Goal: Transaction & Acquisition: Purchase product/service

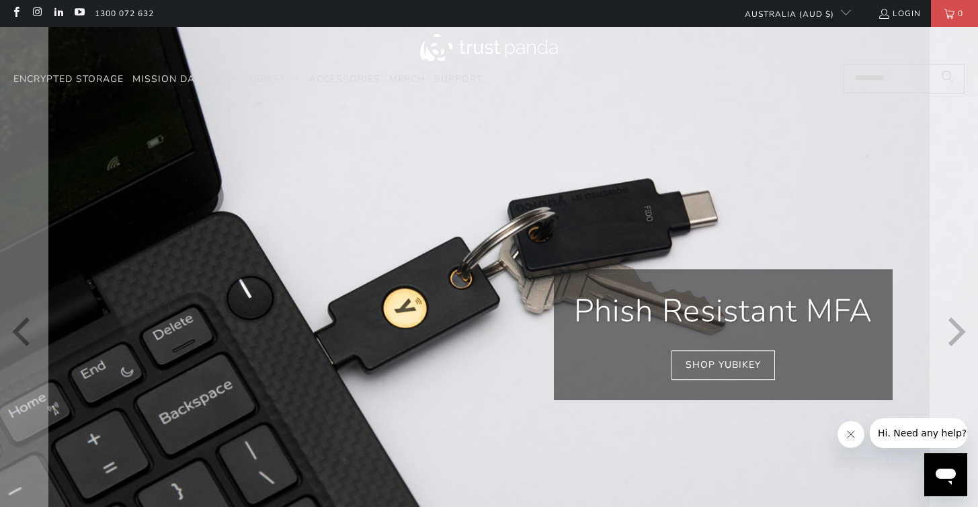
scroll to position [3, 0]
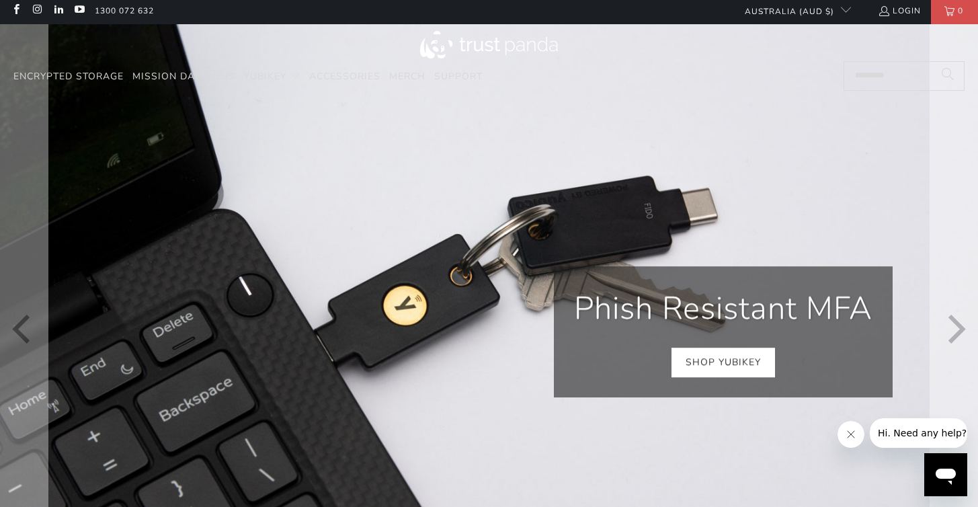
click at [706, 370] on link "Shop YubiKey" at bounding box center [723, 362] width 104 height 30
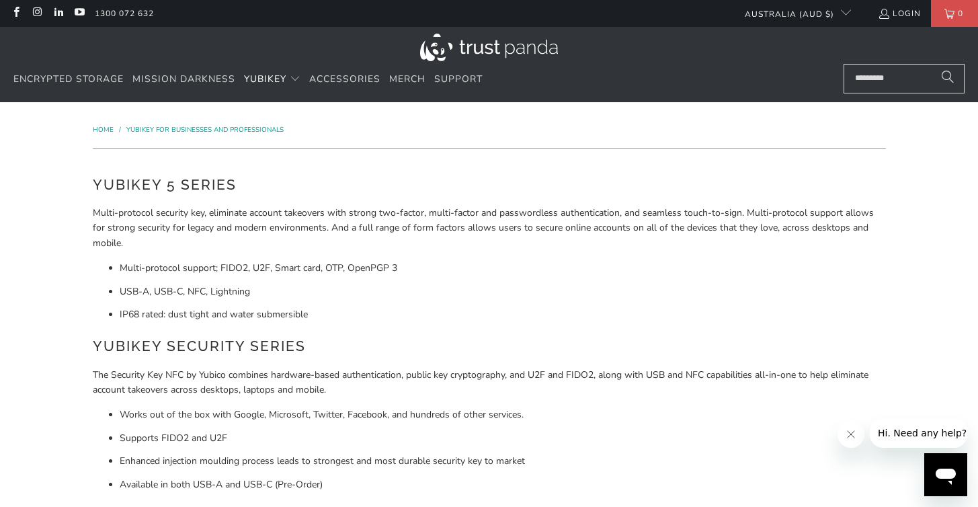
click at [698, 224] on p "Multi-protocol security key, eliminate account takeovers with strong two-factor…" at bounding box center [489, 228] width 793 height 45
click at [197, 263] on li "Multi-protocol support; FIDO2, U2F, Smart card, OTP, OpenPGP 3" at bounding box center [503, 268] width 766 height 15
click at [436, 49] on img at bounding box center [489, 48] width 138 height 28
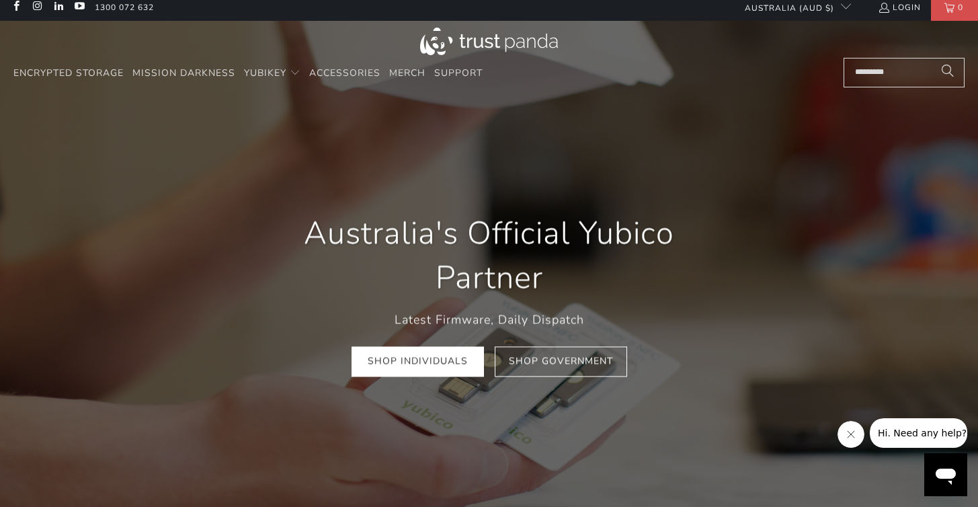
scroll to position [647, 0]
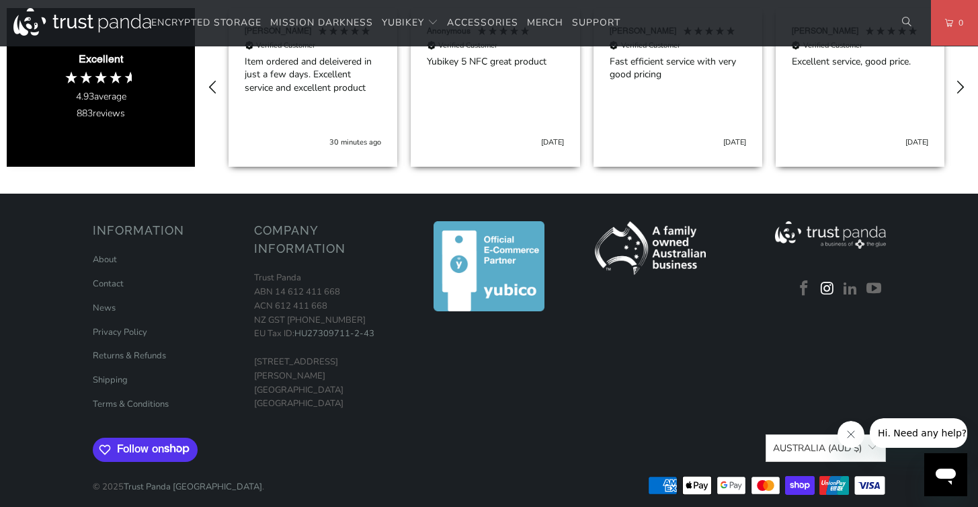
click at [821, 280] on link at bounding box center [827, 288] width 20 height 17
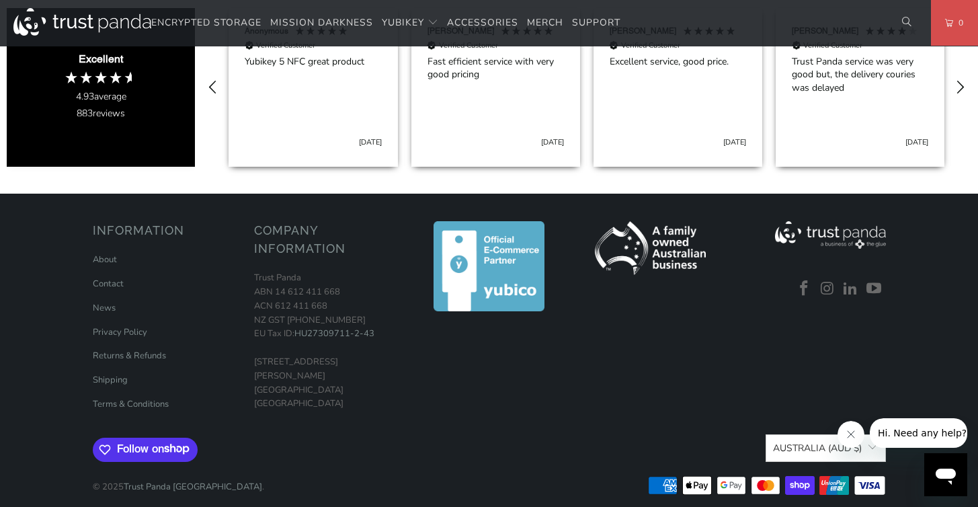
scroll to position [0, 0]
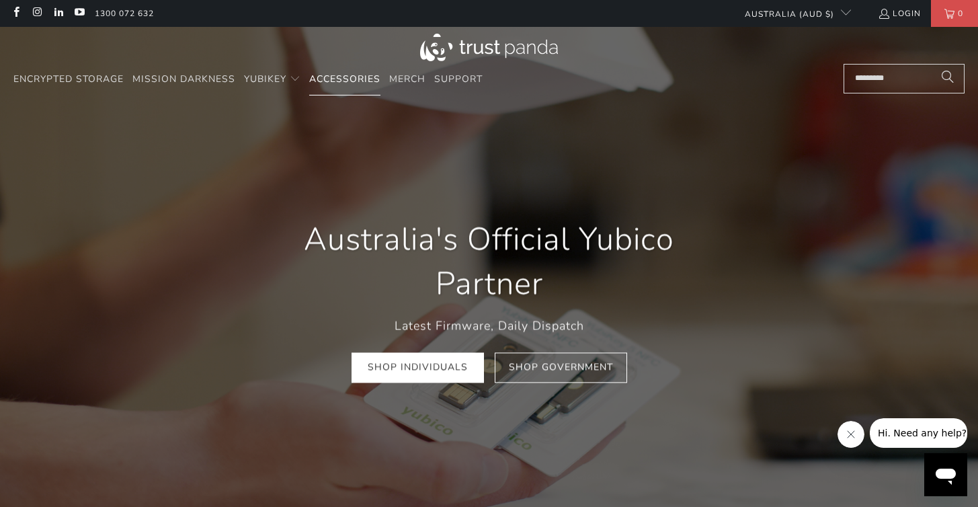
click at [365, 81] on span "Accessories" at bounding box center [344, 79] width 71 height 13
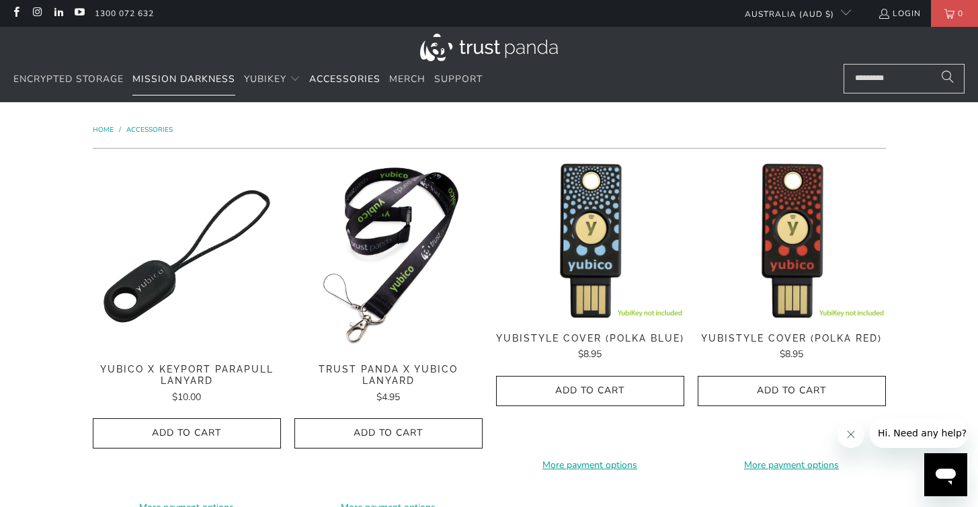
click at [165, 77] on span "Mission Darkness" at bounding box center [183, 79] width 103 height 13
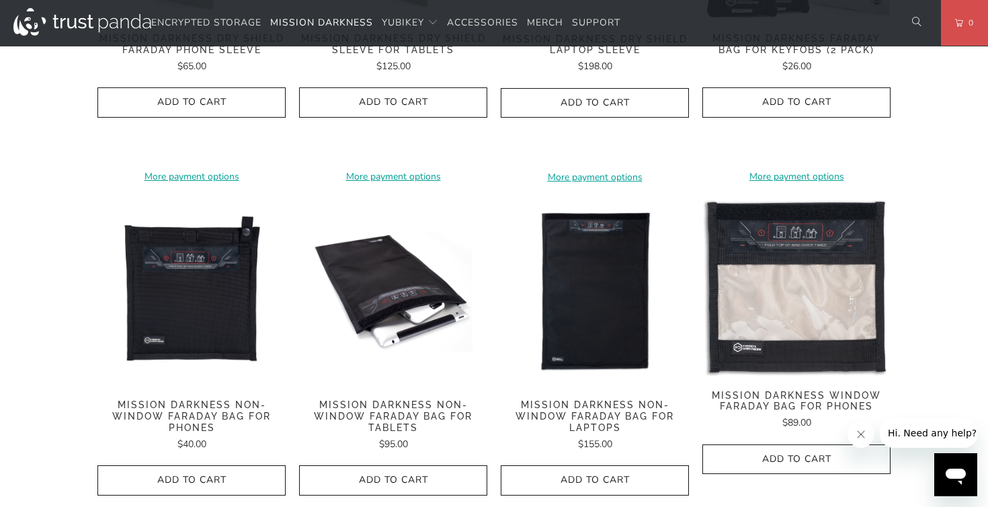
scroll to position [864, 0]
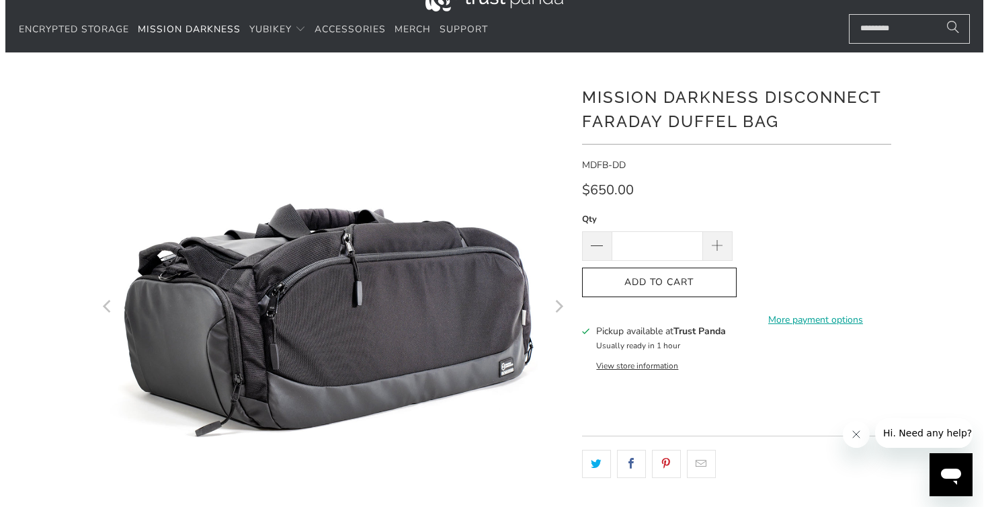
scroll to position [63, 0]
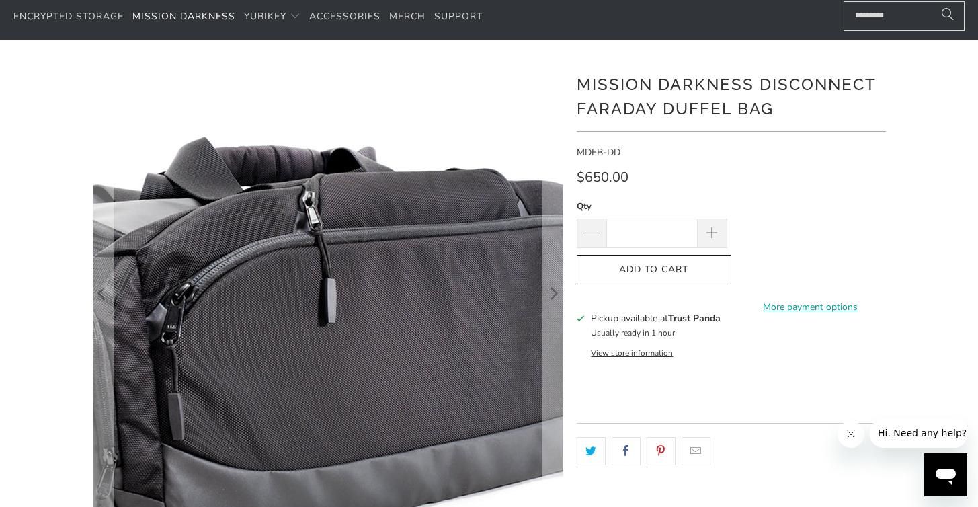
click at [381, 255] on img at bounding box center [283, 327] width 860 height 860
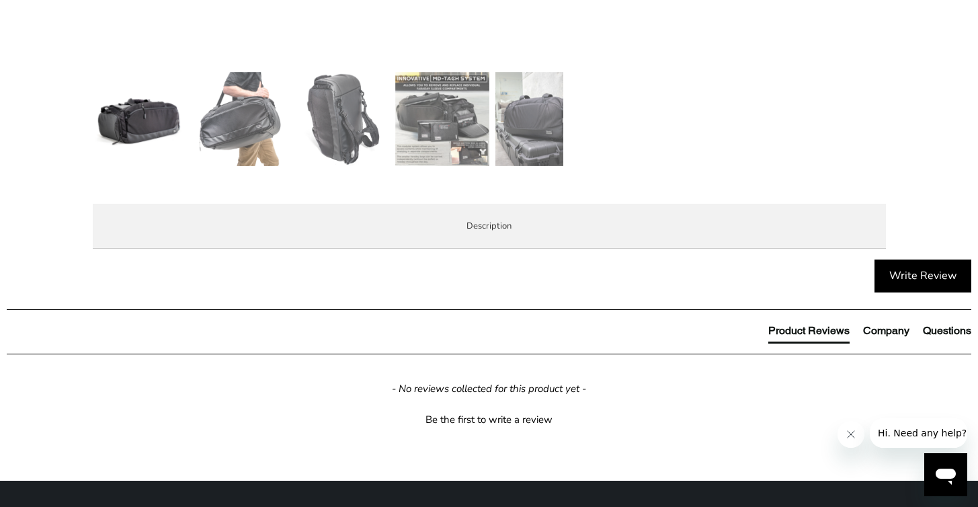
scroll to position [585, 0]
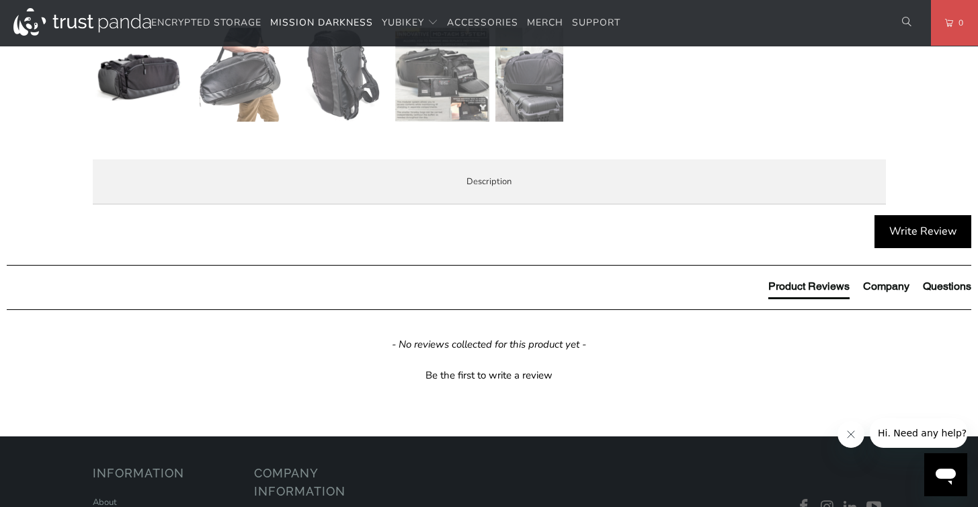
click at [147, 76] on img at bounding box center [140, 75] width 94 height 94
click at [241, 87] on img at bounding box center [241, 75] width 94 height 94
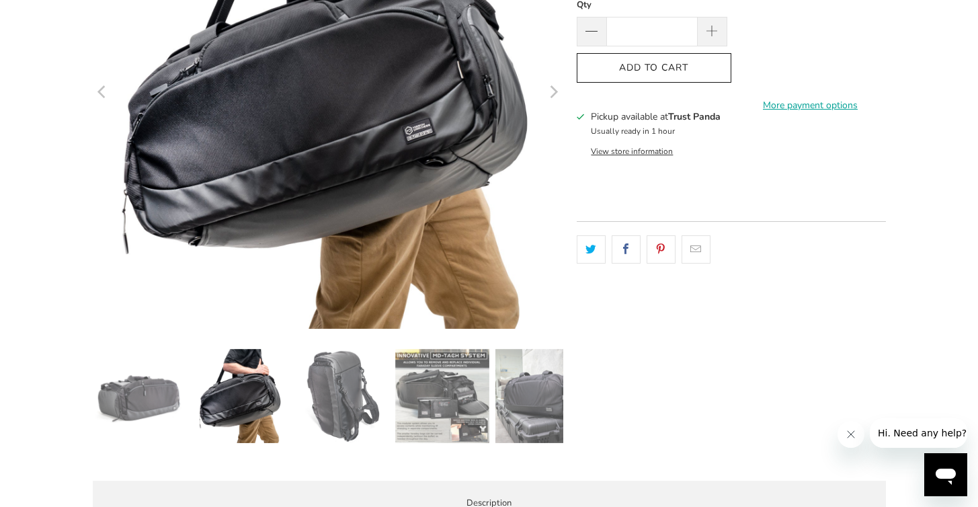
scroll to position [262, 0]
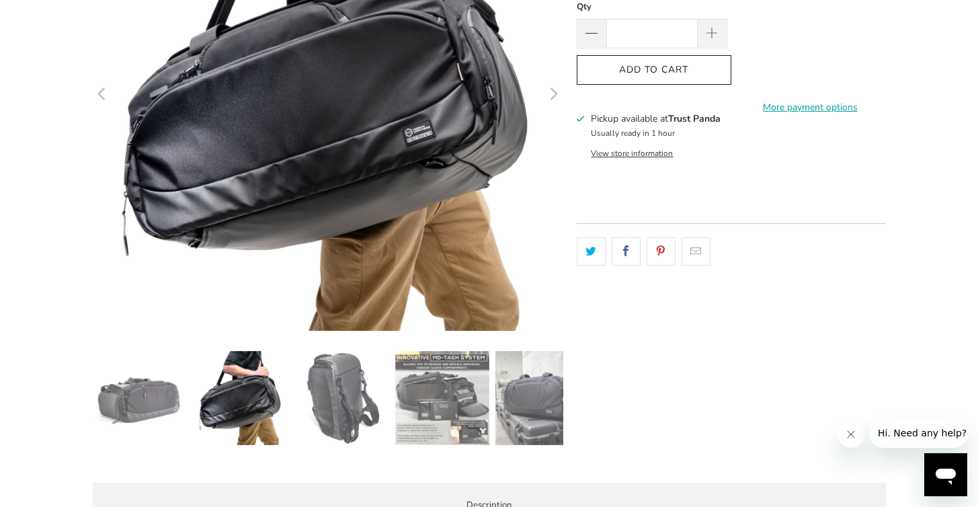
click at [339, 407] on img at bounding box center [341, 398] width 94 height 94
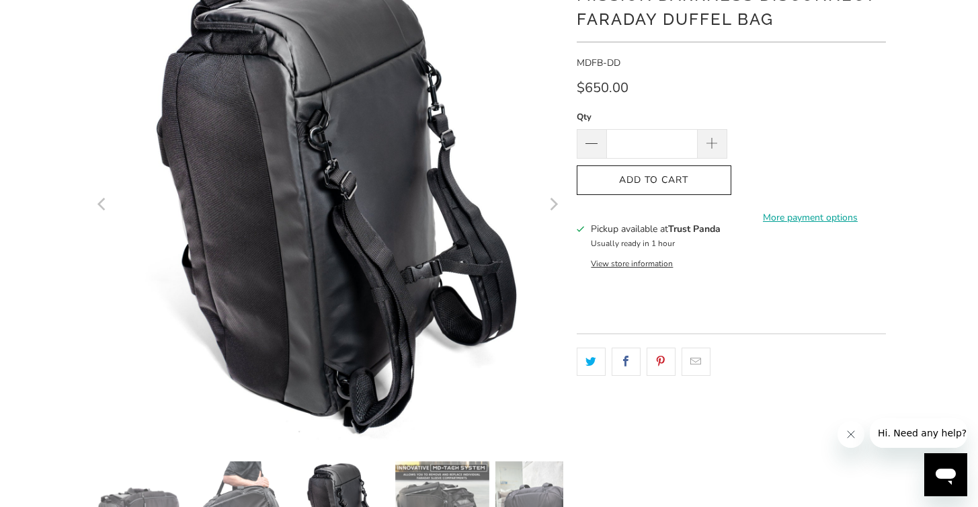
scroll to position [331, 0]
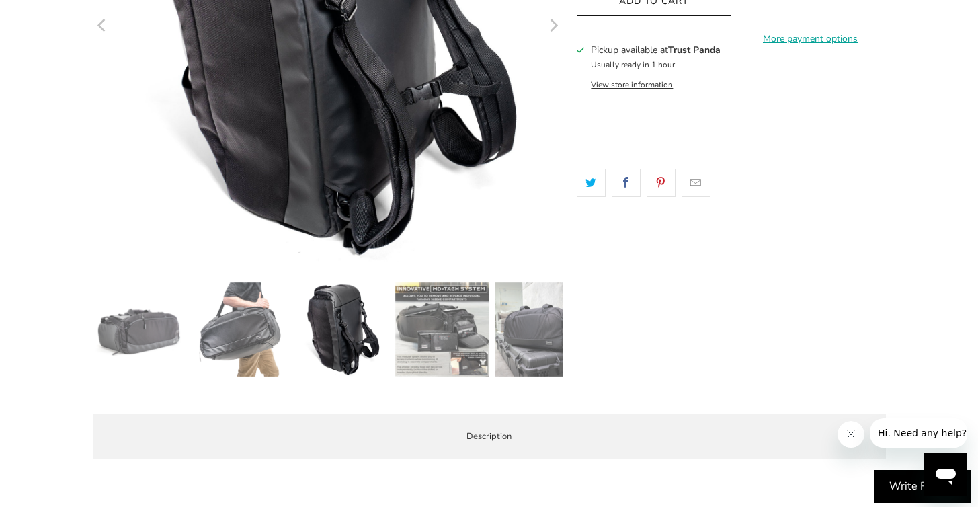
click at [443, 347] on img at bounding box center [442, 329] width 94 height 94
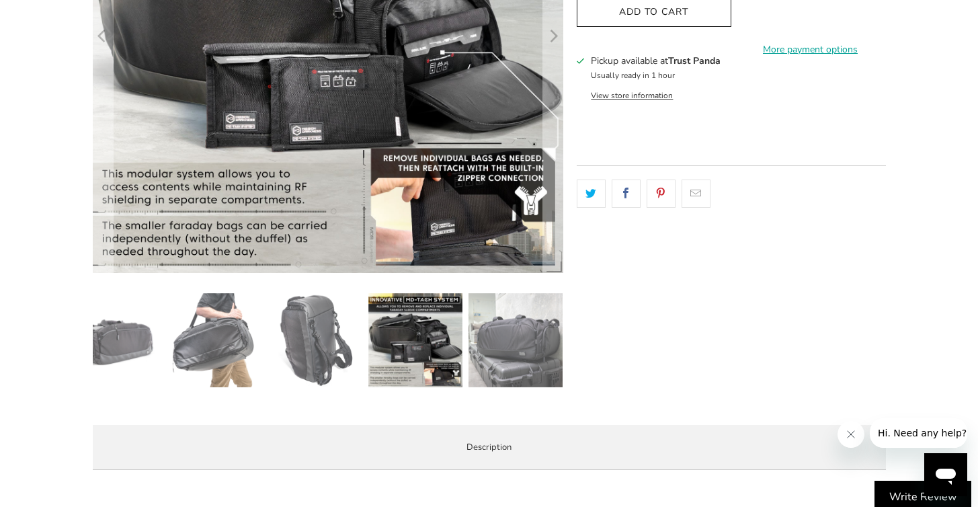
scroll to position [317, 0]
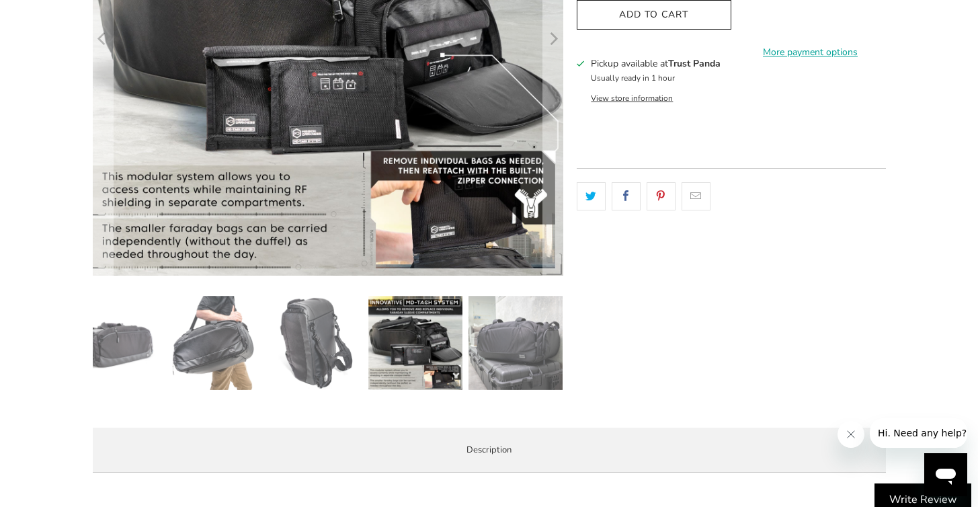
click at [526, 371] on img at bounding box center [515, 343] width 94 height 94
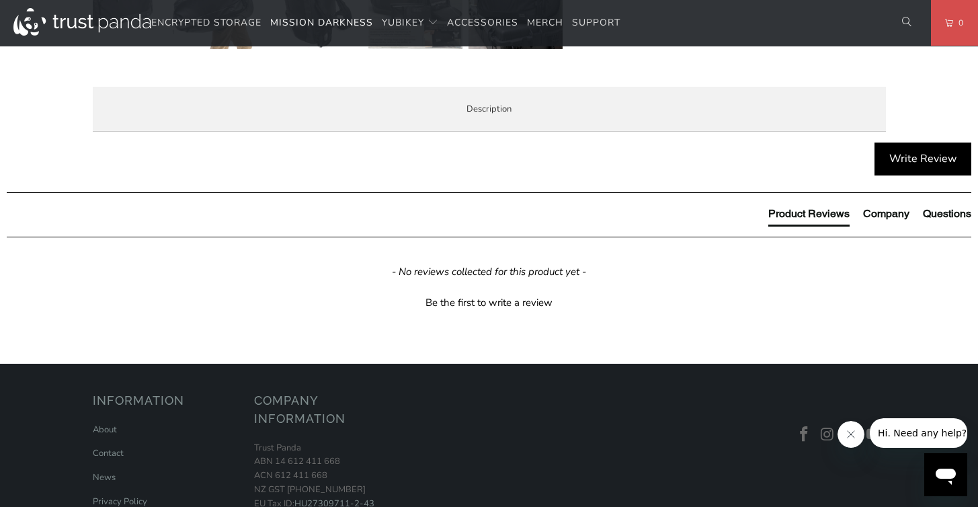
scroll to position [656, 0]
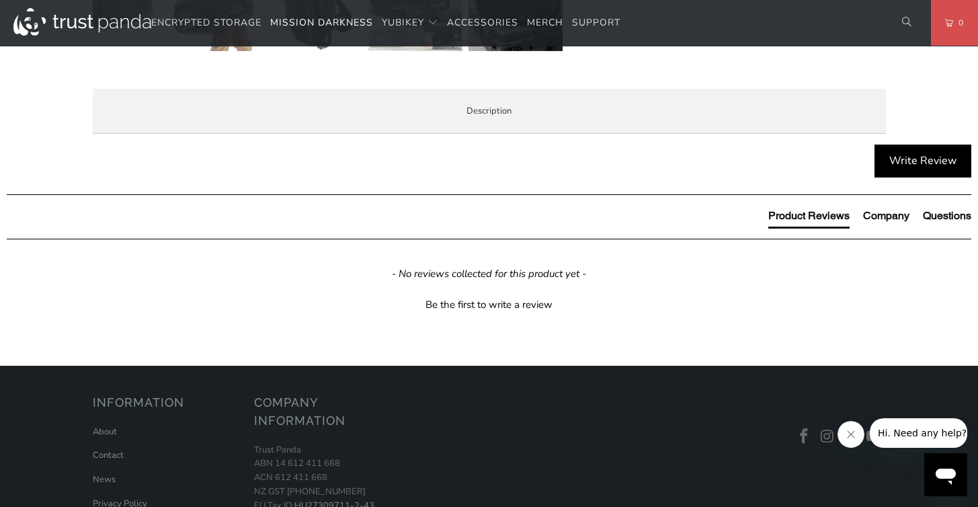
click at [0, 0] on li "Demo Videos" at bounding box center [0, 0] width 0 height 0
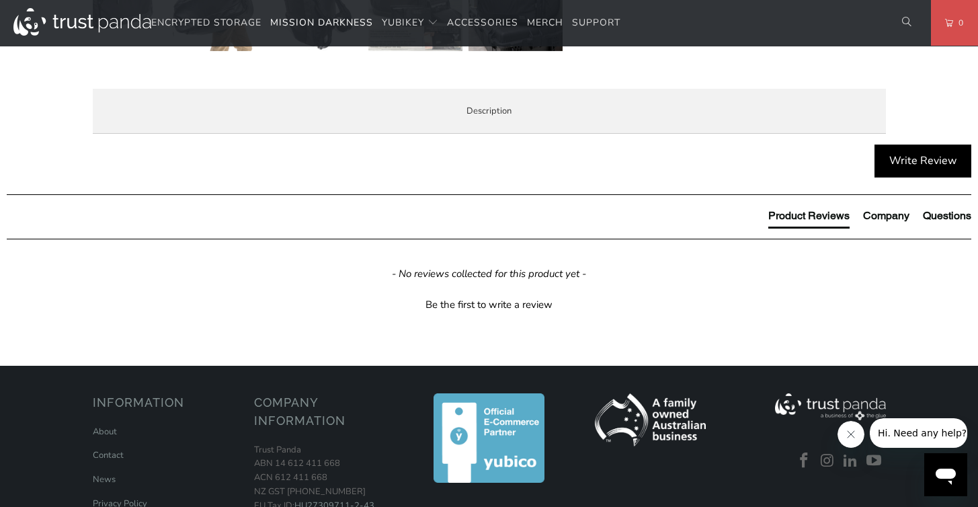
click at [0, 0] on span "<iframe width="648" height="364" src="https://www.youtube.com/embed/-F4Xhih_Q3g…" at bounding box center [0, 0] width 0 height 0
click at [0, 0] on span "Enterprise and Government" at bounding box center [0, 0] width 0 height 0
click at [0, 0] on span "Local Service & Support" at bounding box center [0, 0] width 0 height 0
click at [0, 0] on li "Questions?" at bounding box center [0, 0] width 0 height 0
click at [0, 0] on span "Enterprise and Government" at bounding box center [0, 0] width 0 height 0
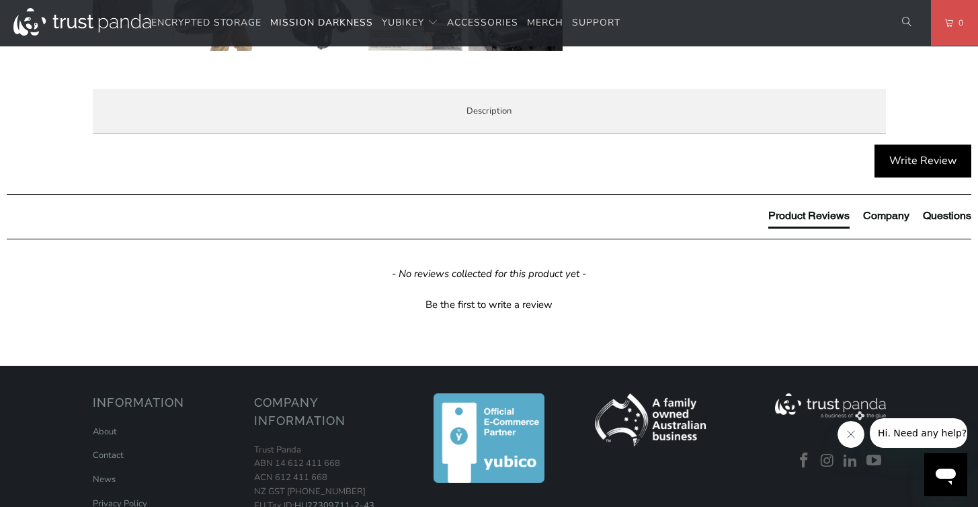
click at [0, 0] on div "Trust Panda has a dedicated Enterprise and Government team. Please don't hesita…" at bounding box center [0, 0] width 0 height 0
click at [0, 0] on li "Demo Videos" at bounding box center [0, 0] width 0 height 0
click at [0, 0] on span "<iframe width="648" height="364" src="https://www.youtube.com/embed/kmUY-cMezx8…" at bounding box center [0, 0] width 0 height 0
click at [0, 0] on span "Overview" at bounding box center [0, 0] width 0 height 0
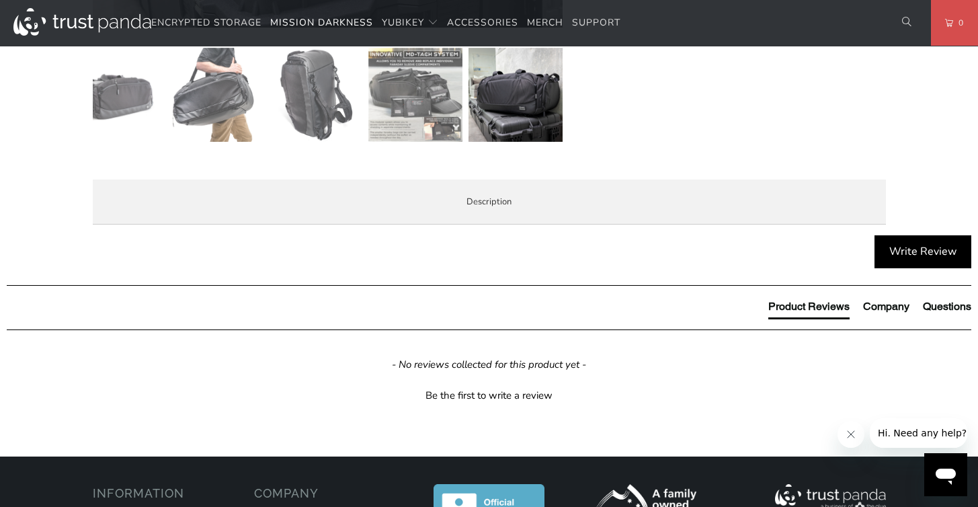
scroll to position [0, 0]
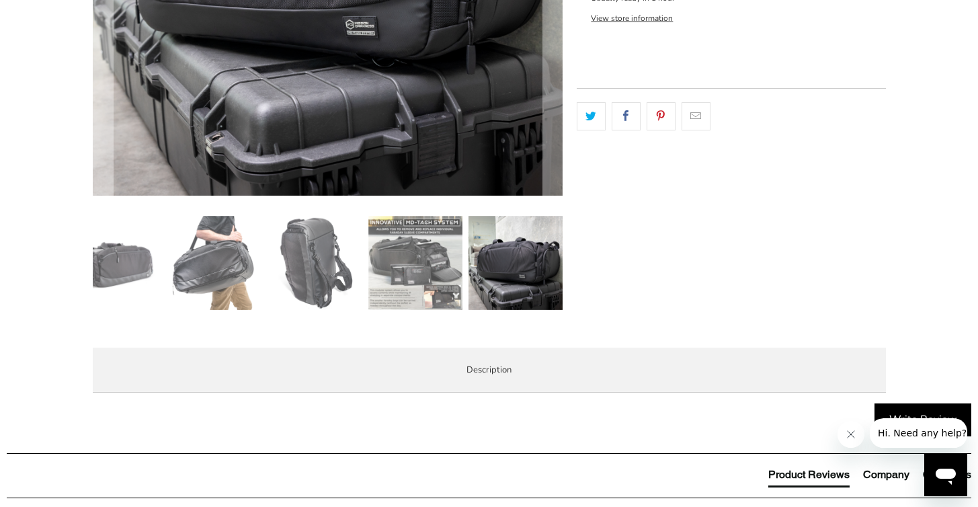
click at [317, 284] on img at bounding box center [315, 263] width 94 height 94
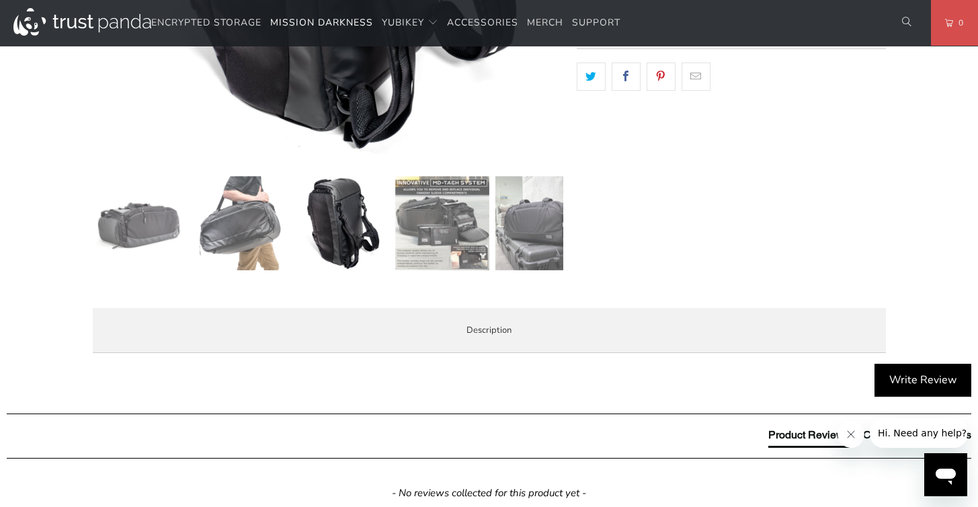
scroll to position [444, 0]
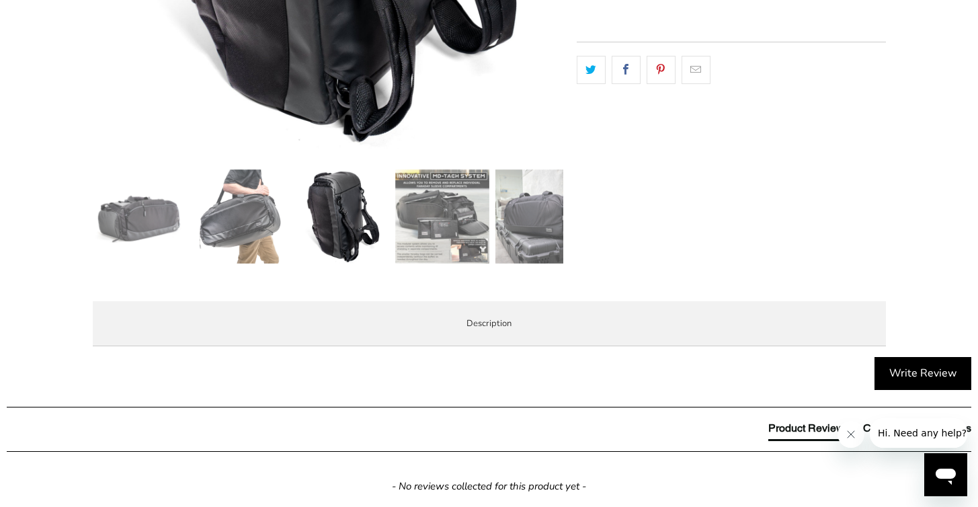
click at [247, 196] on img at bounding box center [241, 216] width 94 height 94
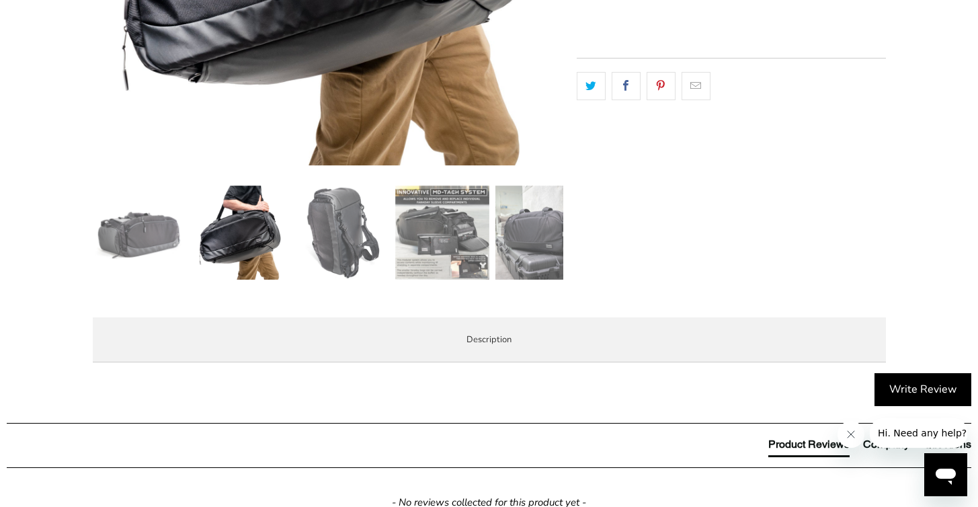
scroll to position [442, 0]
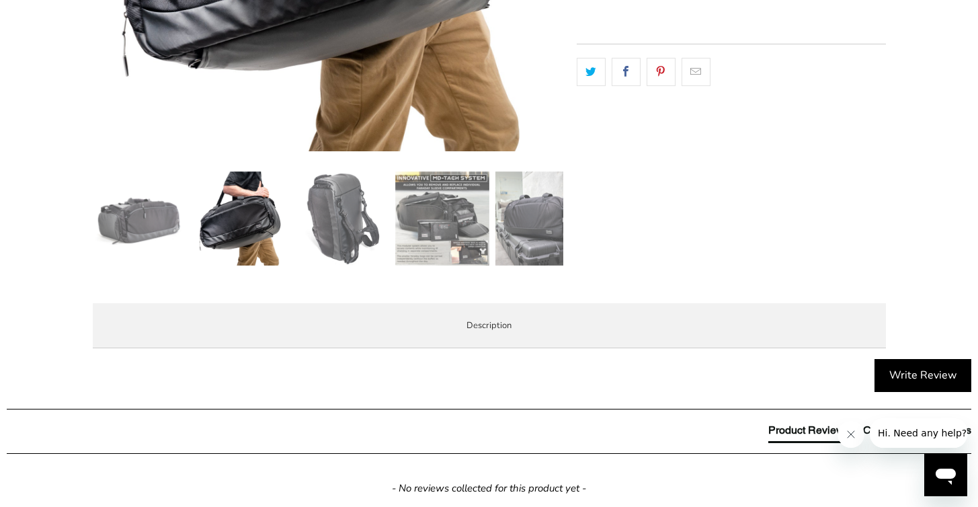
click at [152, 235] on img at bounding box center [140, 218] width 94 height 94
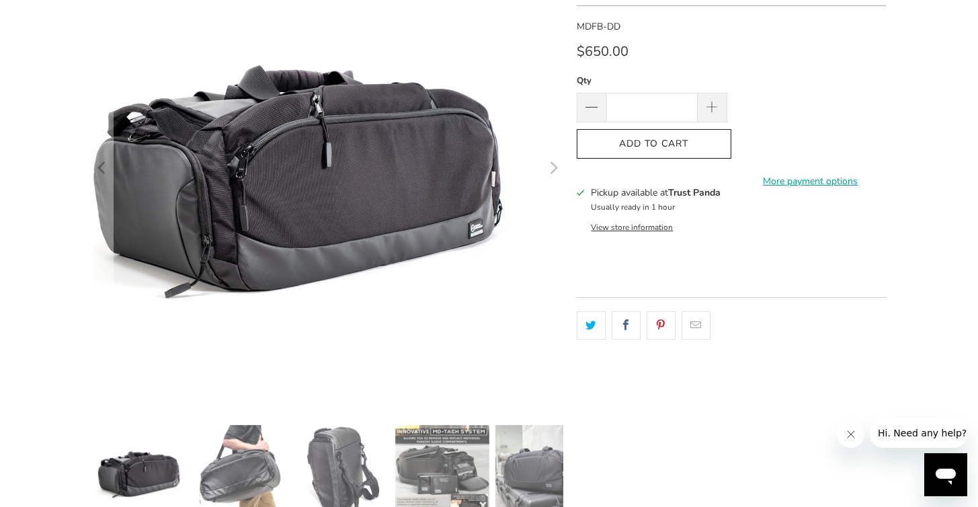
scroll to position [0, 0]
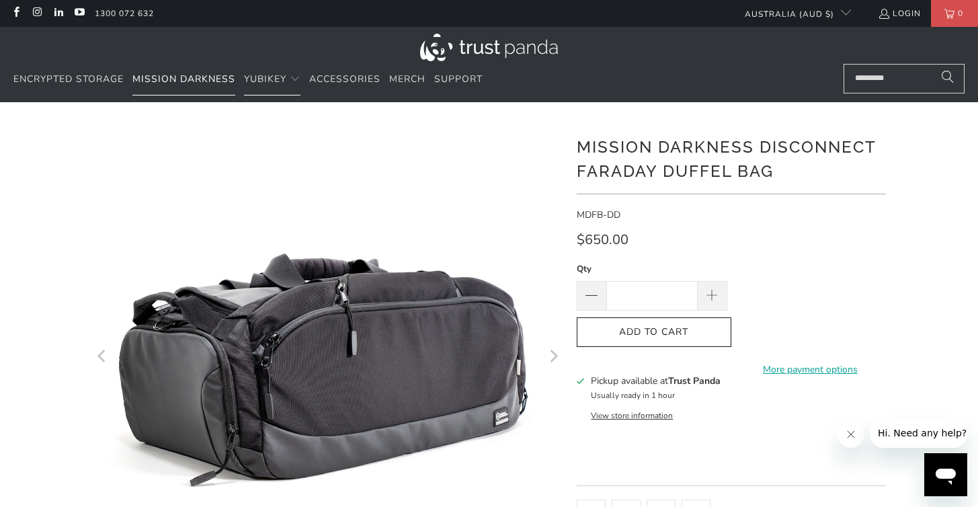
click at [190, 81] on span "Mission Darkness" at bounding box center [183, 79] width 103 height 13
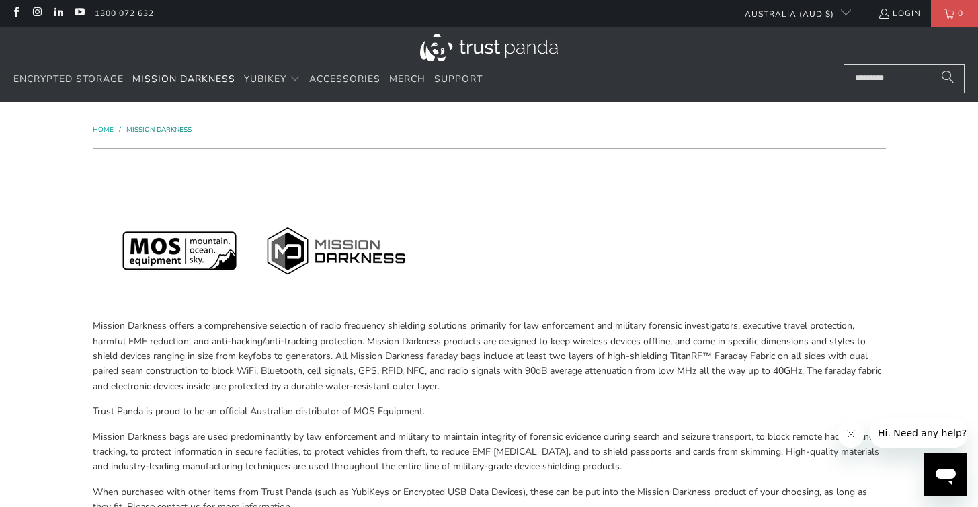
click at [155, 126] on span "Mission Darkness" at bounding box center [158, 129] width 65 height 9
click at [208, 71] on link "Mission Darkness" at bounding box center [183, 80] width 103 height 32
click at [79, 80] on span "Encrypted Storage" at bounding box center [68, 79] width 110 height 13
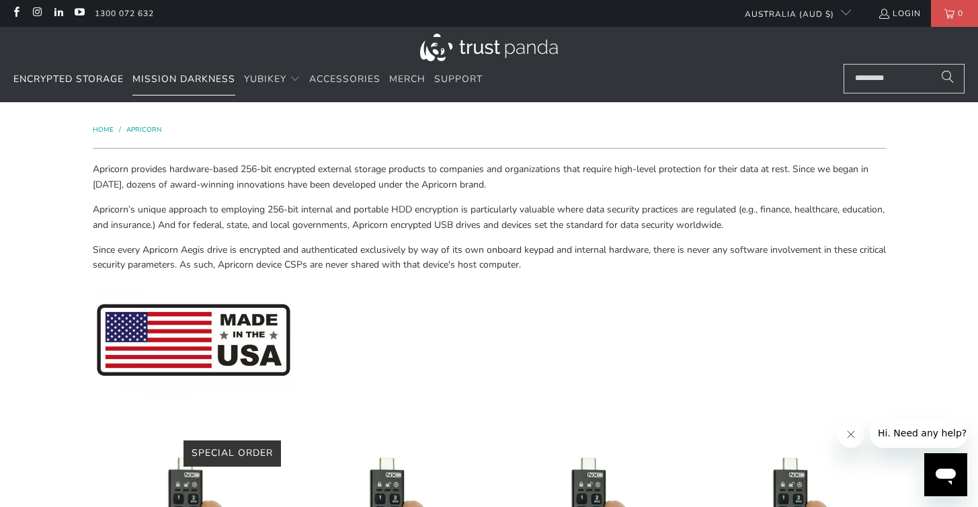
click at [159, 75] on span "Mission Darkness" at bounding box center [183, 79] width 103 height 13
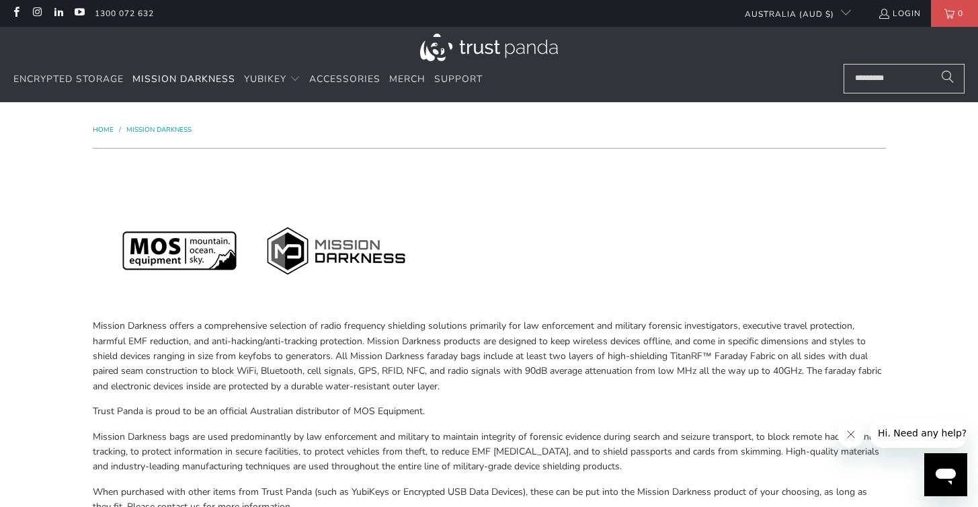
click at [522, 57] on img at bounding box center [489, 48] width 138 height 28
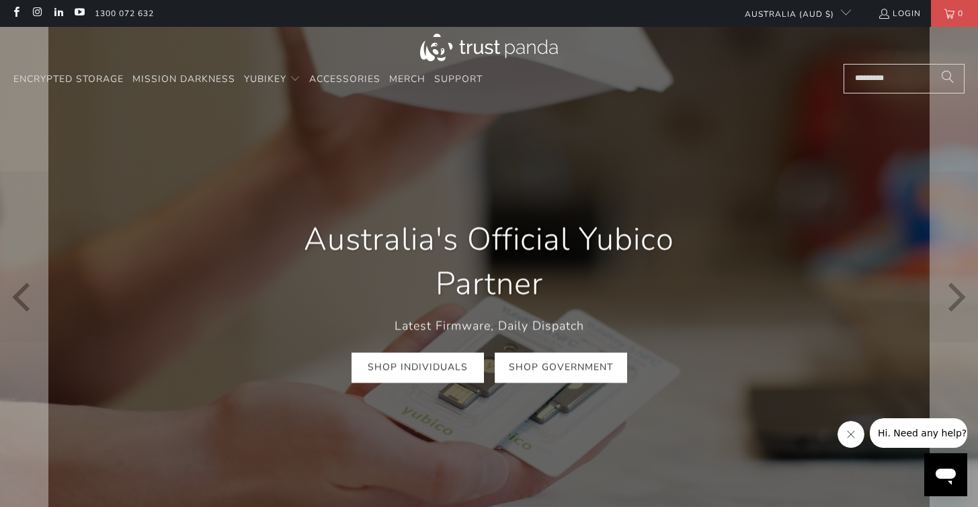
click at [524, 370] on link "Shop Government" at bounding box center [561, 367] width 132 height 30
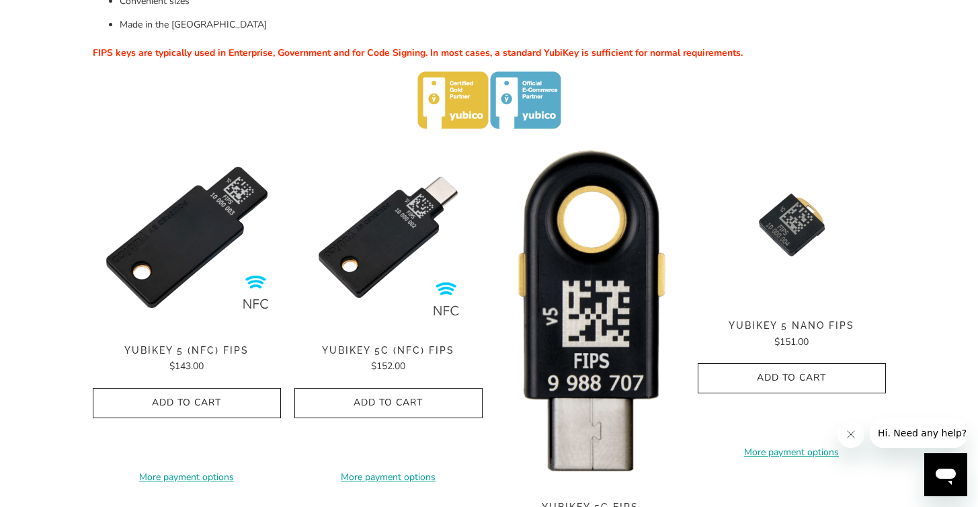
scroll to position [403, 0]
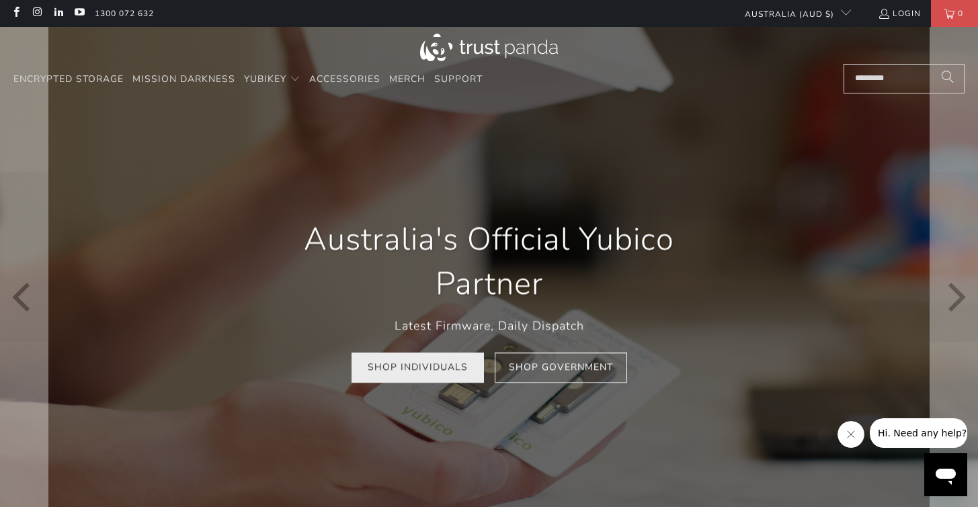
click at [412, 371] on link "Shop Individuals" at bounding box center [418, 367] width 132 height 30
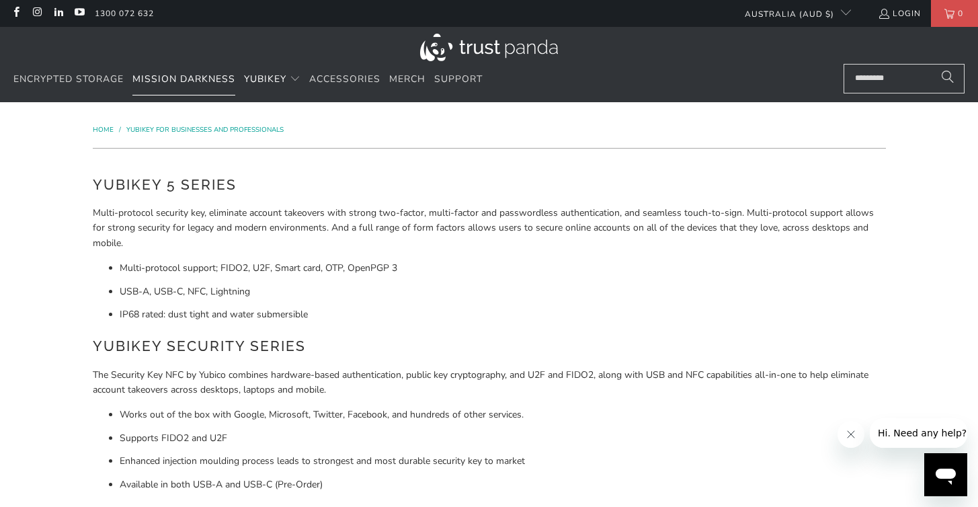
click at [177, 76] on span "Mission Darkness" at bounding box center [183, 79] width 103 height 13
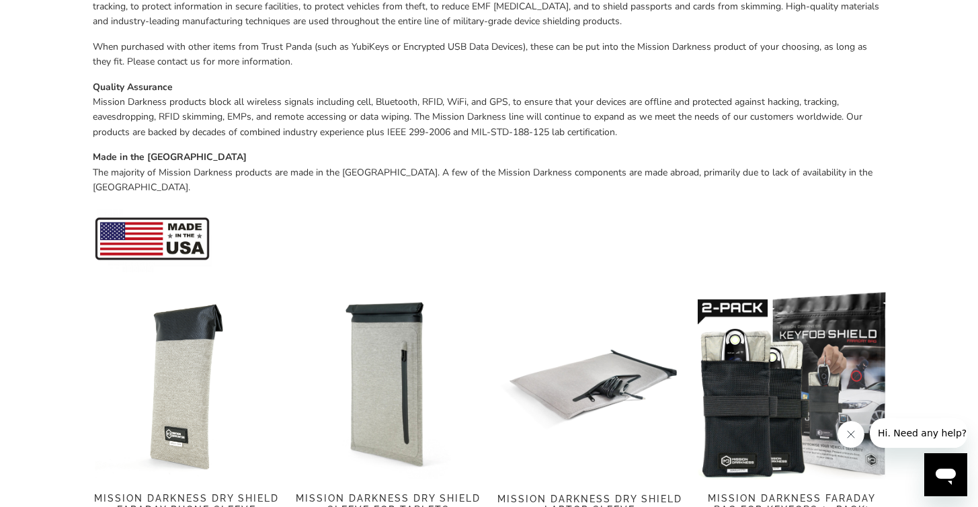
scroll to position [541, 0]
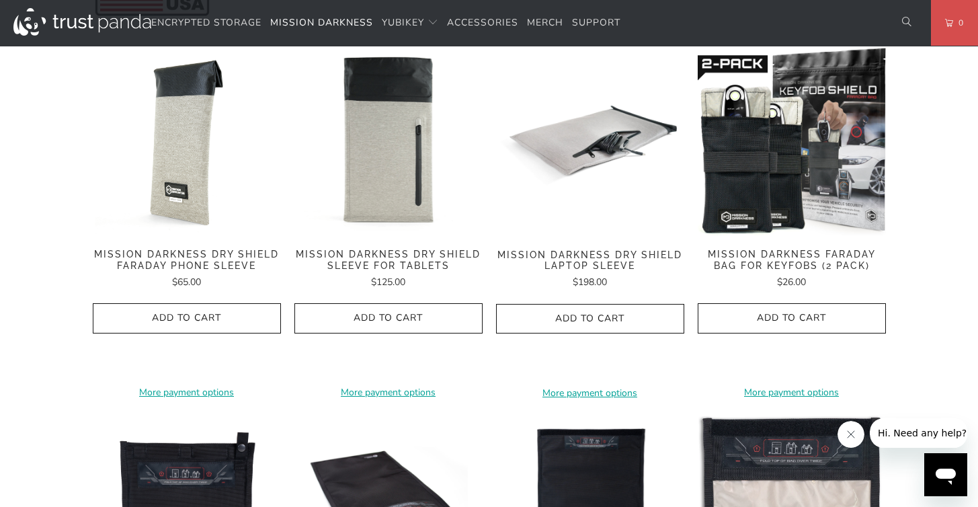
scroll to position [684, 0]
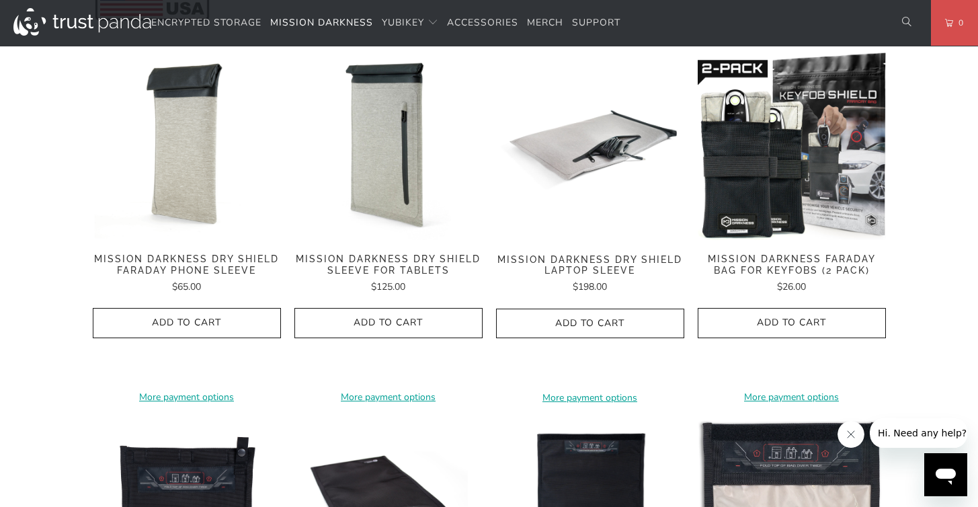
click at [159, 108] on img at bounding box center [187, 146] width 188 height 188
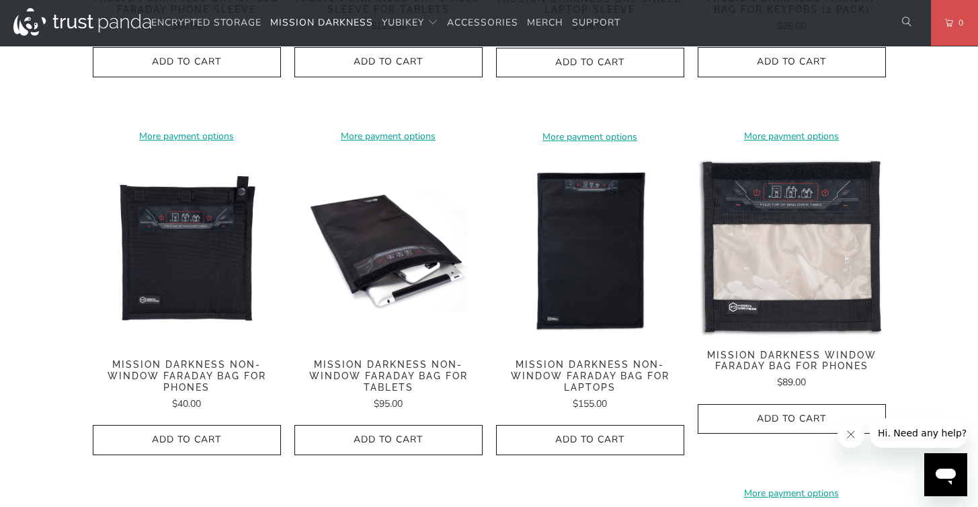
scroll to position [946, 0]
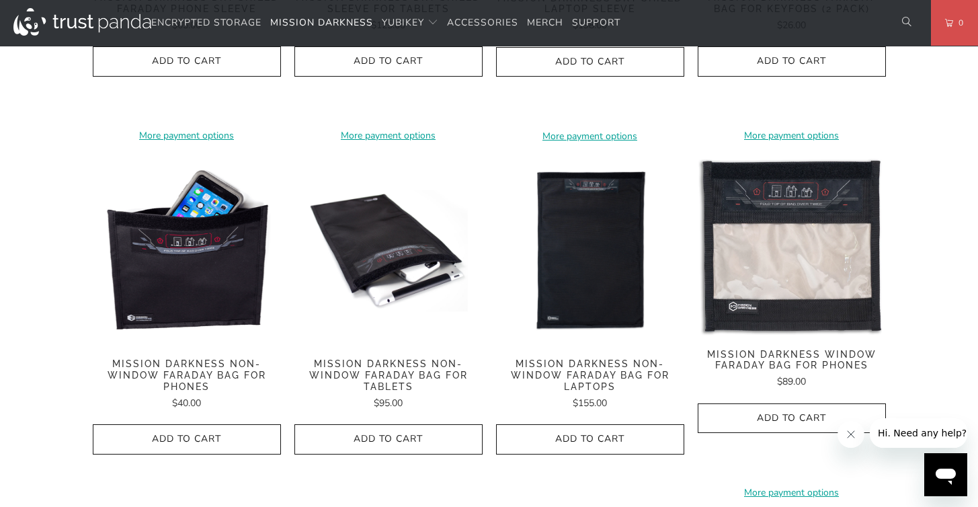
click at [175, 241] on img at bounding box center [187, 251] width 188 height 188
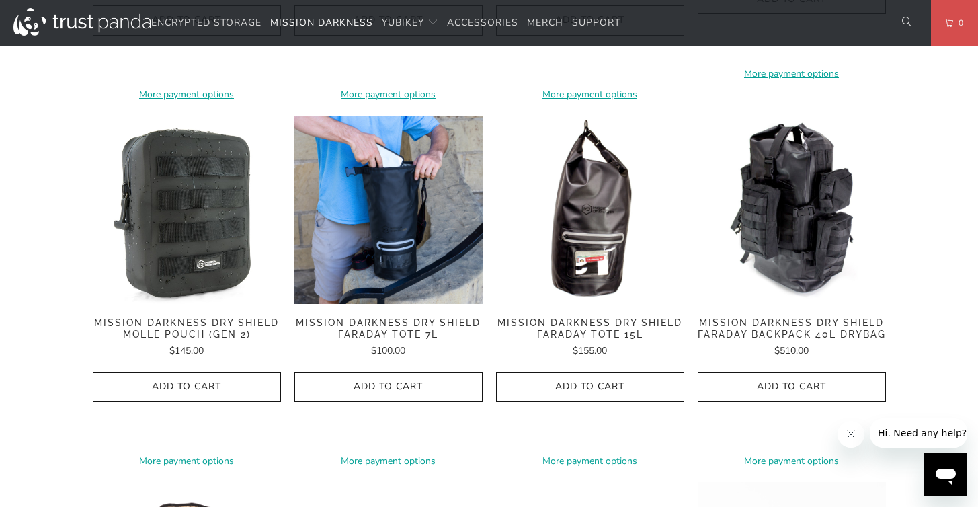
scroll to position [1354, 0]
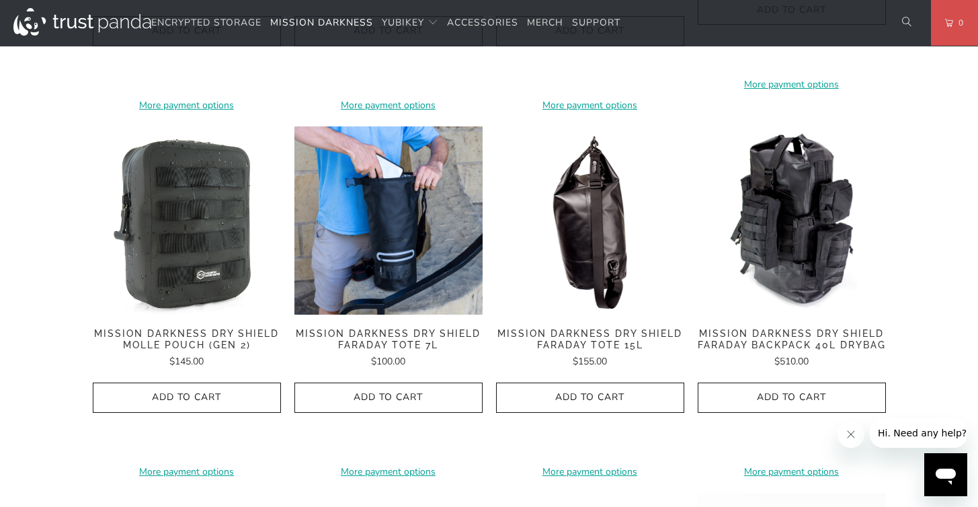
click at [582, 231] on img at bounding box center [590, 220] width 188 height 188
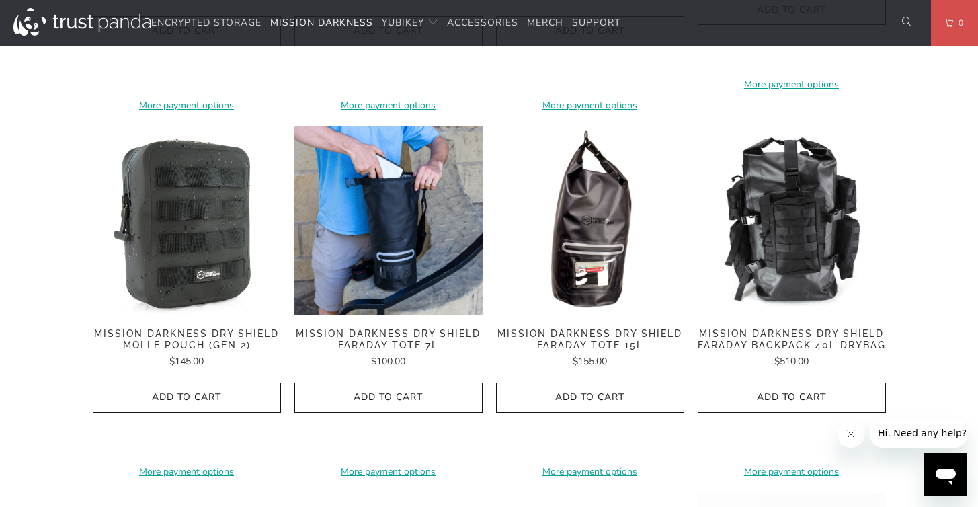
click at [817, 206] on img at bounding box center [792, 220] width 188 height 188
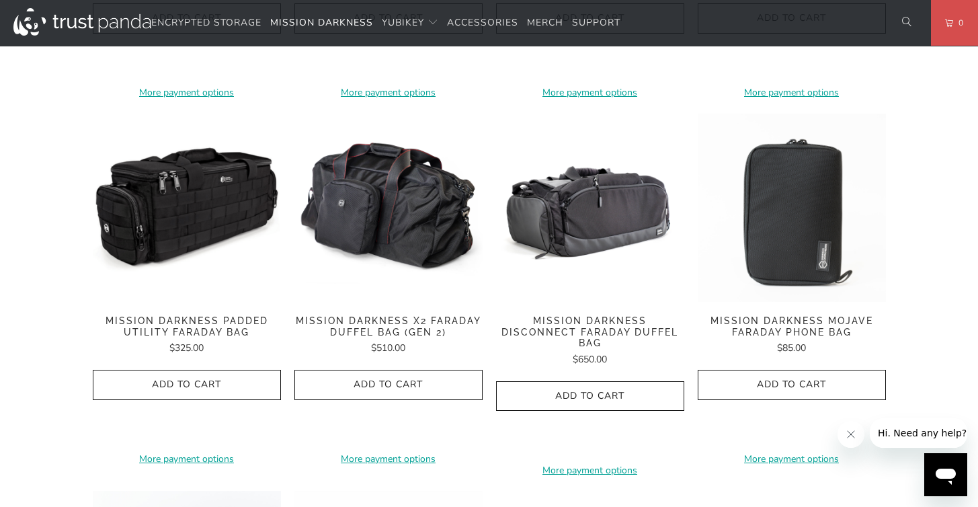
scroll to position [1770, 0]
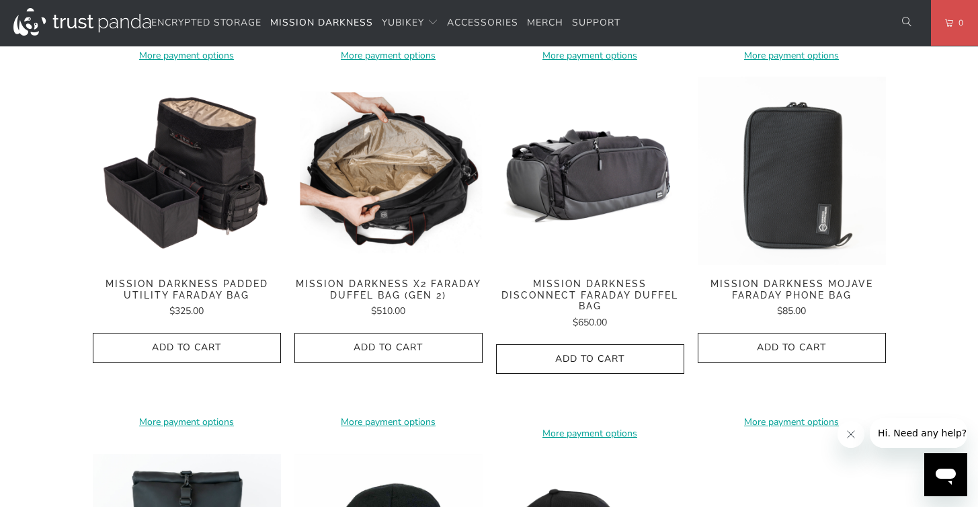
click at [420, 167] on img at bounding box center [388, 171] width 188 height 188
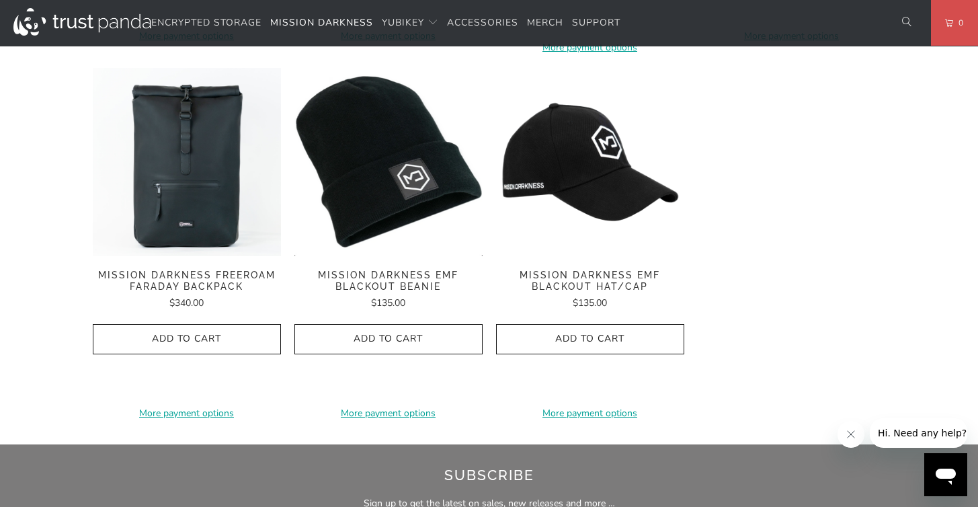
scroll to position [2155, 0]
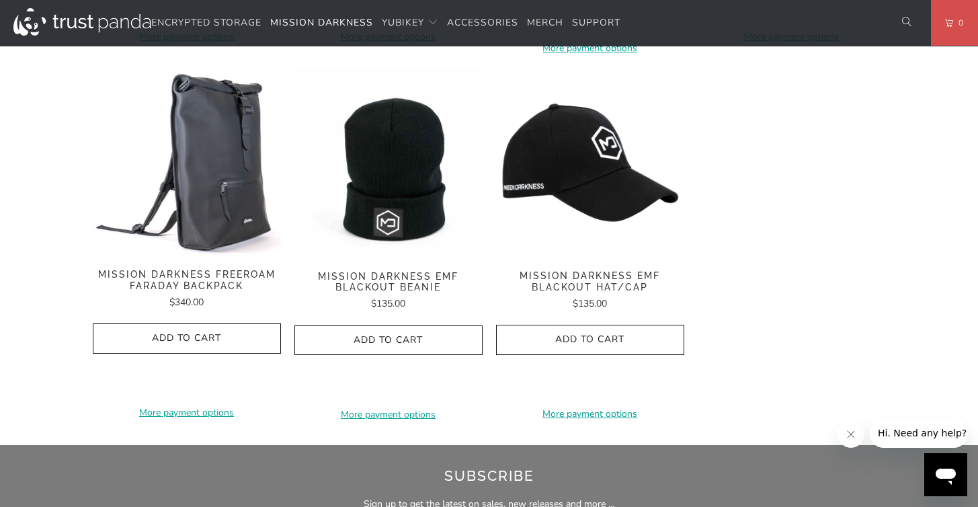
click at [221, 184] on img at bounding box center [187, 162] width 188 height 187
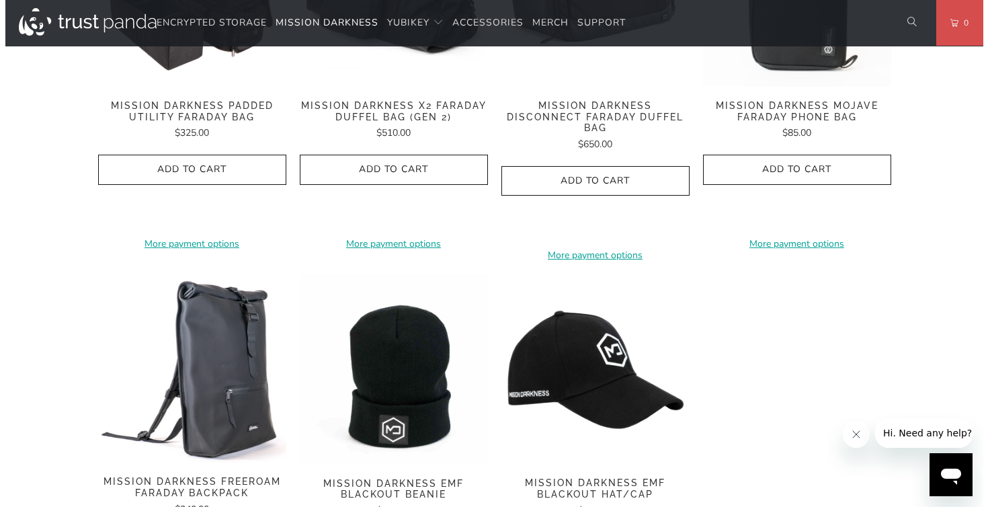
scroll to position [1904, 0]
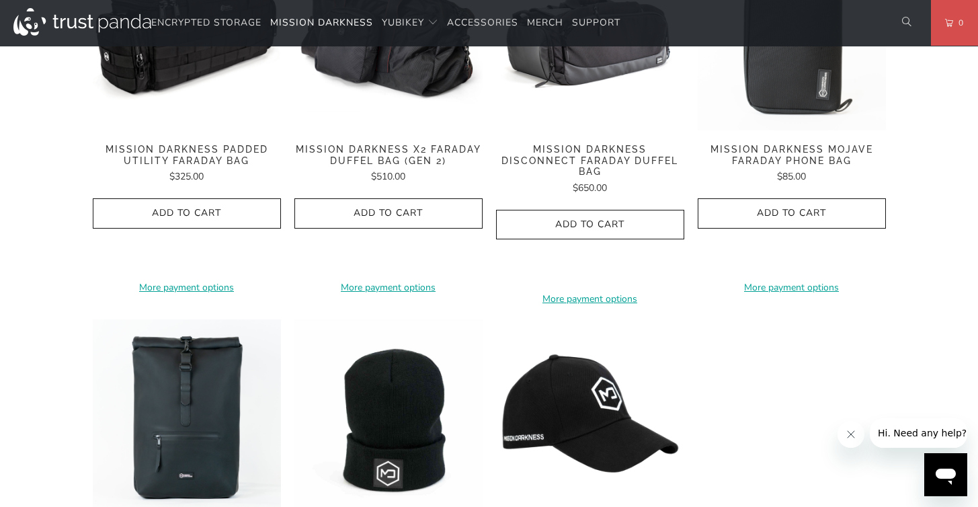
click at [204, 104] on img at bounding box center [187, 36] width 188 height 188
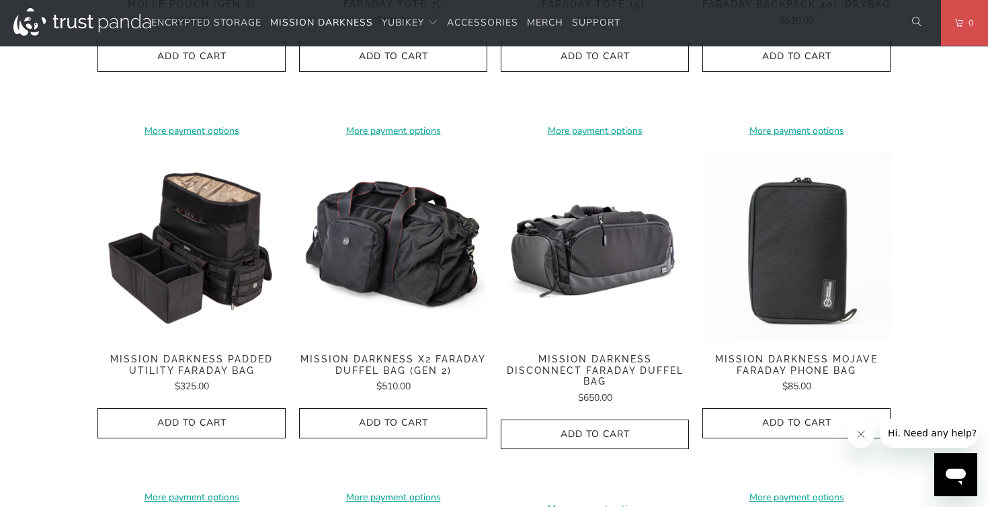
scroll to position [1703, 0]
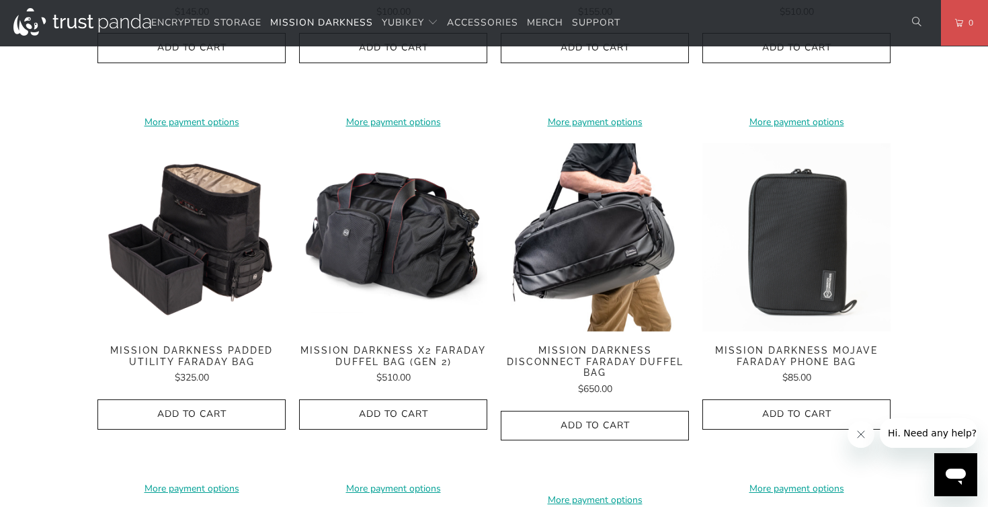
click at [602, 239] on img at bounding box center [595, 237] width 188 height 188
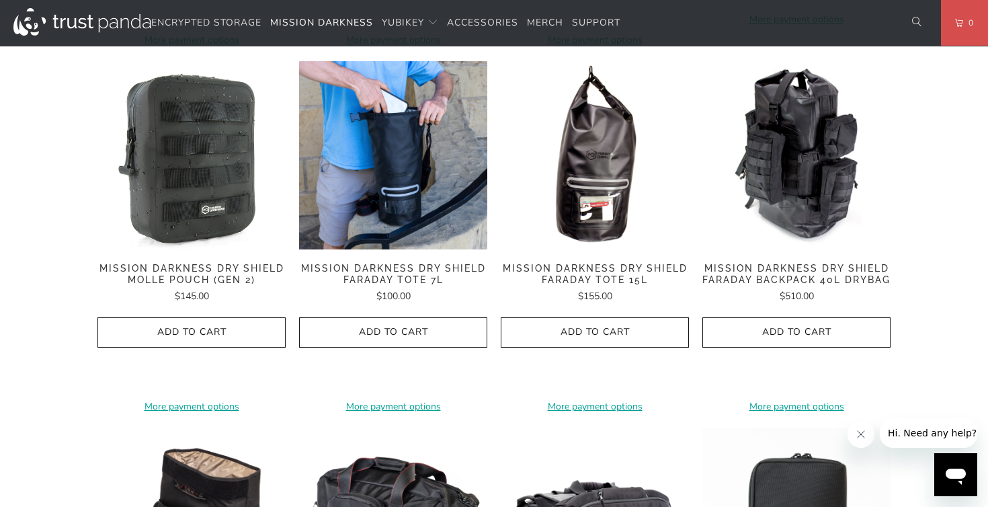
scroll to position [1417, 0]
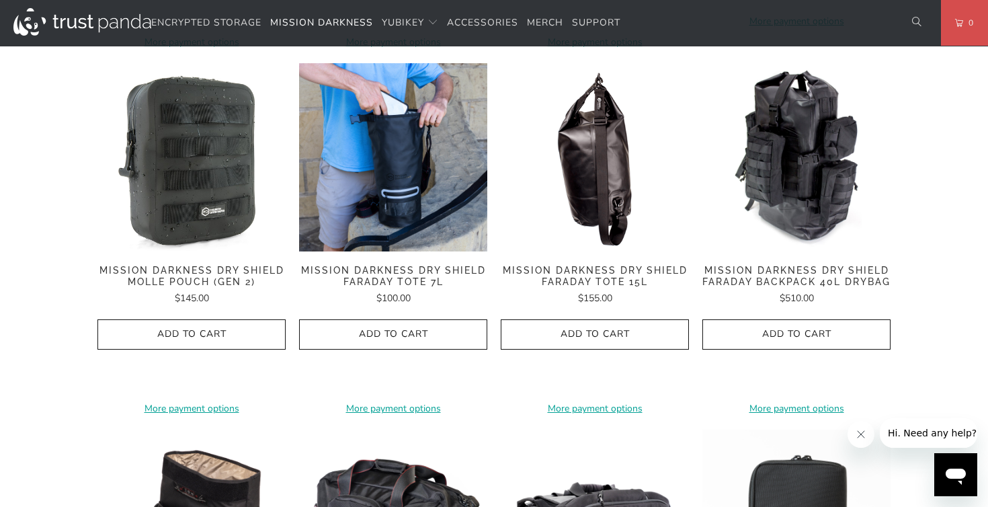
click at [583, 157] on img at bounding box center [595, 157] width 188 height 188
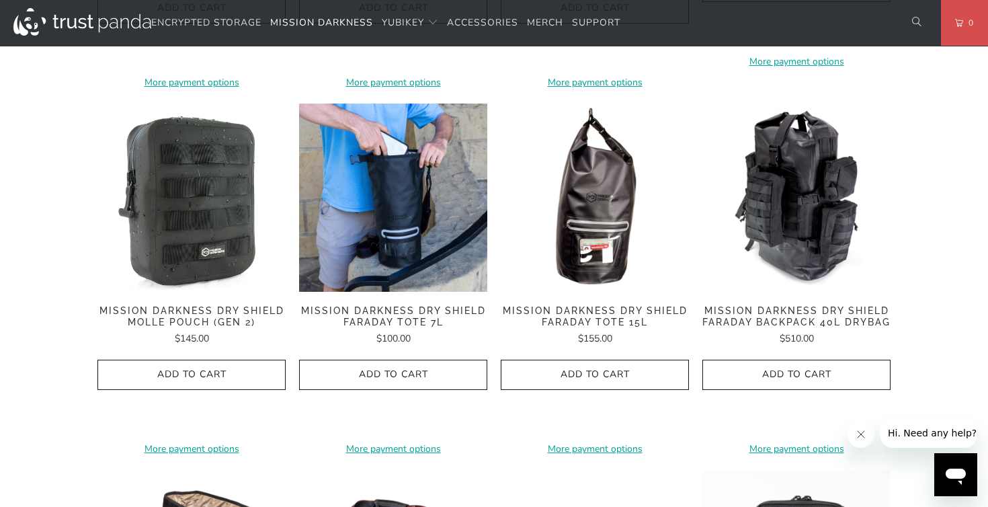
scroll to position [1353, 0]
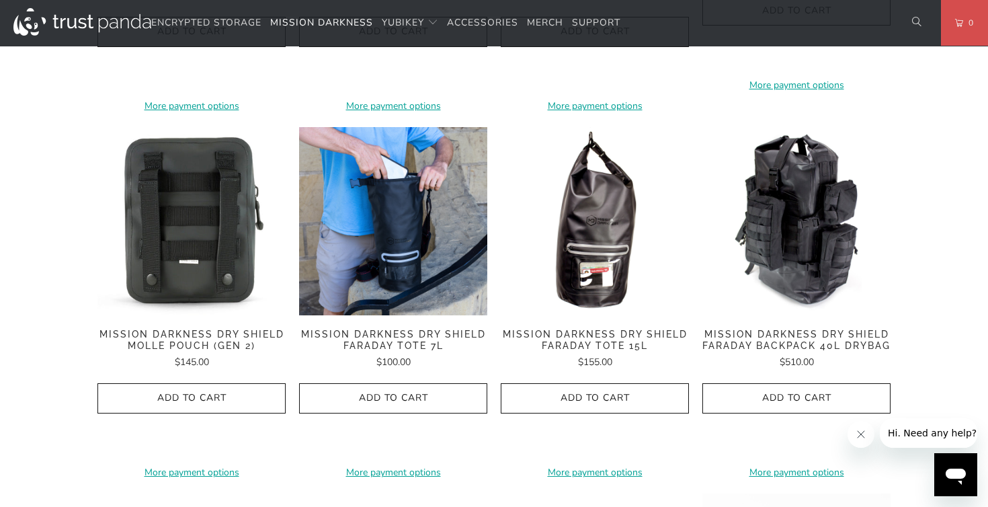
click at [214, 202] on img at bounding box center [191, 221] width 188 height 188
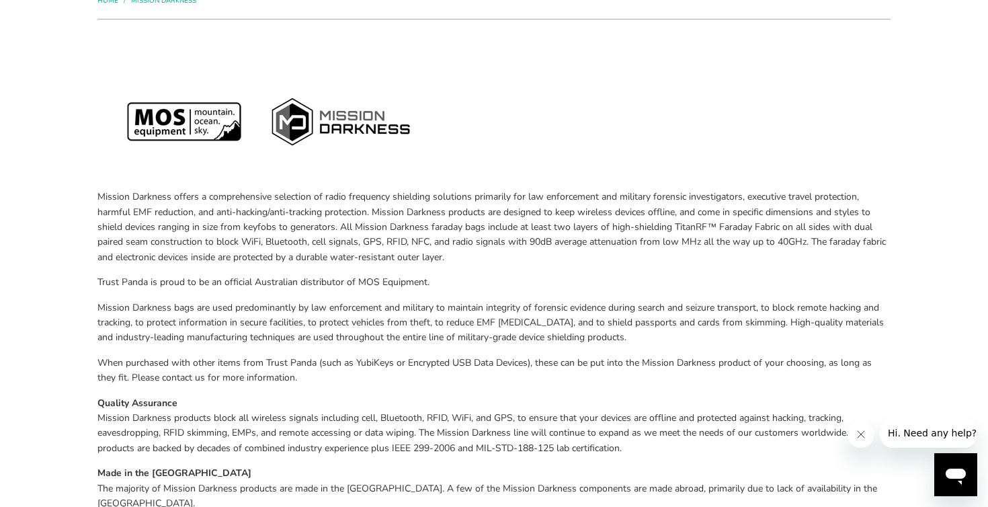
scroll to position [0, 0]
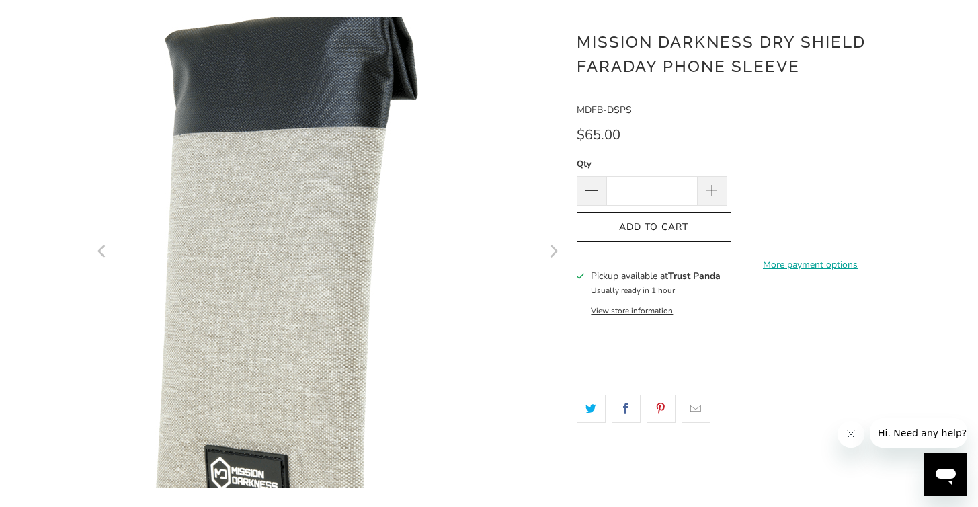
scroll to position [88, 0]
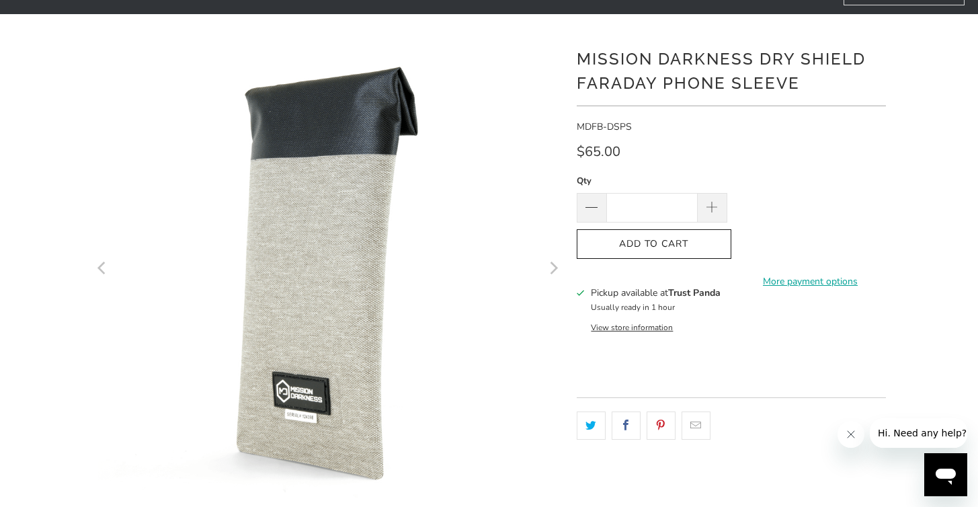
click at [553, 265] on icon "Next" at bounding box center [554, 269] width 8 height 13
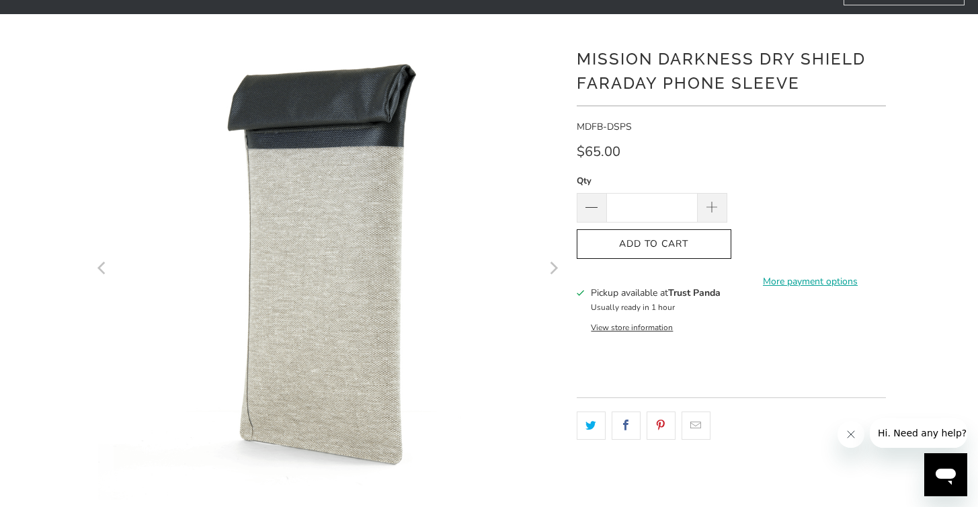
click at [553, 265] on icon "Next" at bounding box center [554, 269] width 8 height 13
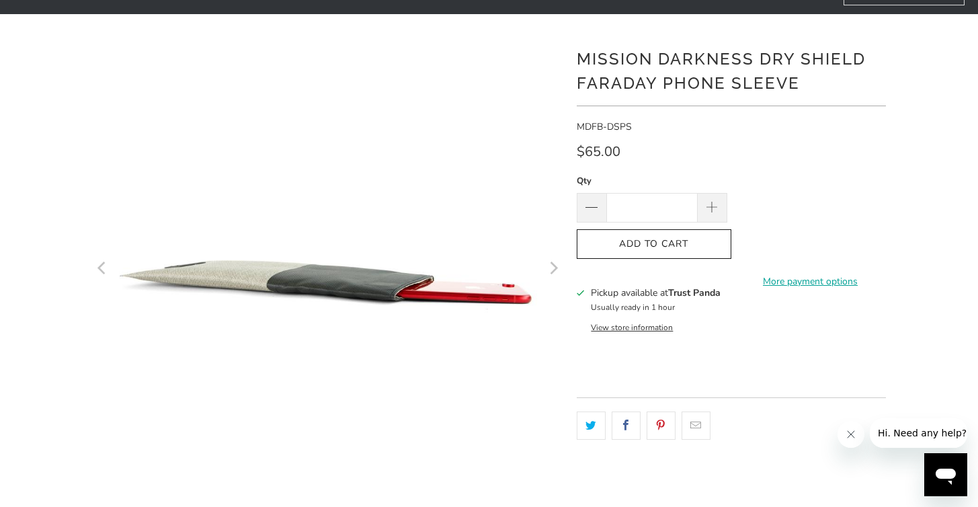
click at [553, 265] on icon "Next" at bounding box center [554, 269] width 8 height 13
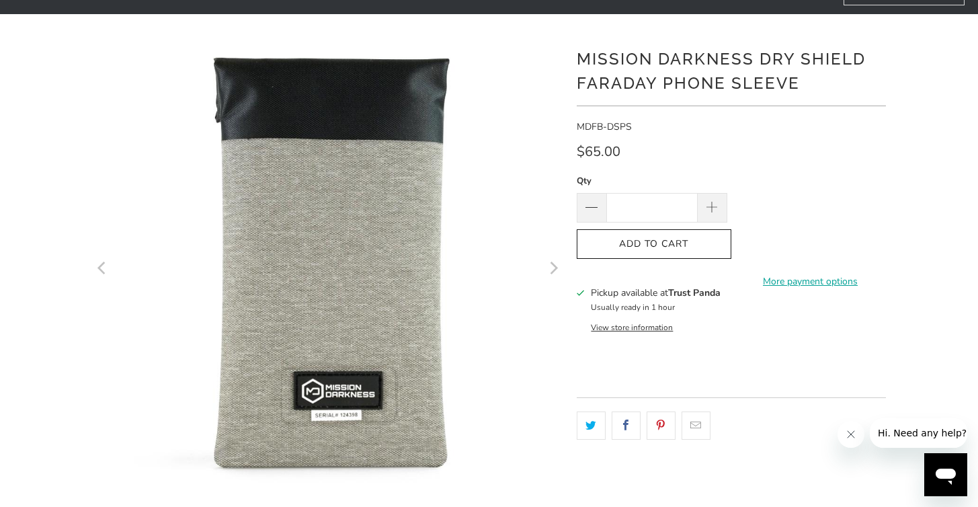
click at [553, 265] on icon "Next" at bounding box center [554, 269] width 8 height 13
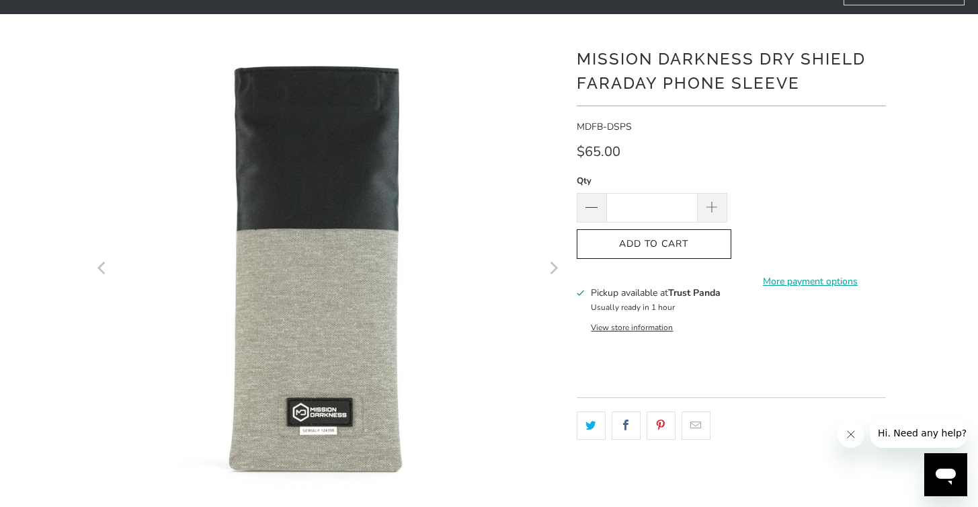
click at [553, 265] on icon "Next" at bounding box center [554, 269] width 8 height 13
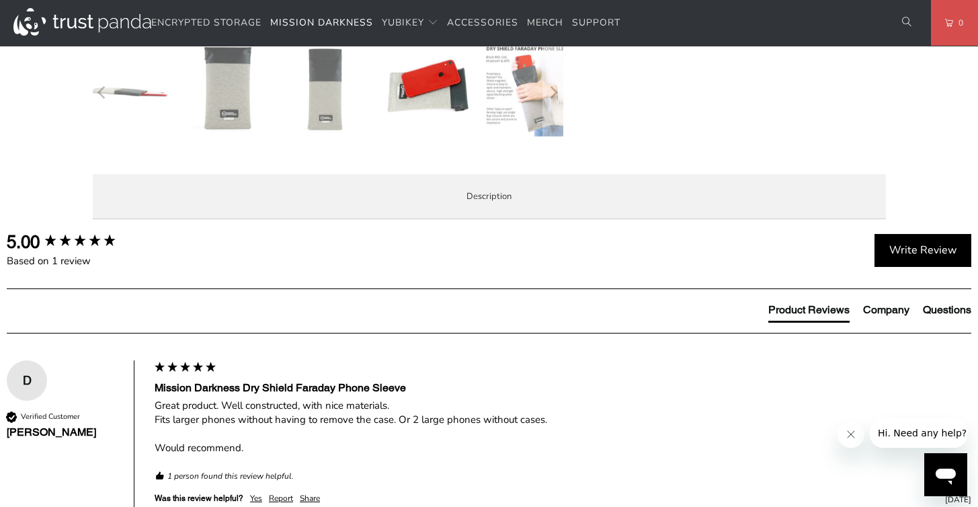
scroll to position [572, 0]
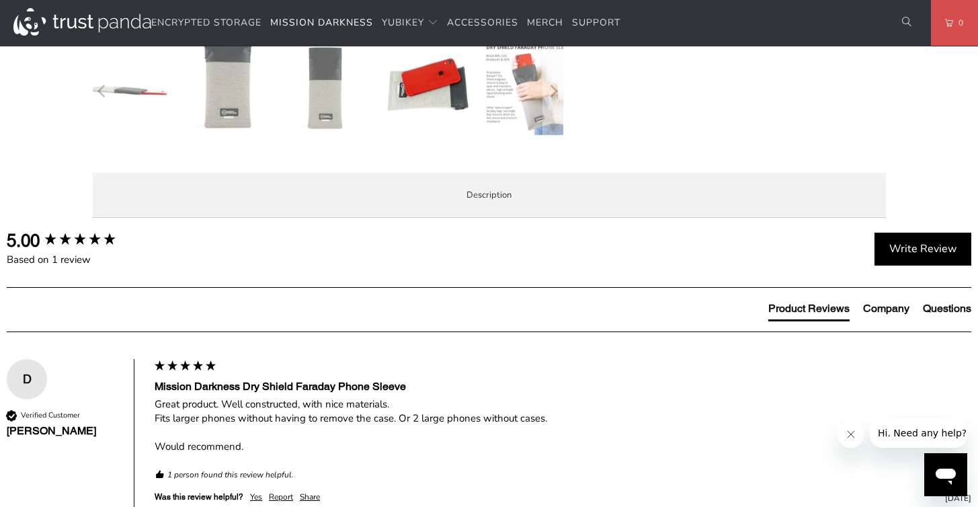
click at [0, 0] on li "Product Features" at bounding box center [0, 0] width 0 height 0
click at [0, 0] on span "Enterprise and Government" at bounding box center [0, 0] width 0 height 0
click at [0, 0] on span "Local Service & Support" at bounding box center [0, 0] width 0 height 0
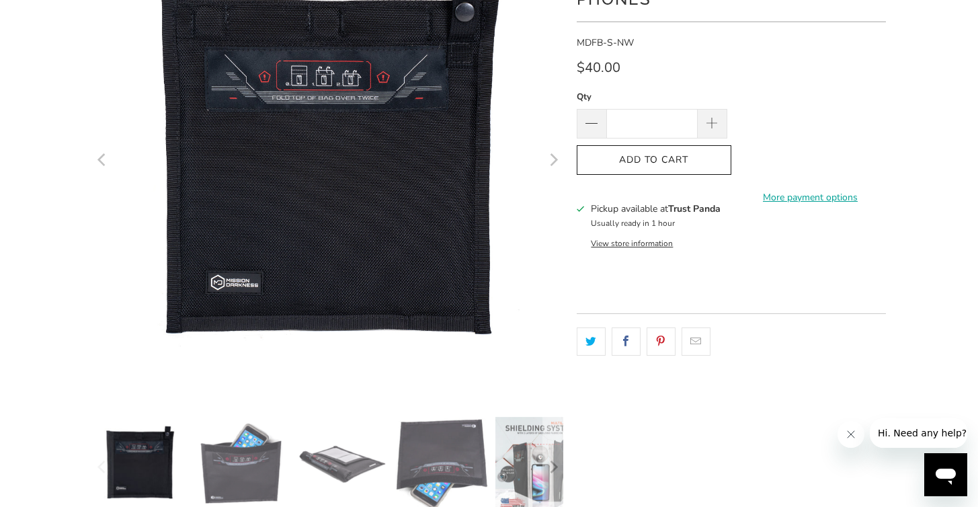
scroll to position [240, 0]
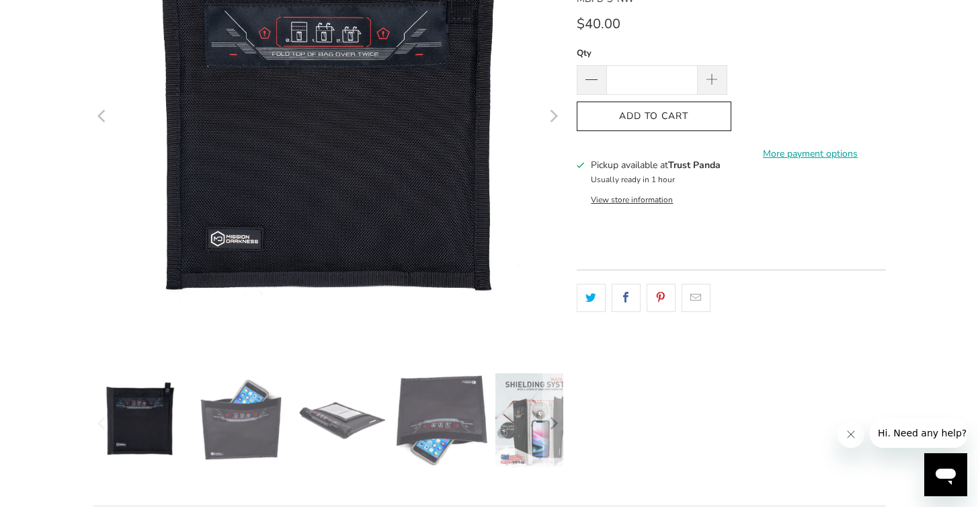
click at [257, 407] on img at bounding box center [241, 420] width 94 height 94
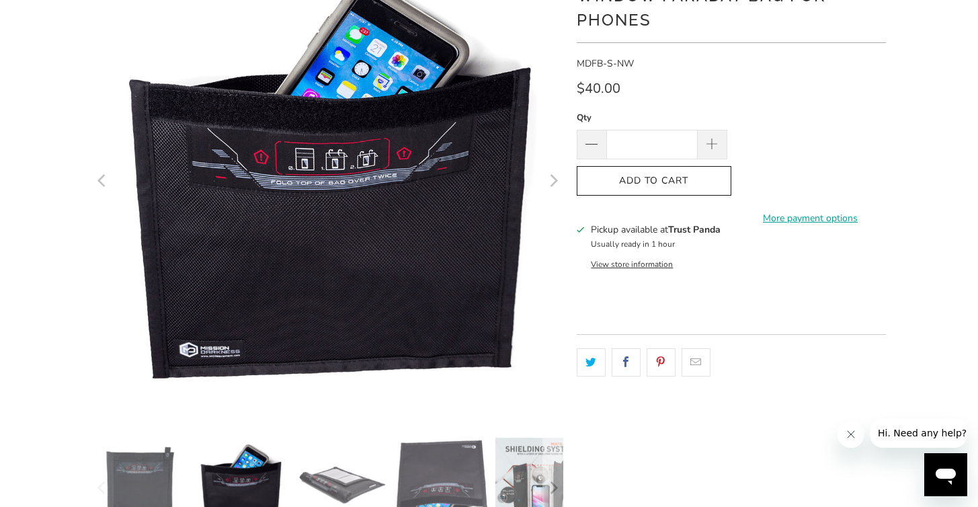
scroll to position [171, 0]
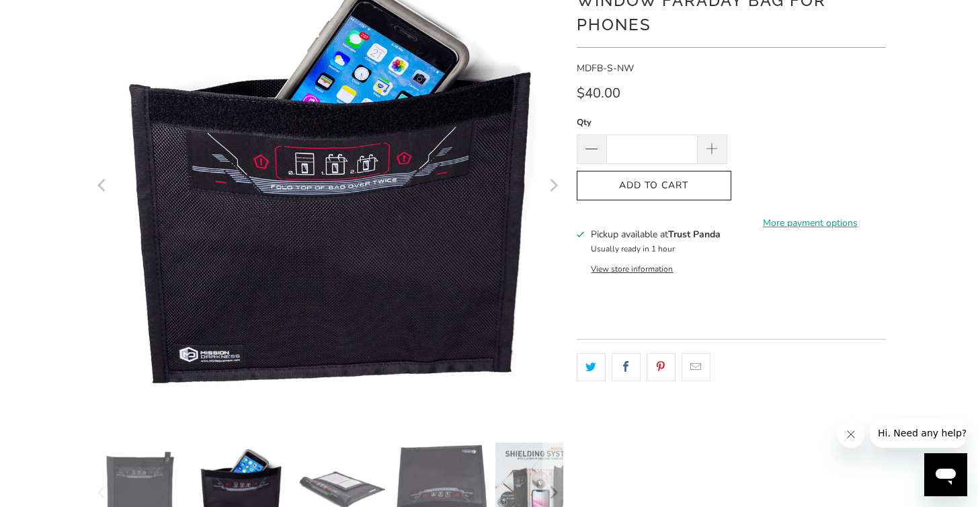
click at [424, 462] on img at bounding box center [442, 488] width 94 height 93
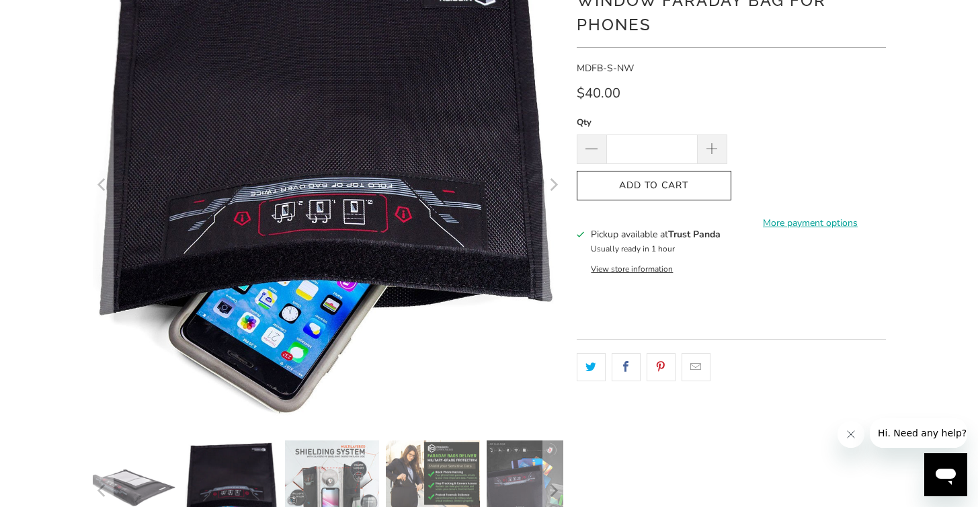
click at [149, 483] on img at bounding box center [131, 487] width 94 height 94
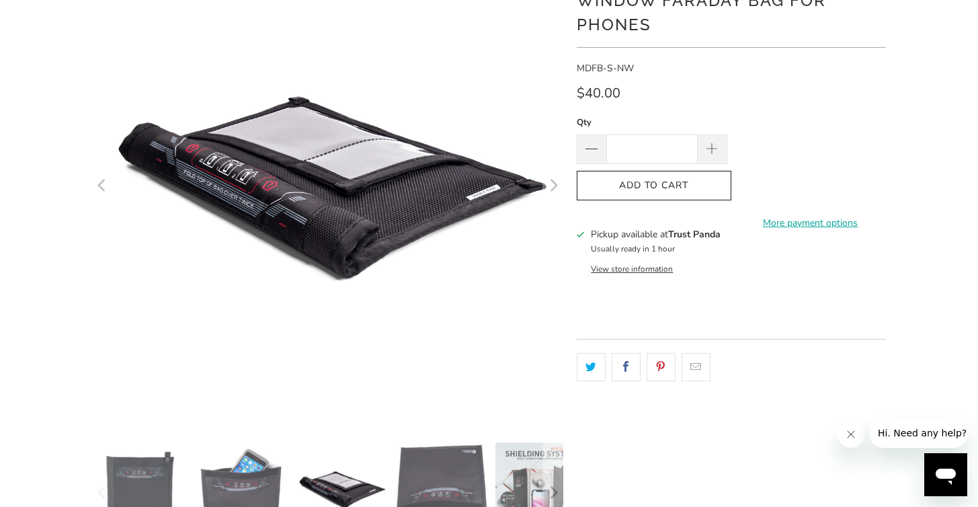
click at [425, 469] on img at bounding box center [442, 488] width 94 height 93
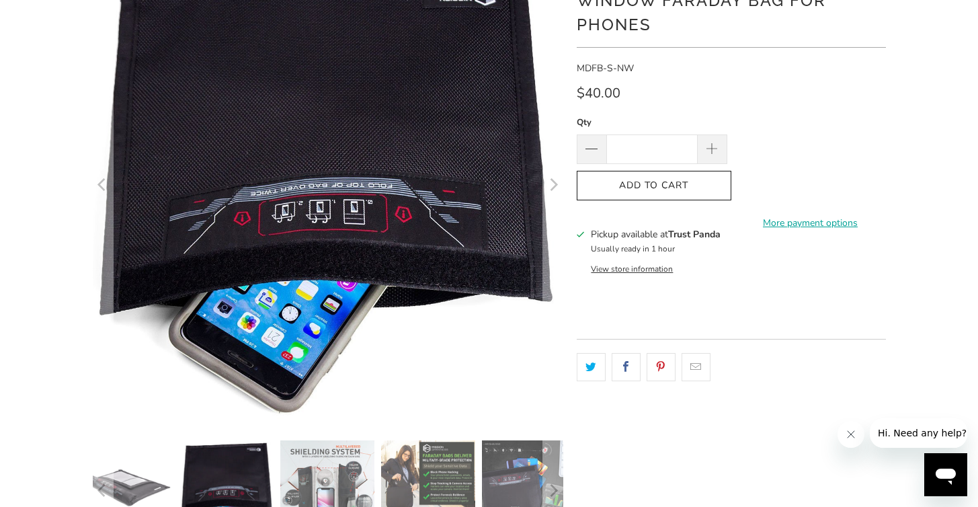
click at [354, 469] on img at bounding box center [327, 487] width 94 height 94
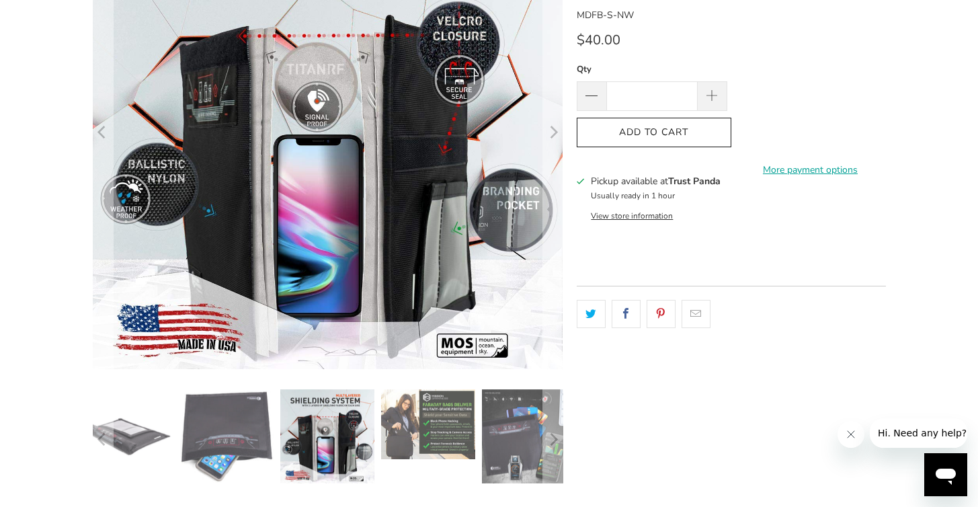
scroll to position [227, 0]
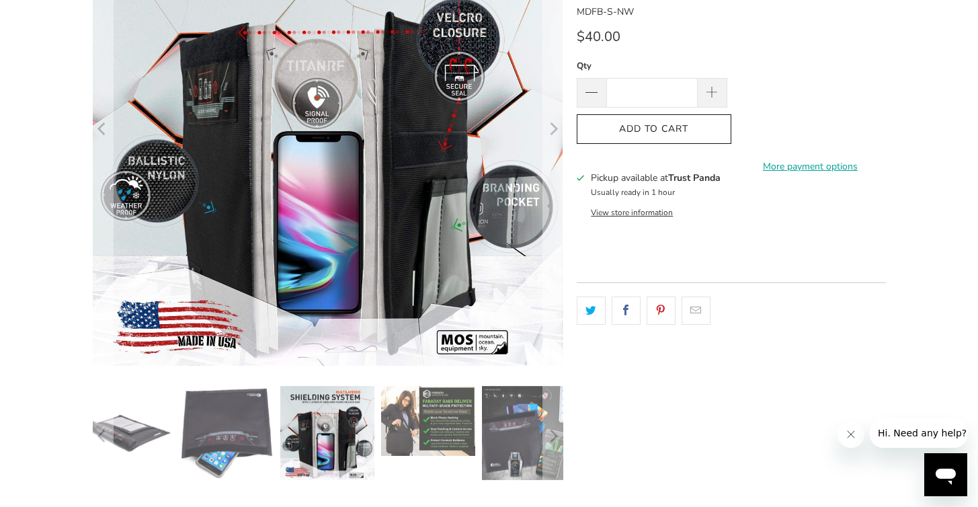
click at [436, 417] on img at bounding box center [428, 421] width 94 height 70
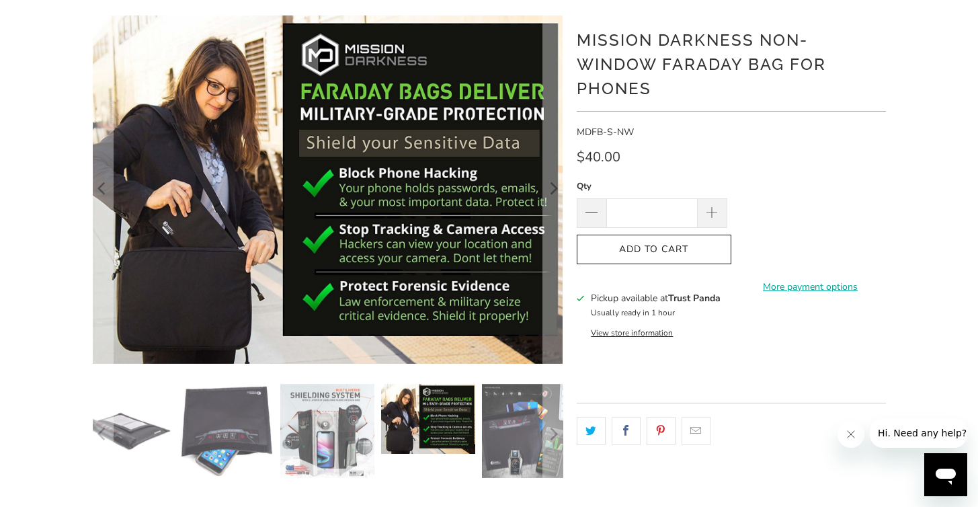
scroll to position [101, 0]
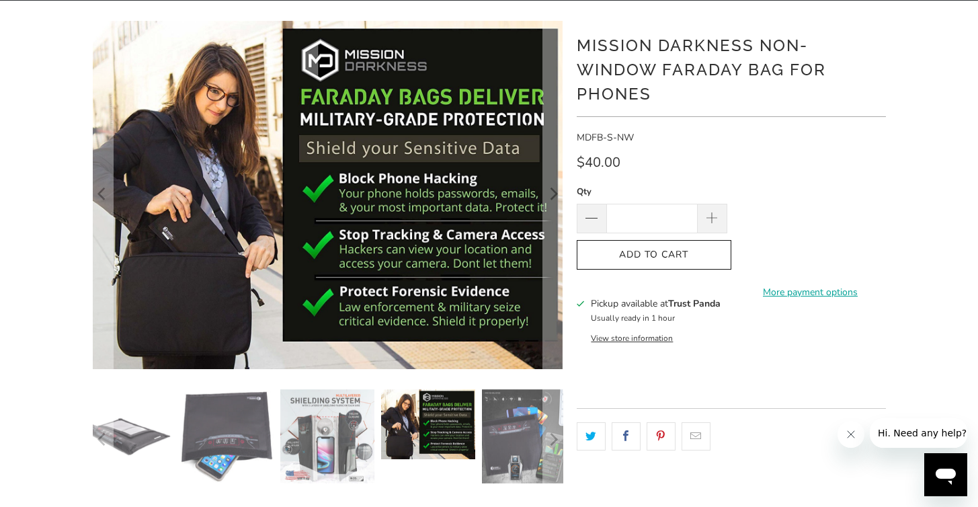
click at [309, 430] on img at bounding box center [327, 436] width 94 height 94
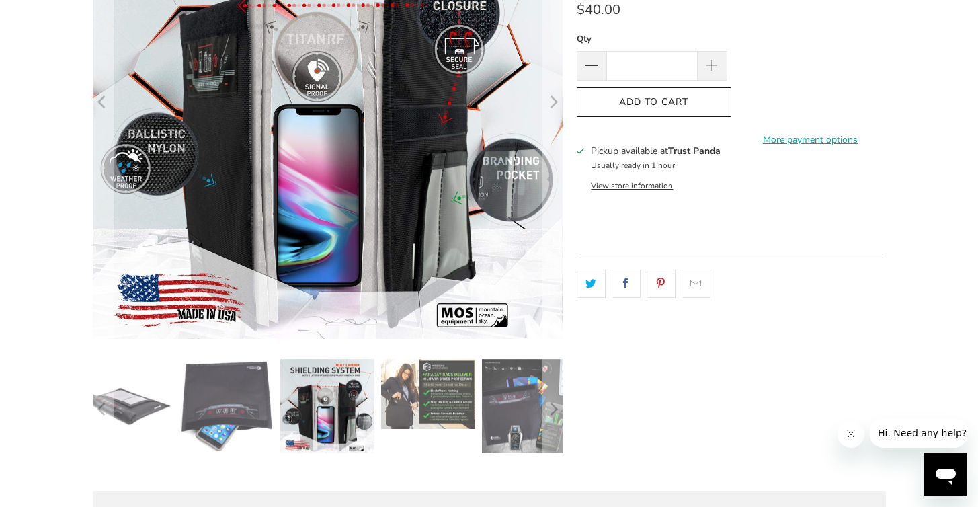
scroll to position [294, 0]
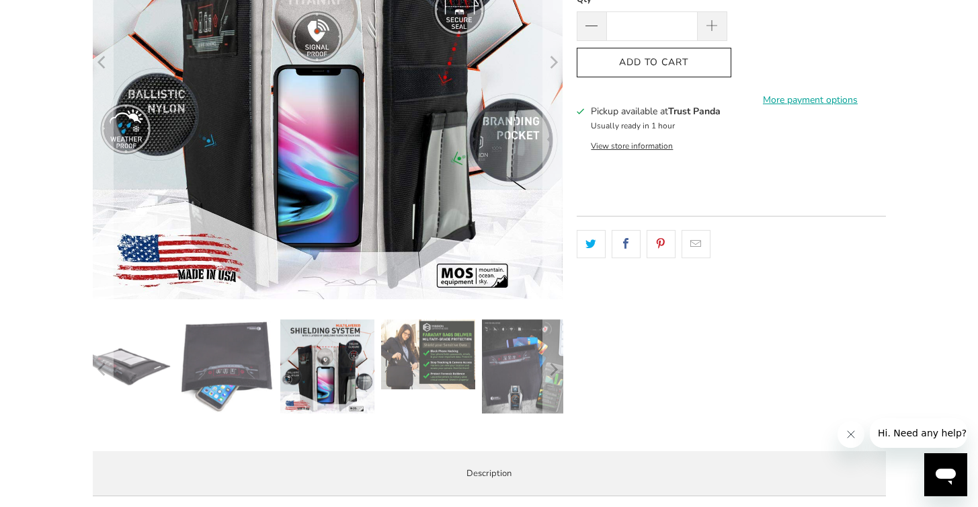
click at [445, 363] on img at bounding box center [428, 354] width 94 height 70
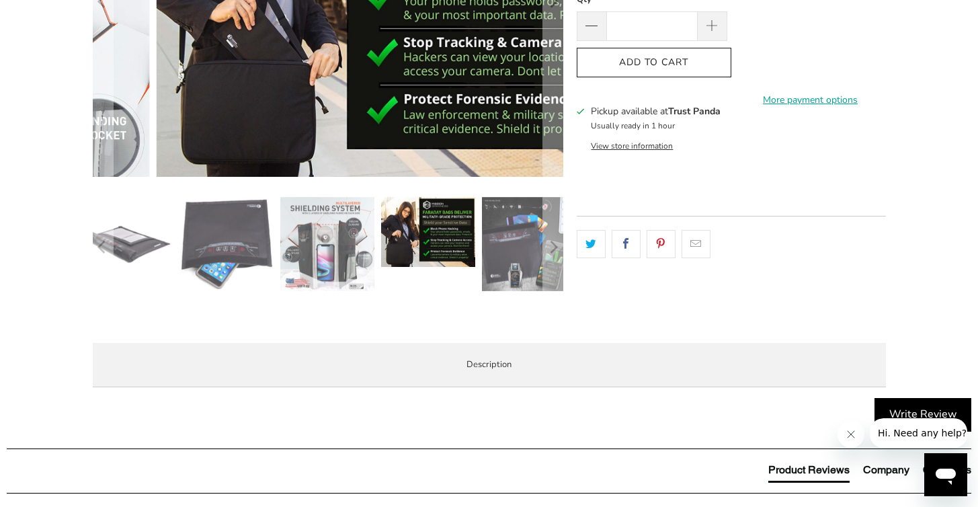
click at [521, 270] on img at bounding box center [530, 244] width 94 height 94
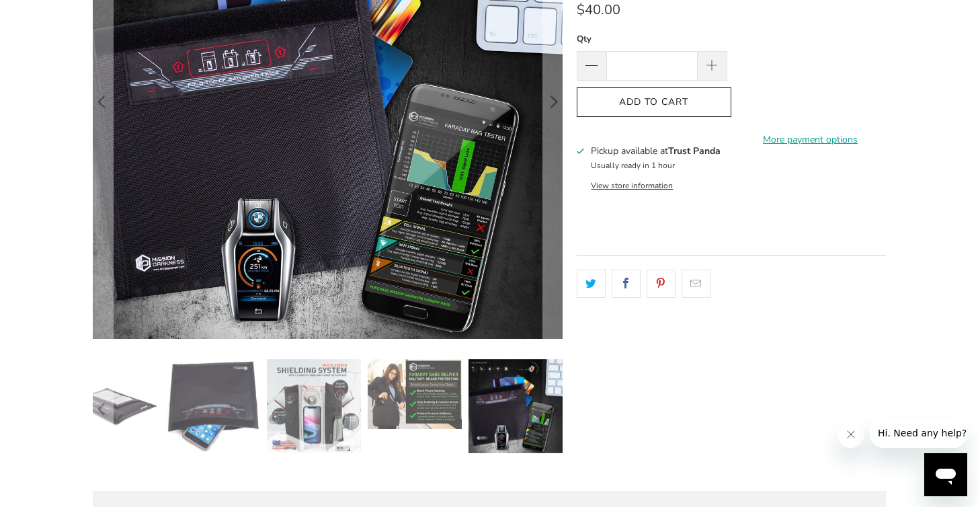
scroll to position [255, 0]
click at [512, 384] on img at bounding box center [515, 405] width 94 height 94
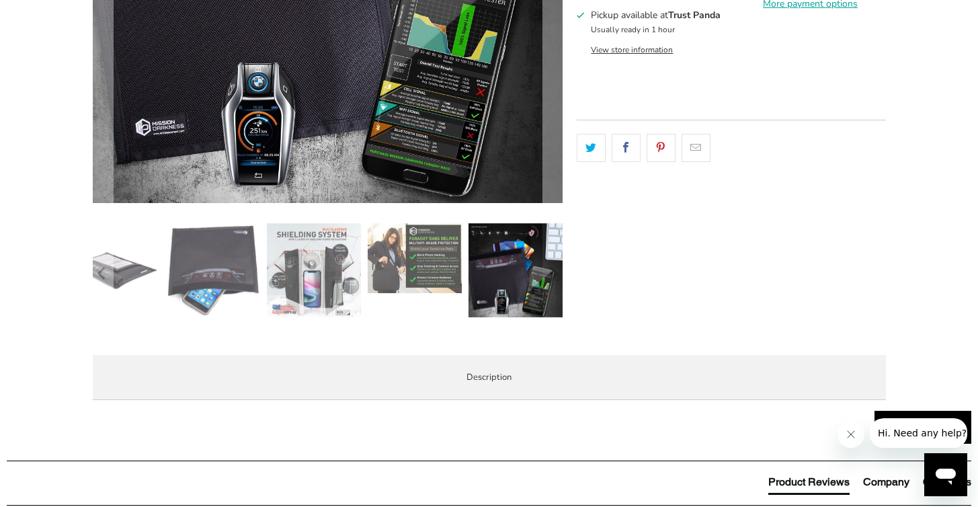
scroll to position [408, 0]
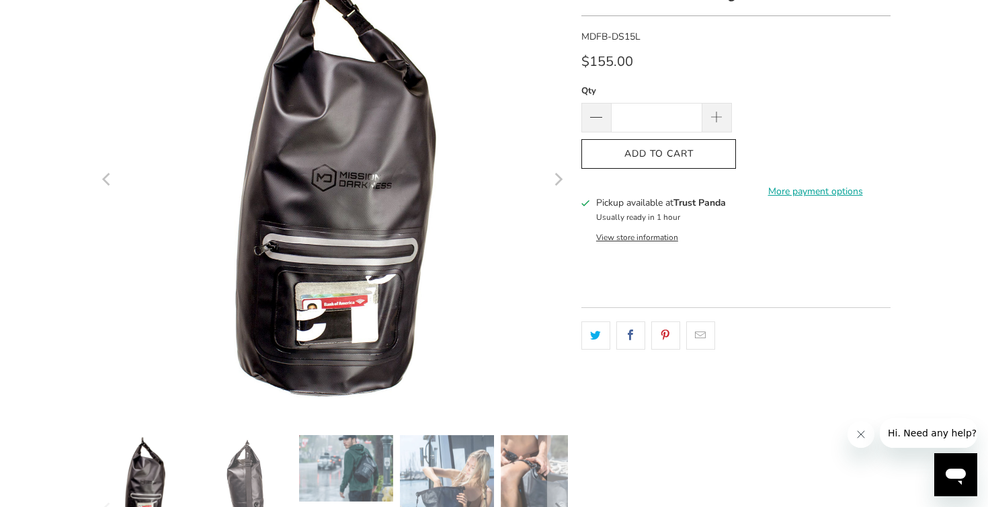
scroll to position [218, 0]
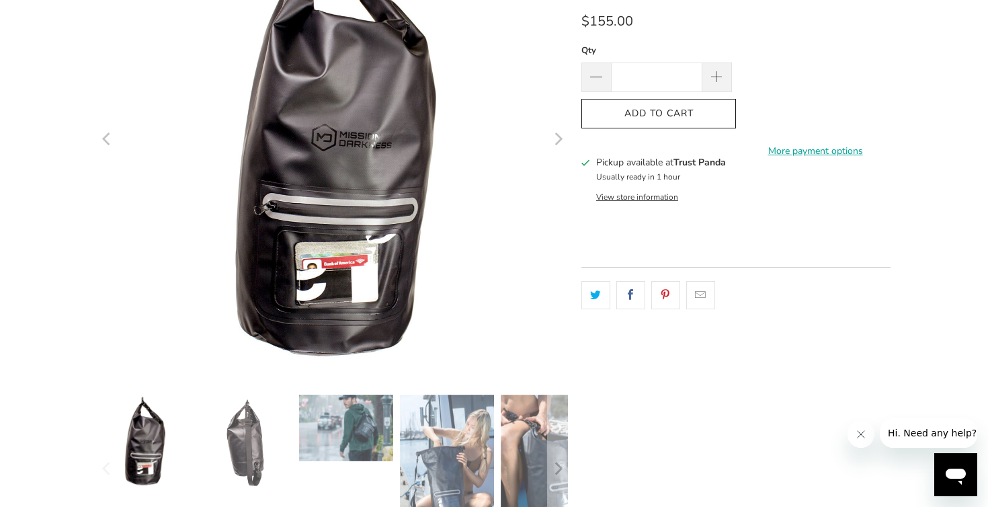
click at [262, 433] on img at bounding box center [245, 442] width 94 height 94
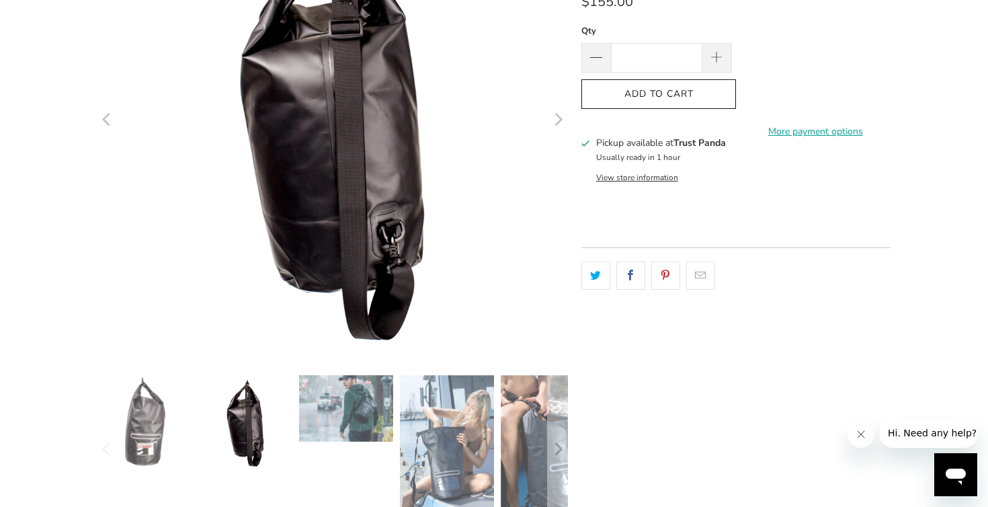
scroll to position [239, 0]
click at [353, 429] on img at bounding box center [346, 407] width 94 height 67
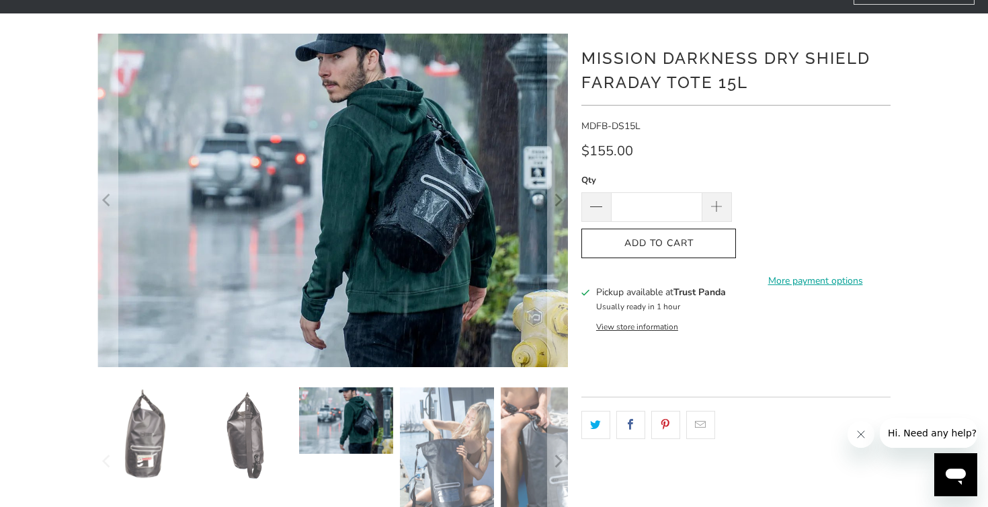
scroll to position [87, 0]
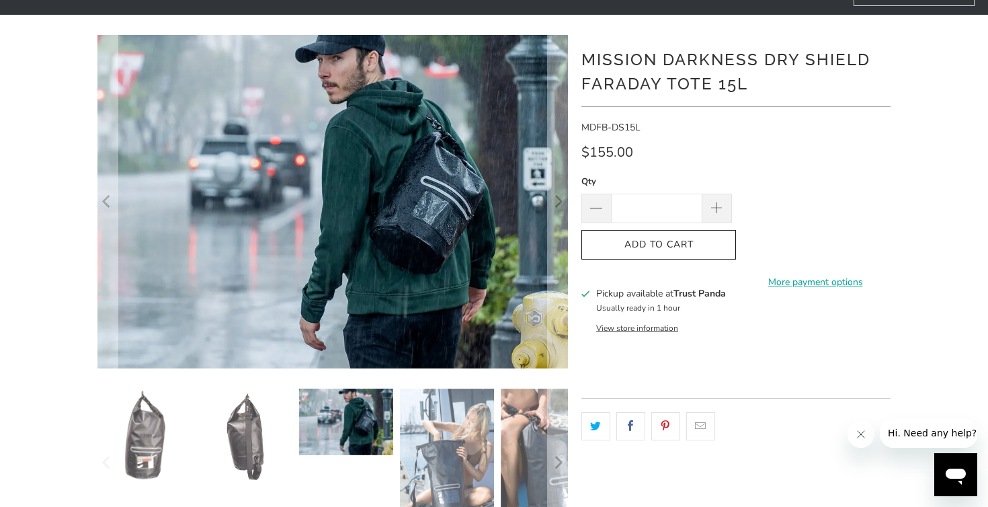
click at [441, 446] on img at bounding box center [447, 458] width 94 height 141
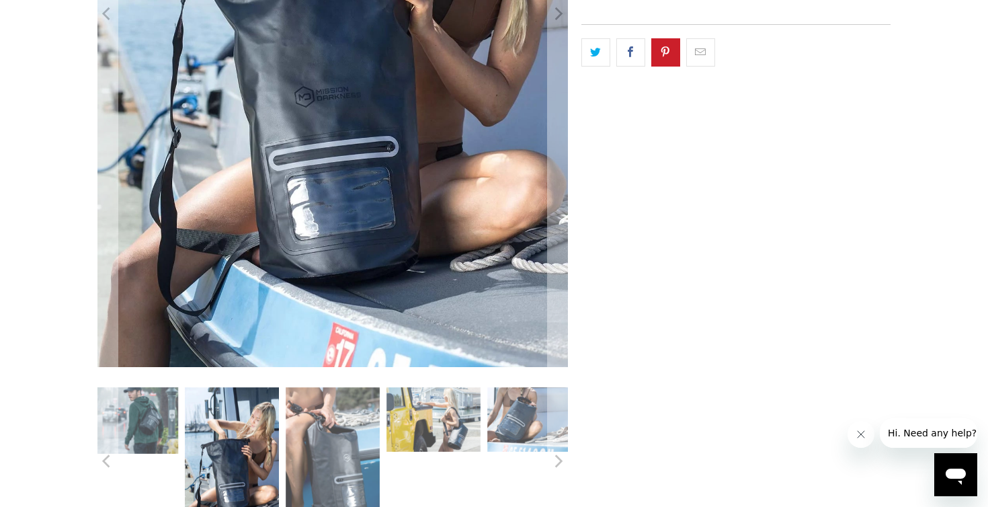
scroll to position [483, 0]
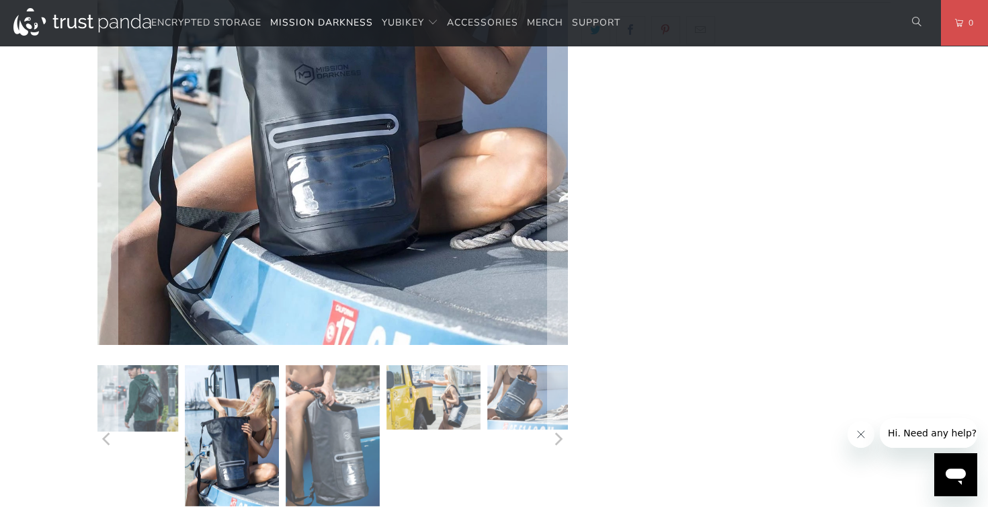
click at [358, 438] on img at bounding box center [333, 435] width 94 height 141
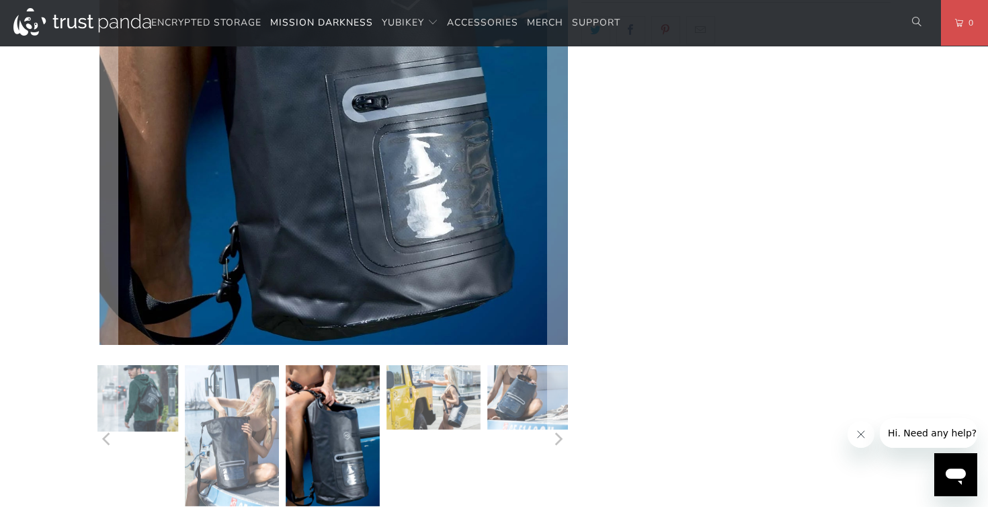
click at [449, 403] on img at bounding box center [433, 397] width 94 height 65
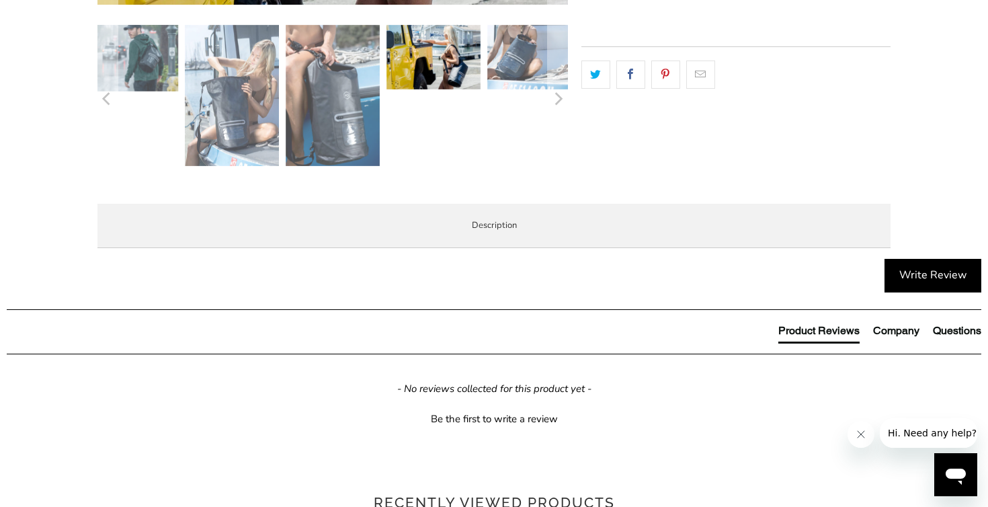
scroll to position [442, 0]
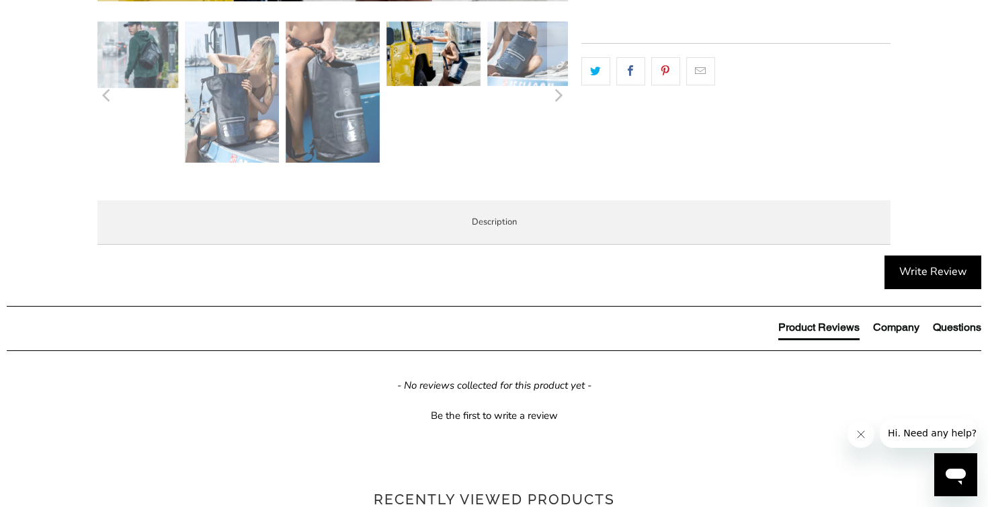
click at [0, 0] on span "Demo Videos" at bounding box center [0, 0] width 0 height 0
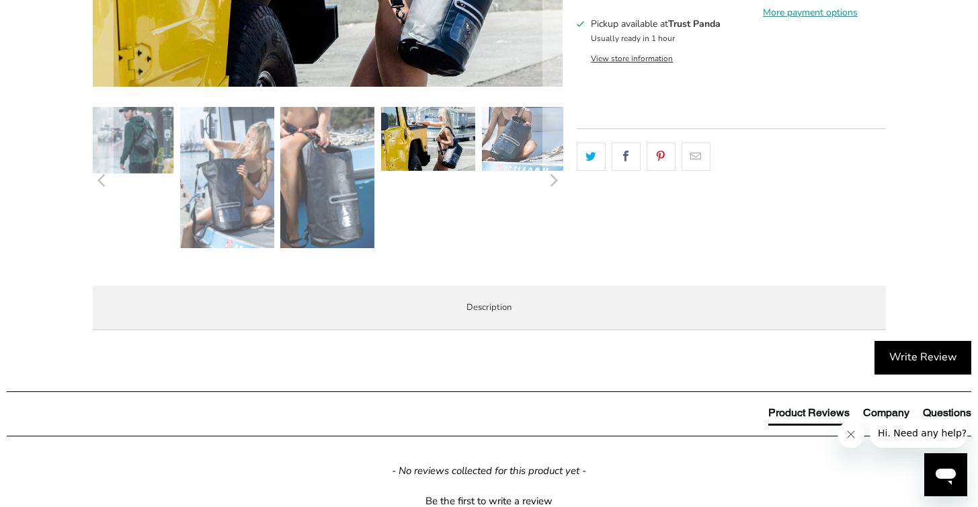
scroll to position [0, 0]
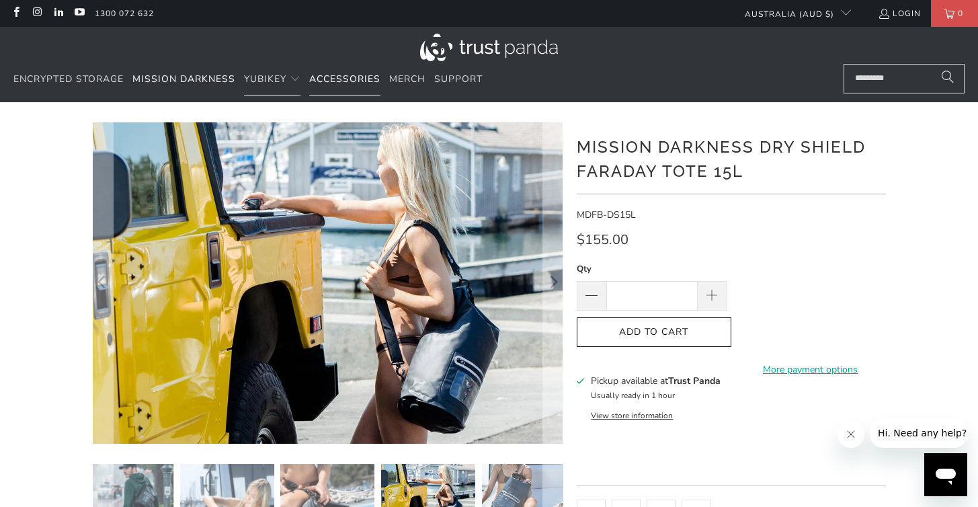
click at [331, 79] on span "Accessories" at bounding box center [344, 79] width 71 height 13
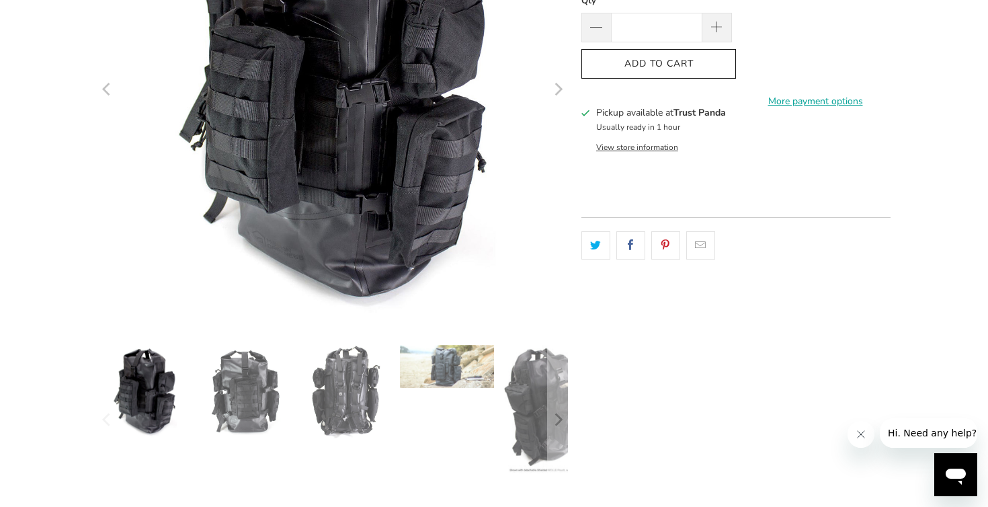
scroll to position [276, 0]
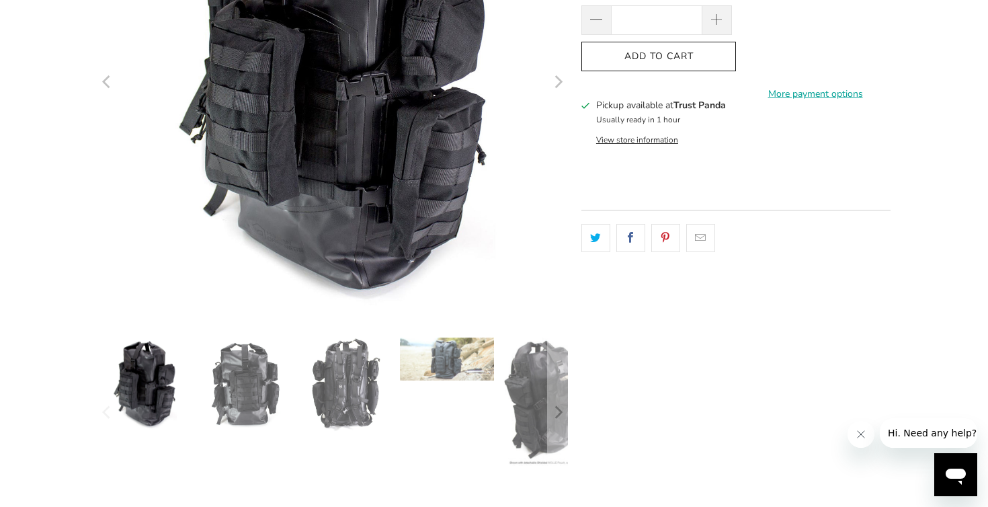
click at [254, 395] on img at bounding box center [245, 384] width 94 height 94
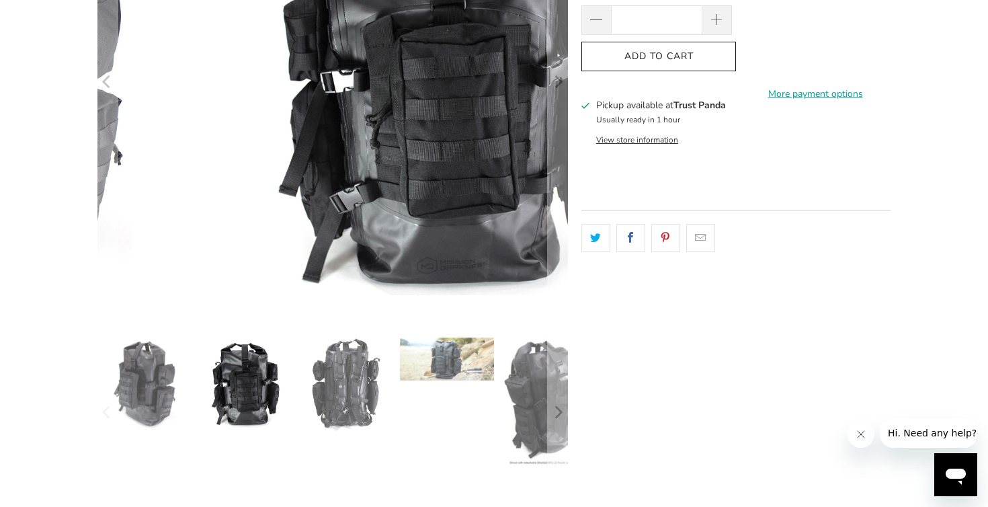
click at [309, 389] on img at bounding box center [346, 384] width 94 height 94
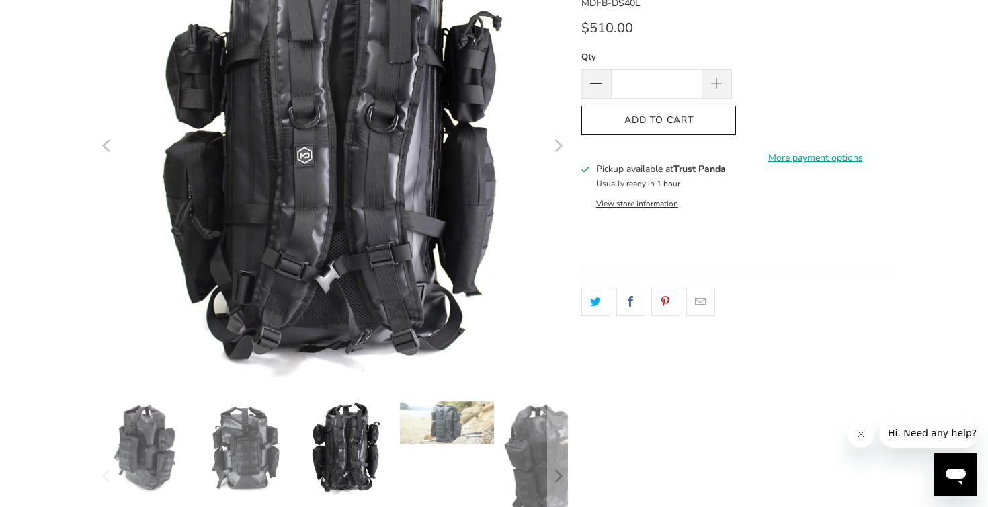
scroll to position [227, 0]
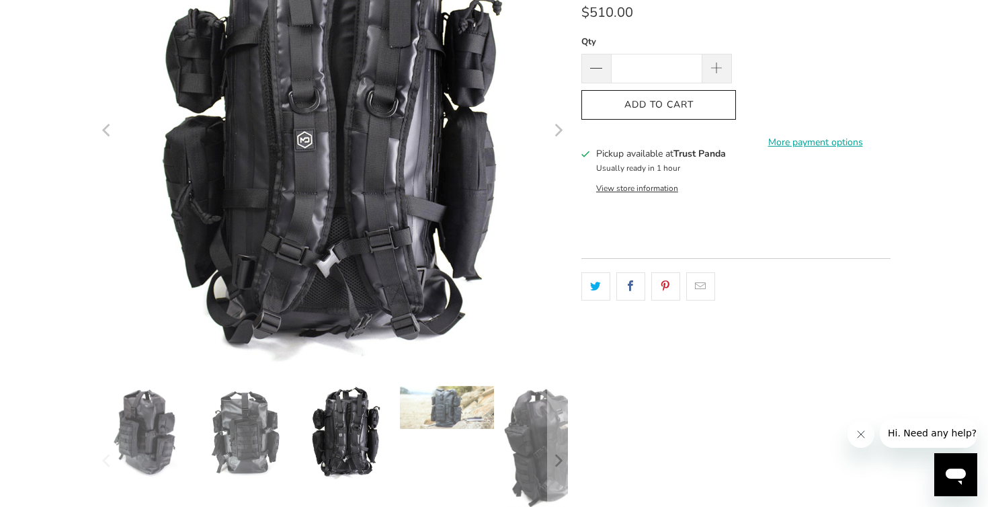
click at [347, 439] on img at bounding box center [346, 433] width 94 height 94
click at [462, 411] on img at bounding box center [447, 407] width 94 height 43
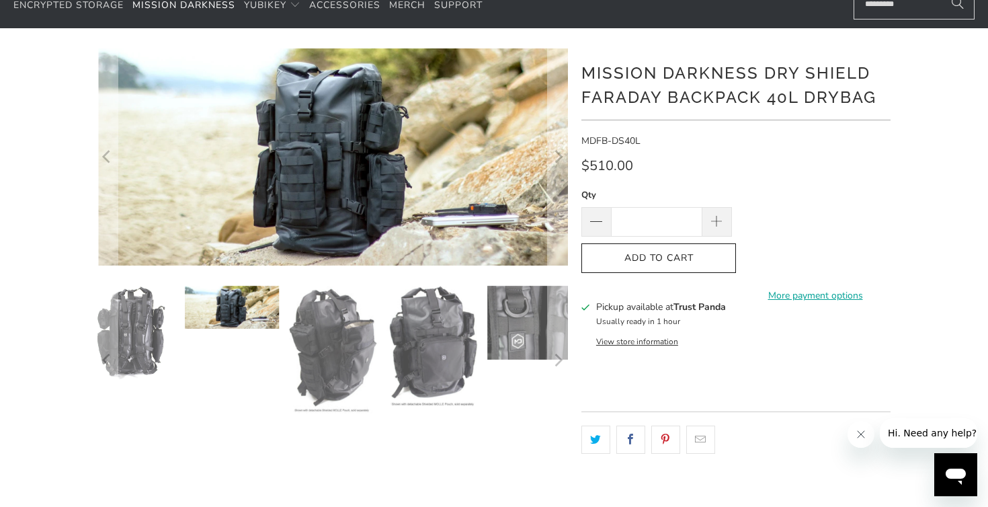
scroll to position [71, 0]
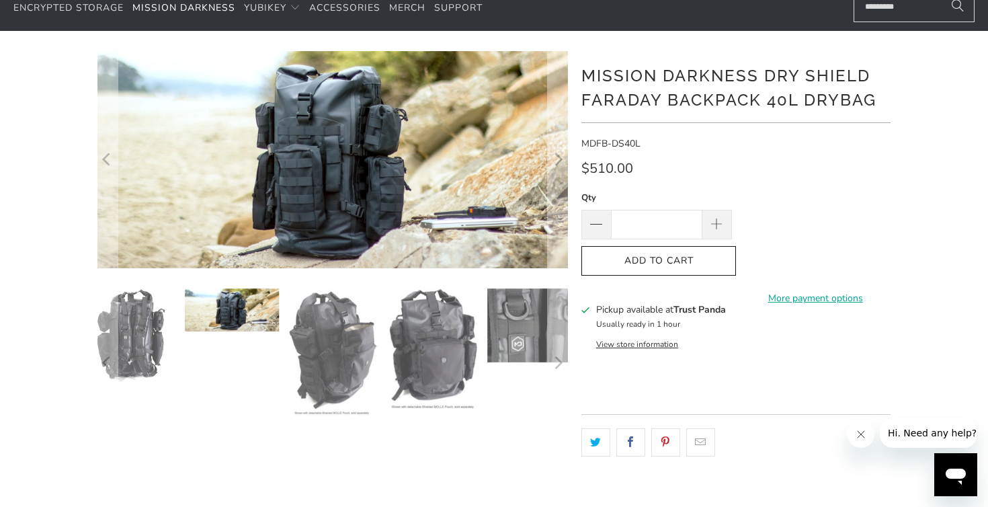
click at [319, 345] on img at bounding box center [333, 352] width 94 height 129
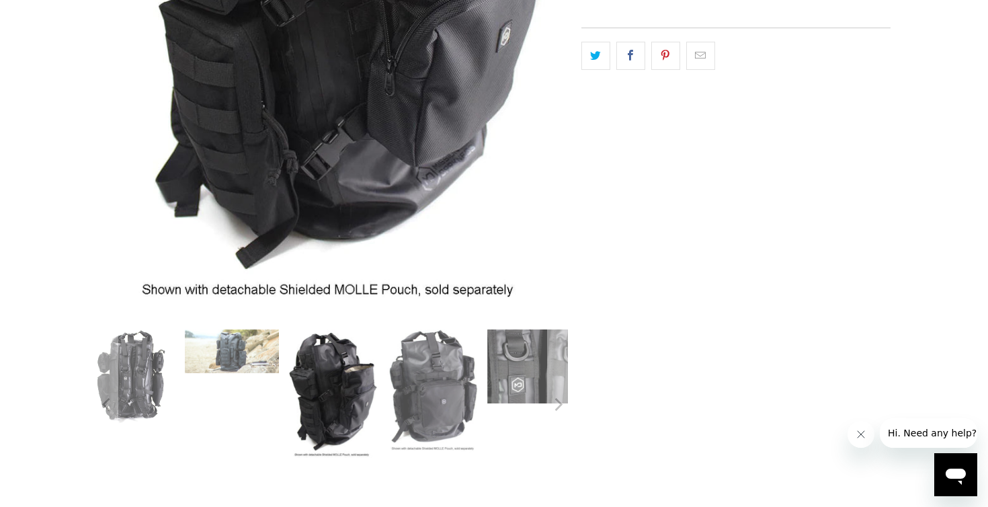
scroll to position [461, 0]
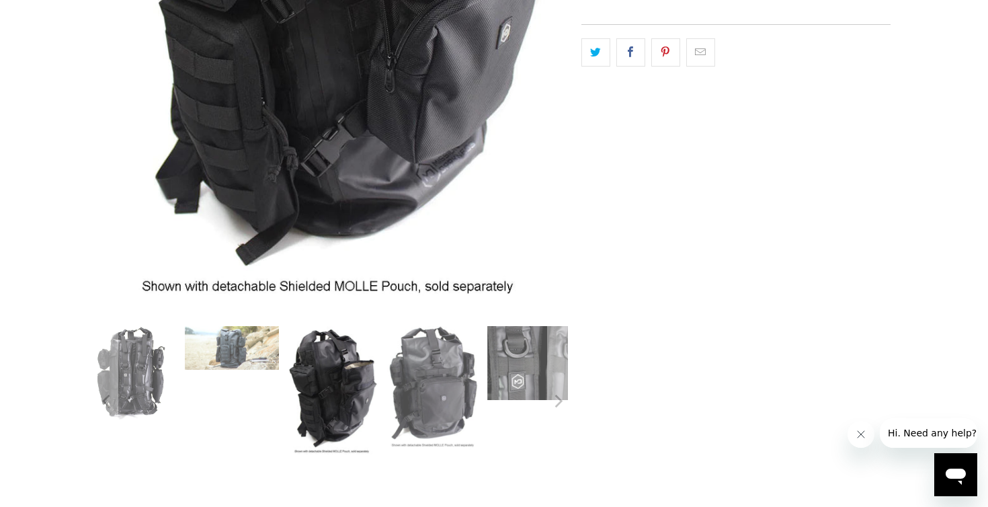
click at [413, 384] on img at bounding box center [433, 388] width 94 height 124
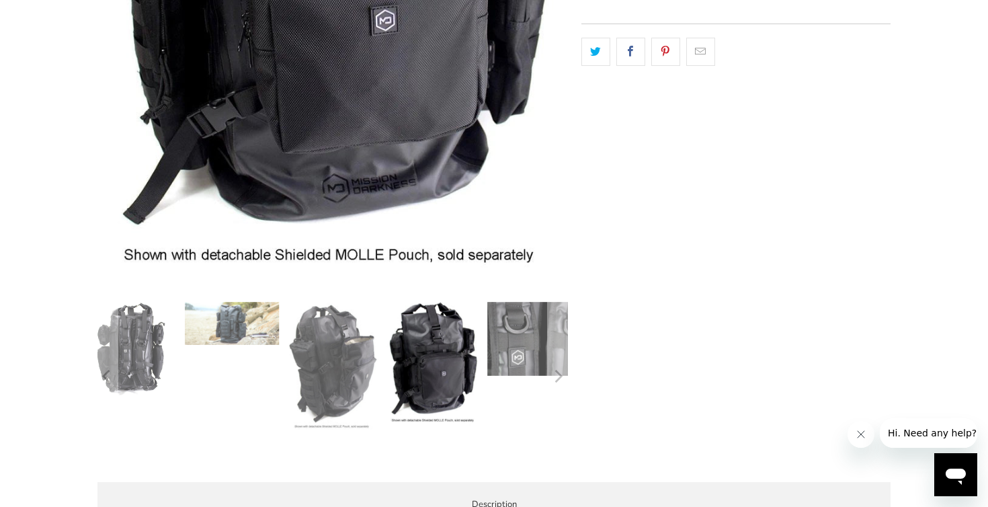
scroll to position [482, 0]
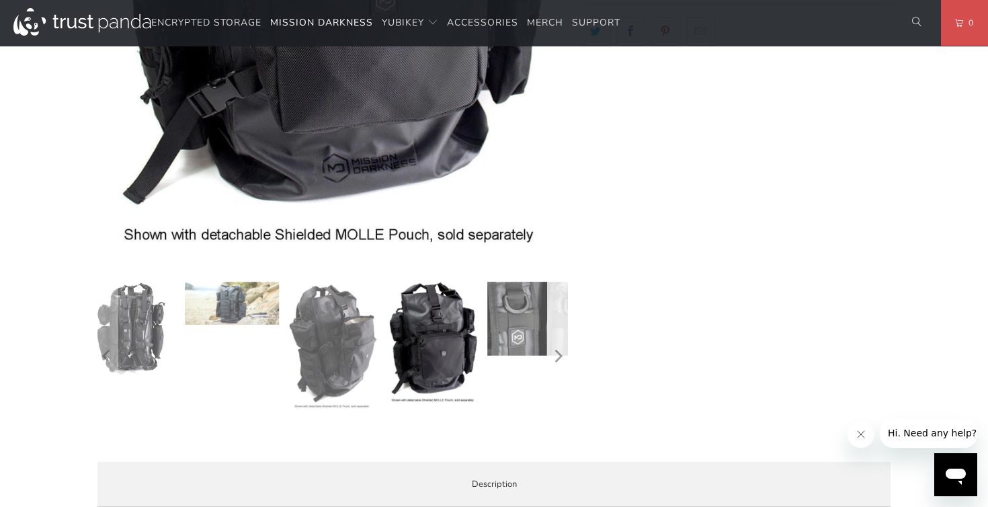
click at [550, 338] on button "Next" at bounding box center [558, 357] width 22 height 150
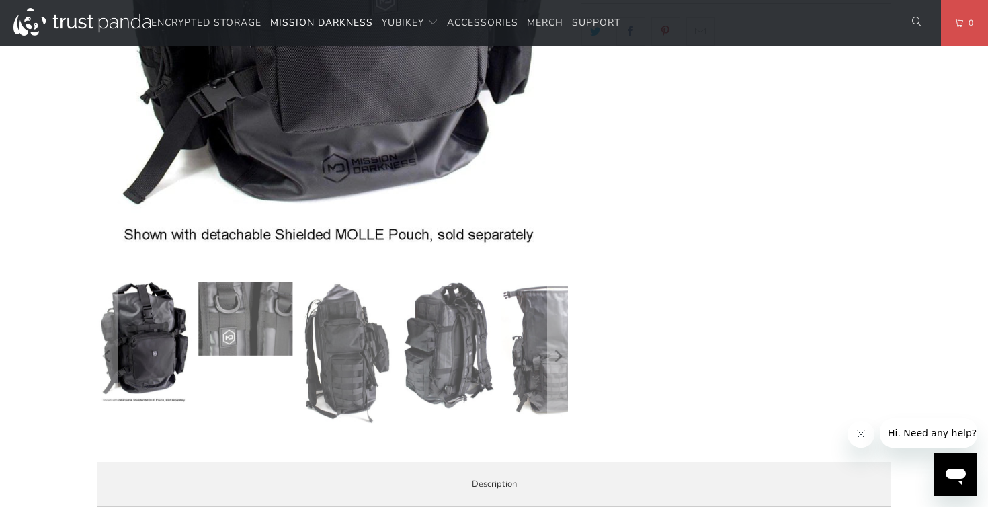
click at [366, 339] on img at bounding box center [346, 353] width 94 height 142
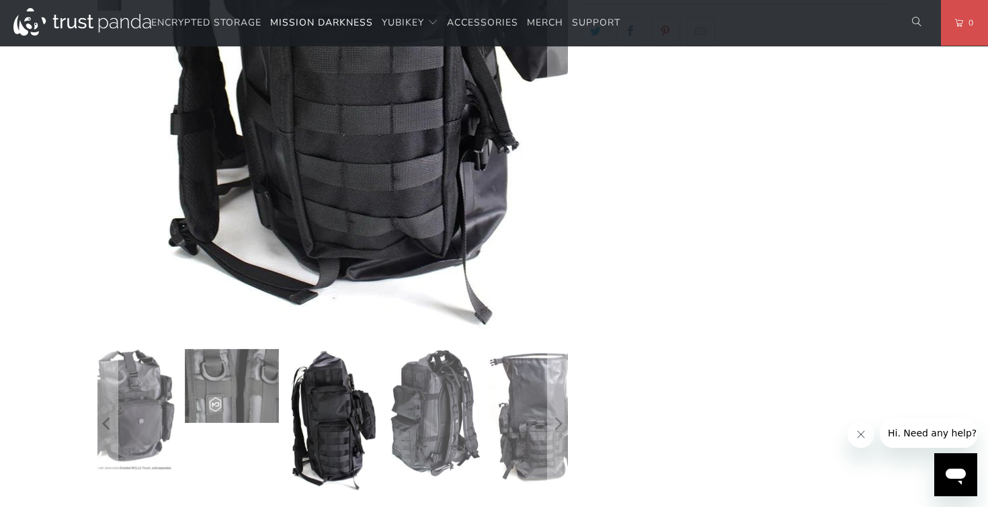
click at [415, 380] on img at bounding box center [433, 413] width 94 height 129
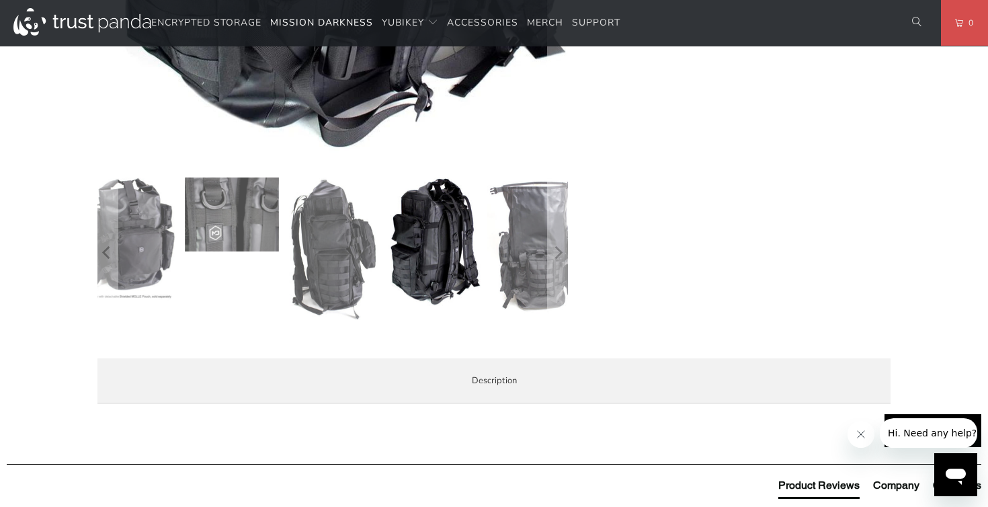
scroll to position [639, 0]
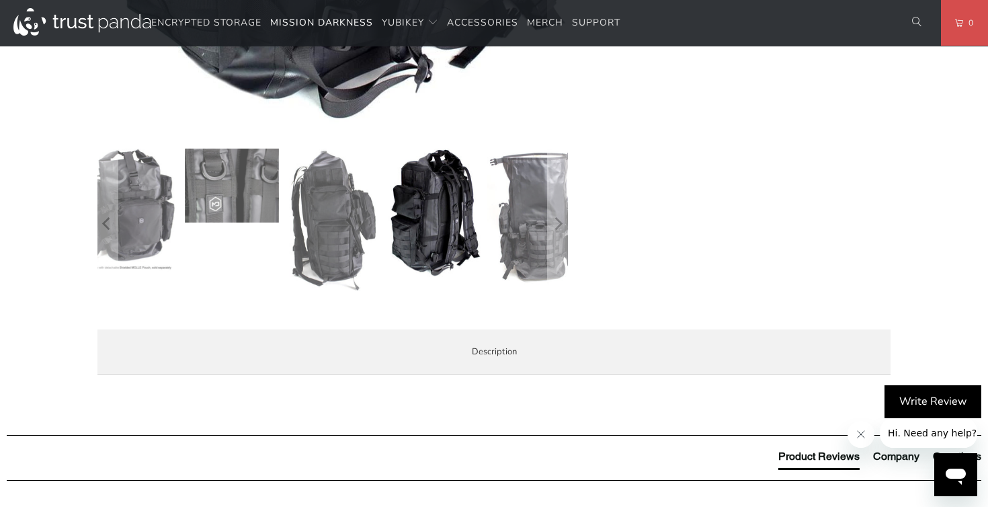
click at [493, 216] on img at bounding box center [534, 217] width 94 height 136
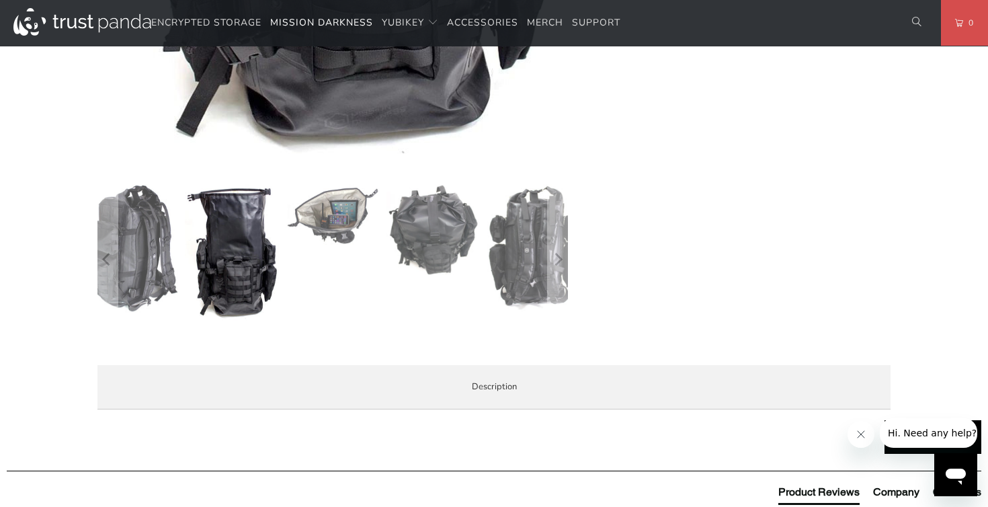
click at [353, 239] on img at bounding box center [333, 215] width 94 height 62
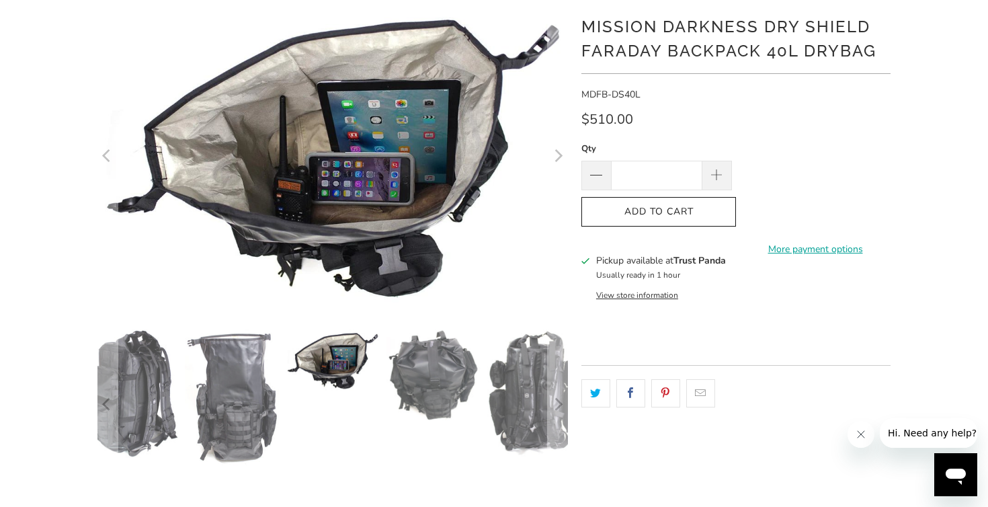
scroll to position [119, 0]
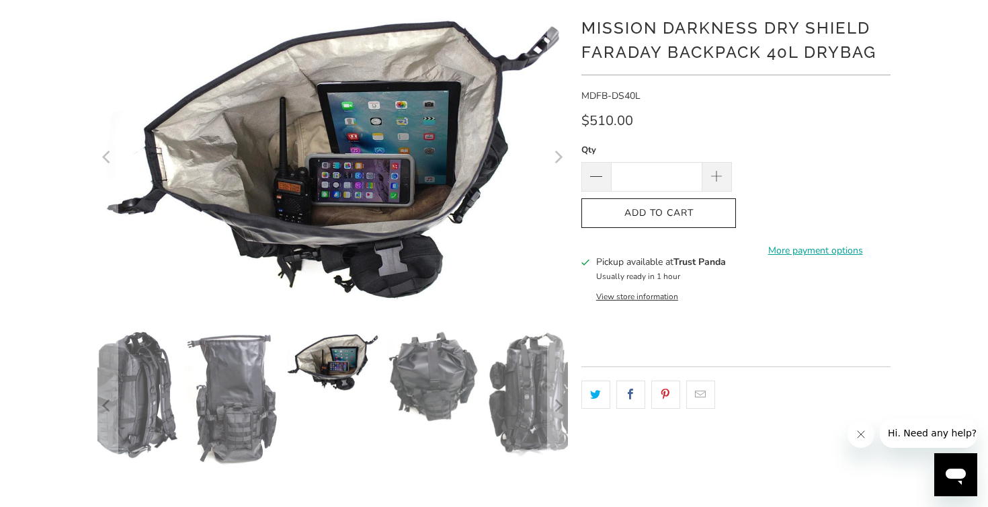
click at [413, 370] on img at bounding box center [433, 377] width 94 height 93
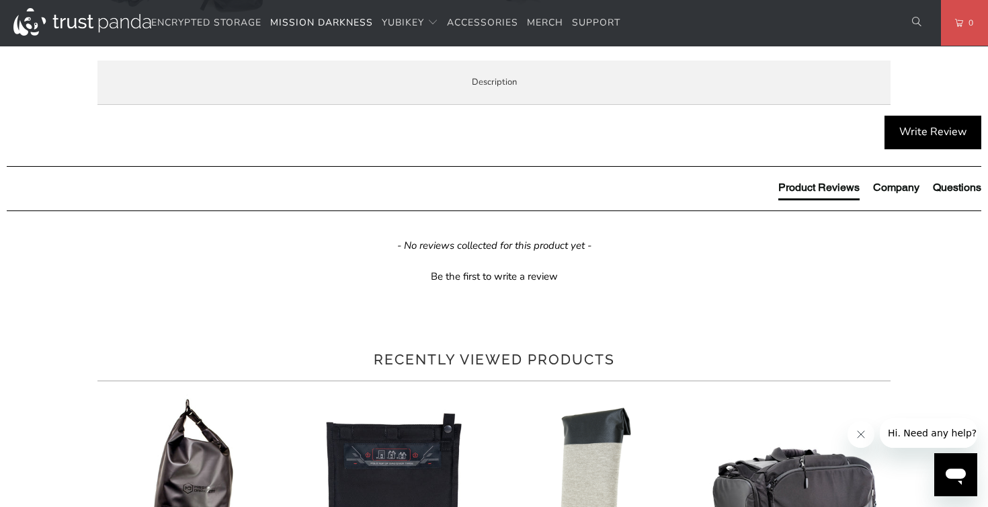
scroll to position [707, 0]
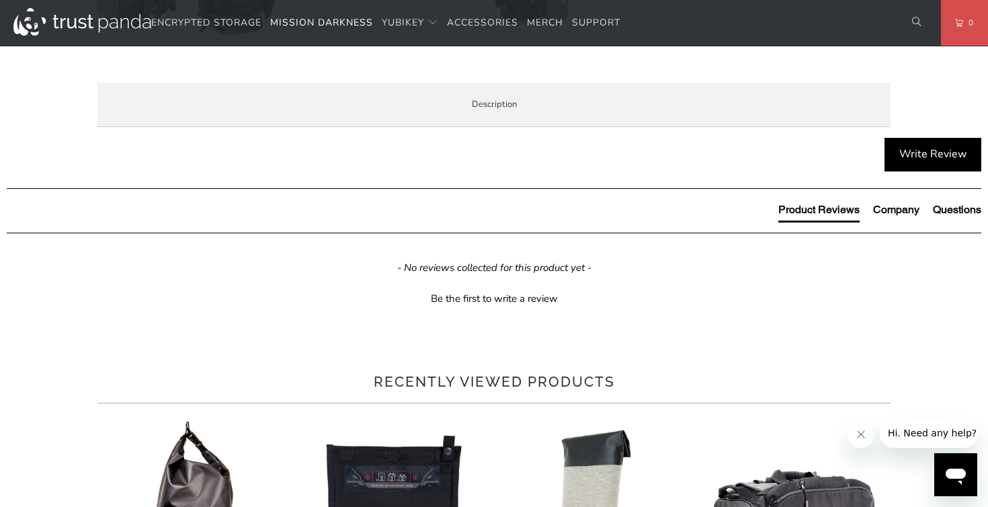
click at [0, 0] on div "DRY SHIELD FARADAY BACKPACK 40L - Weatherproof, Waterproof, Signalproof The Mis…" at bounding box center [0, 0] width 0 height 0
click at [0, 0] on li "Demo Videos" at bounding box center [0, 0] width 0 height 0
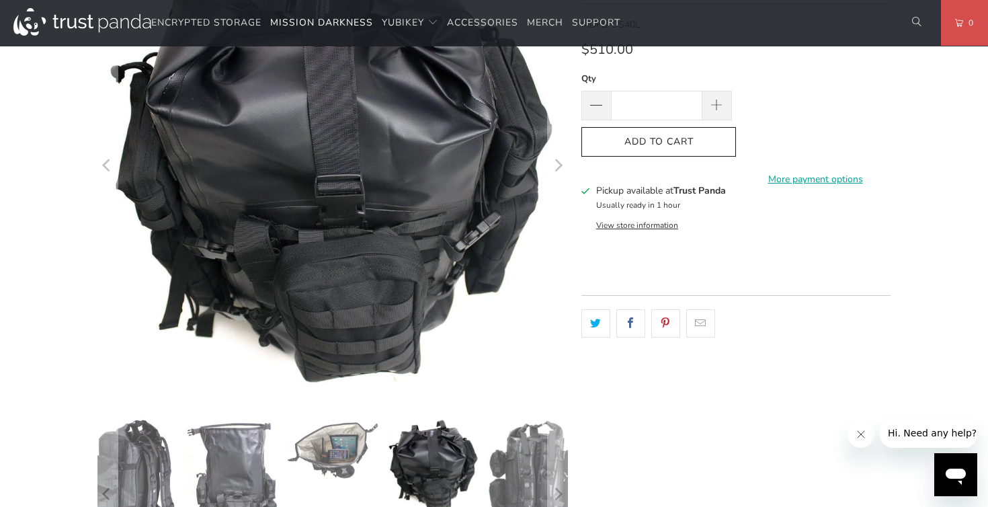
scroll to position [0, 0]
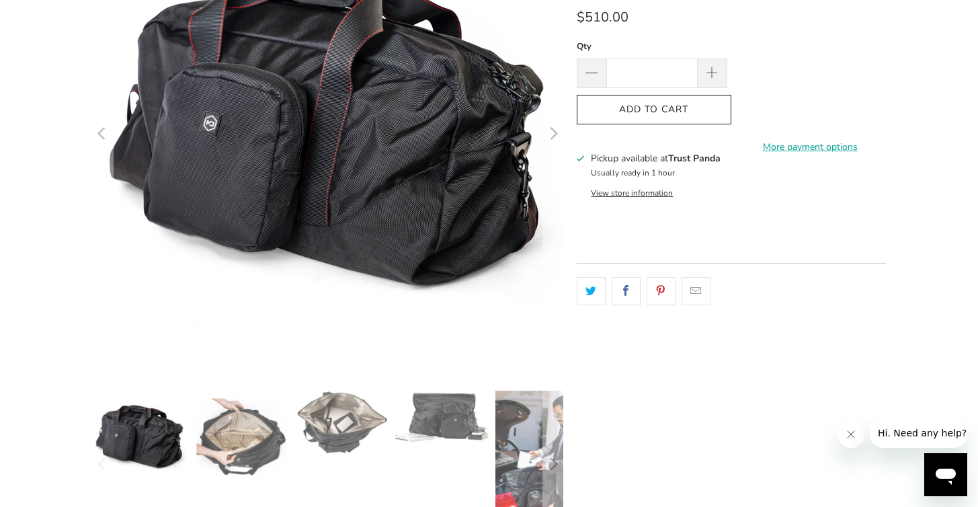
scroll to position [259, 0]
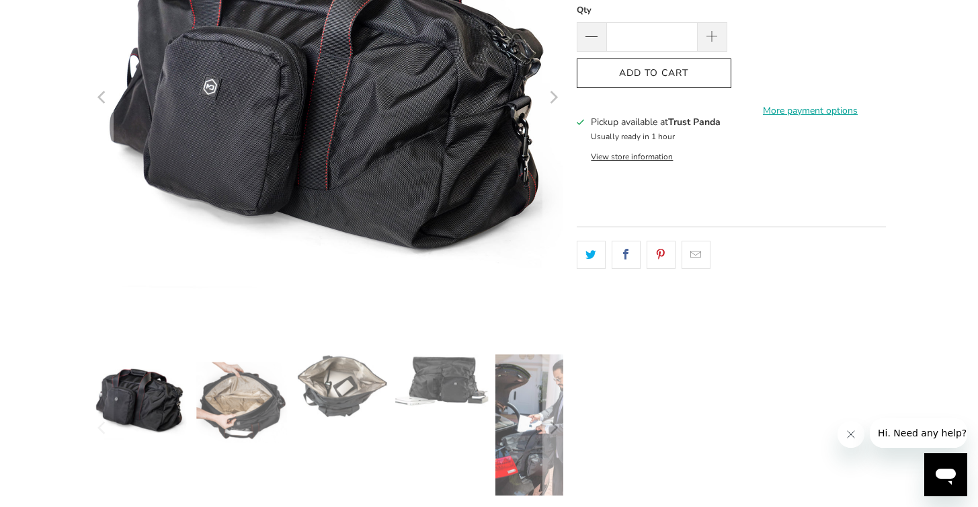
click at [244, 407] on img at bounding box center [241, 401] width 94 height 94
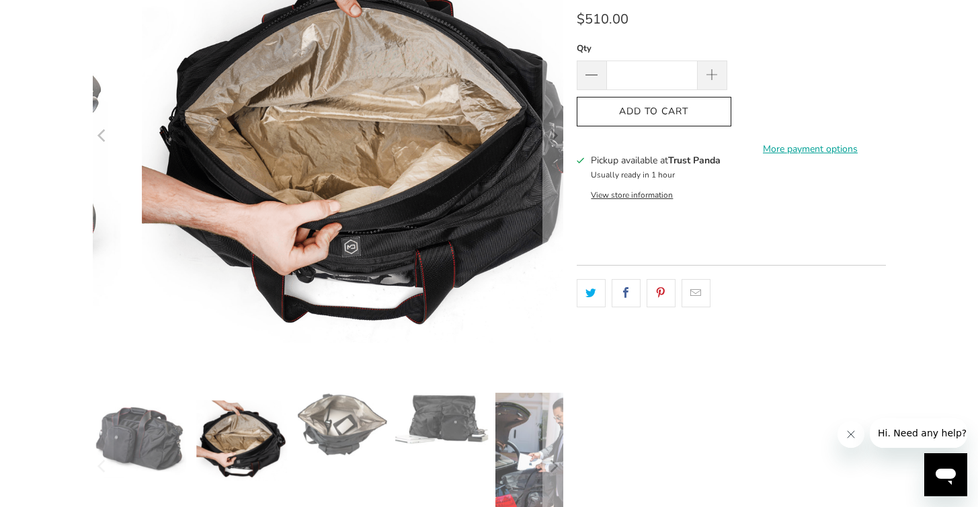
scroll to position [215, 0]
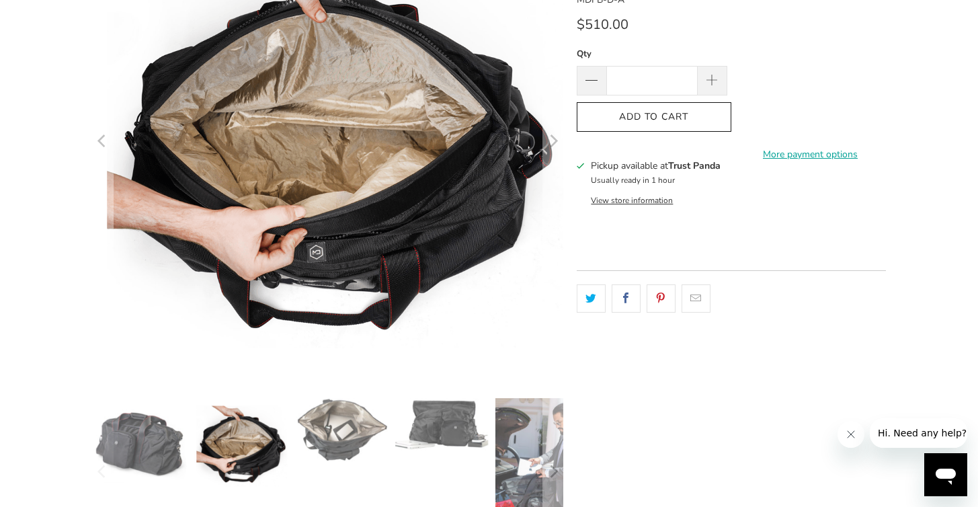
click at [335, 448] on img at bounding box center [341, 430] width 94 height 64
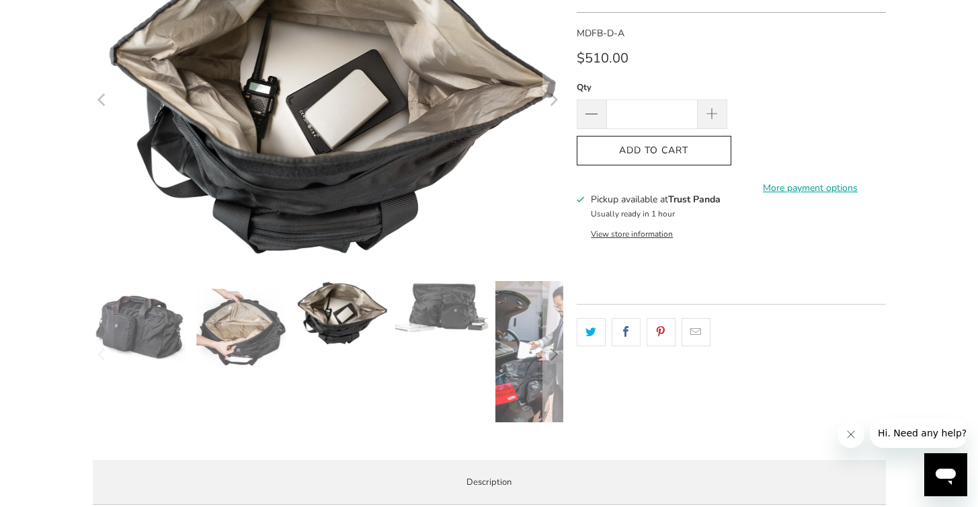
scroll to position [144, 0]
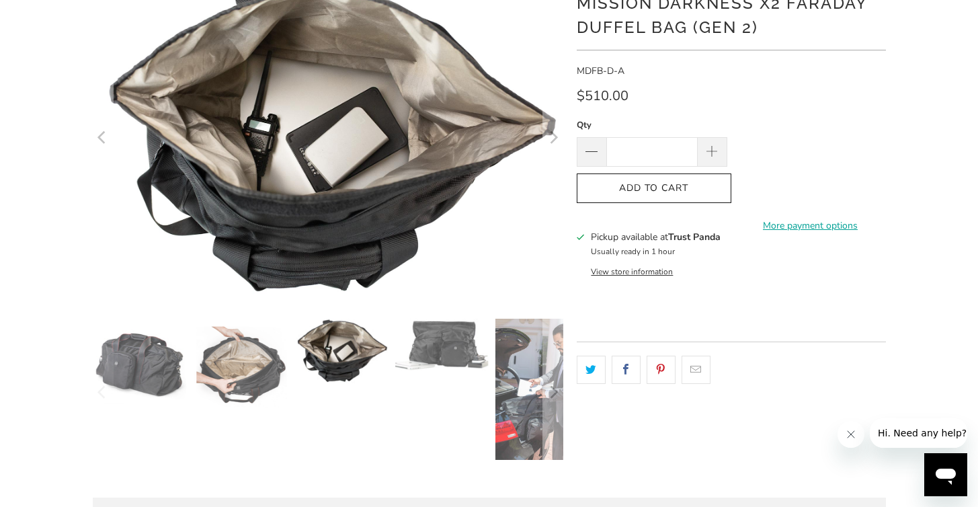
click at [439, 354] on img at bounding box center [442, 345] width 94 height 52
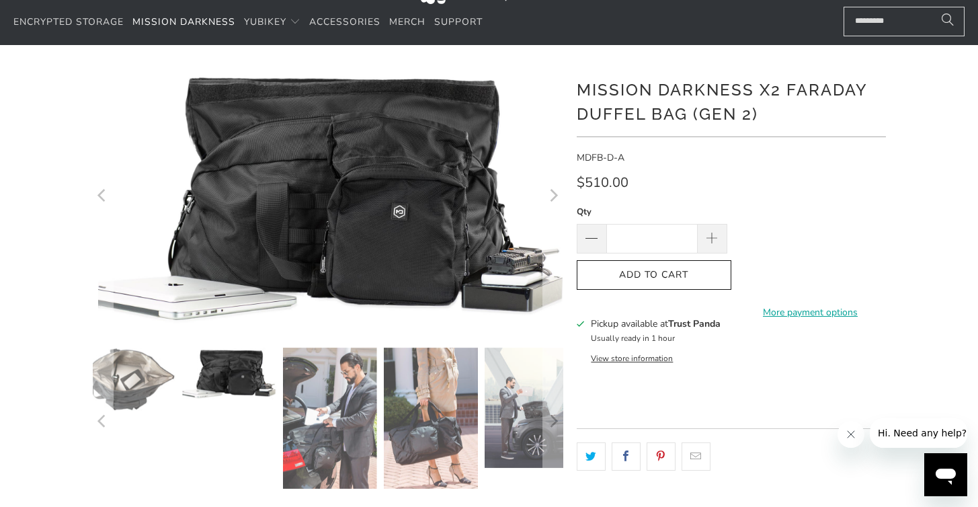
scroll to position [56, 0]
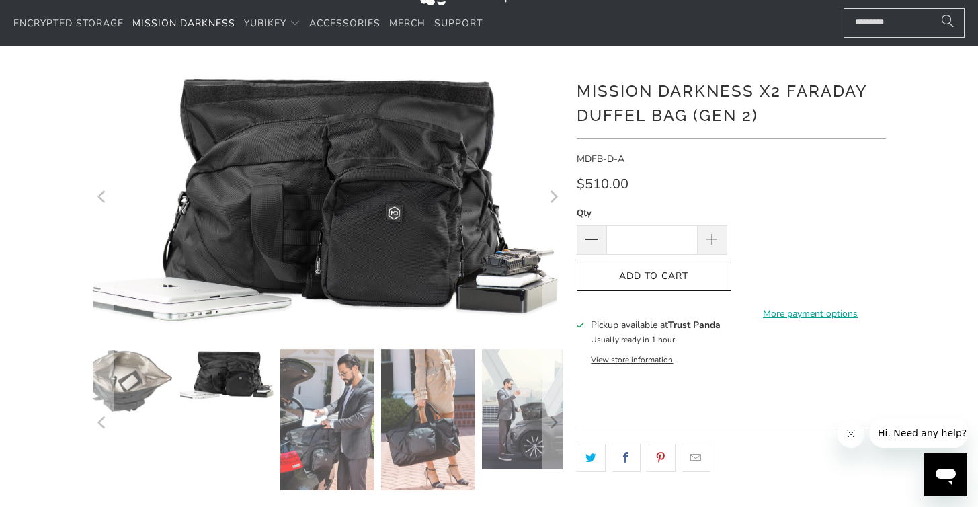
click at [347, 393] on img at bounding box center [327, 419] width 94 height 141
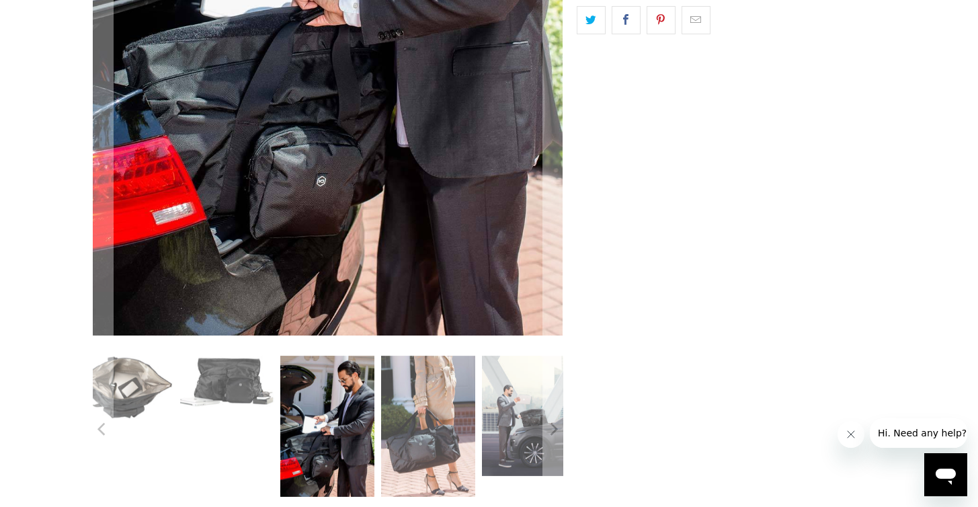
scroll to position [508, 0]
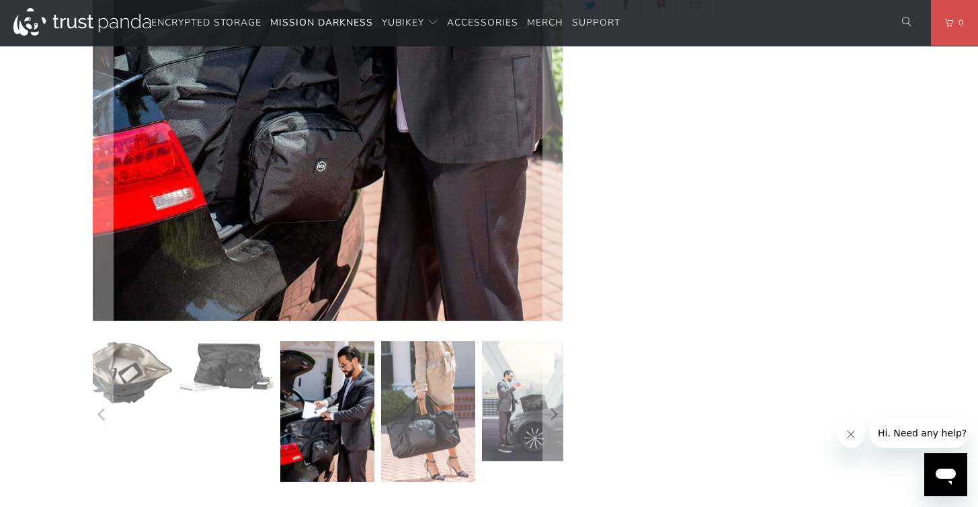
click at [425, 427] on img at bounding box center [428, 411] width 94 height 141
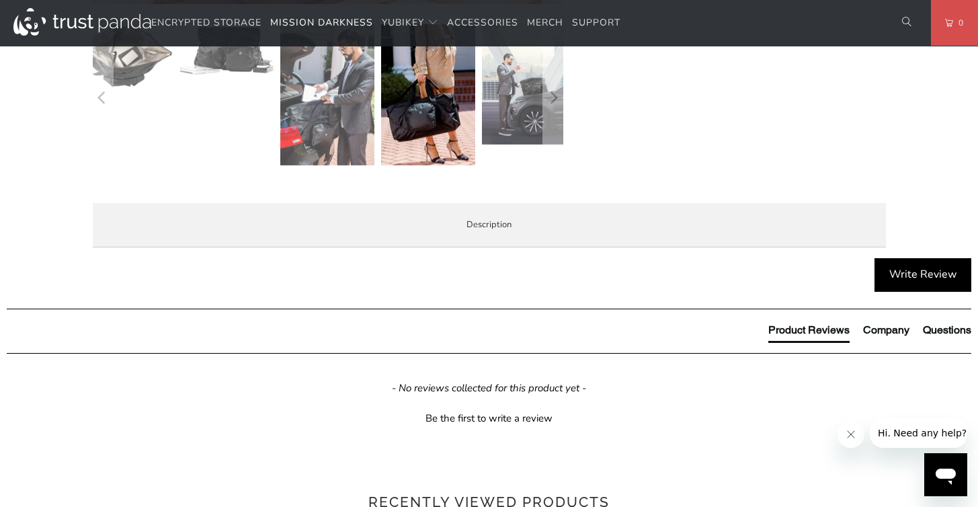
scroll to position [842, 0]
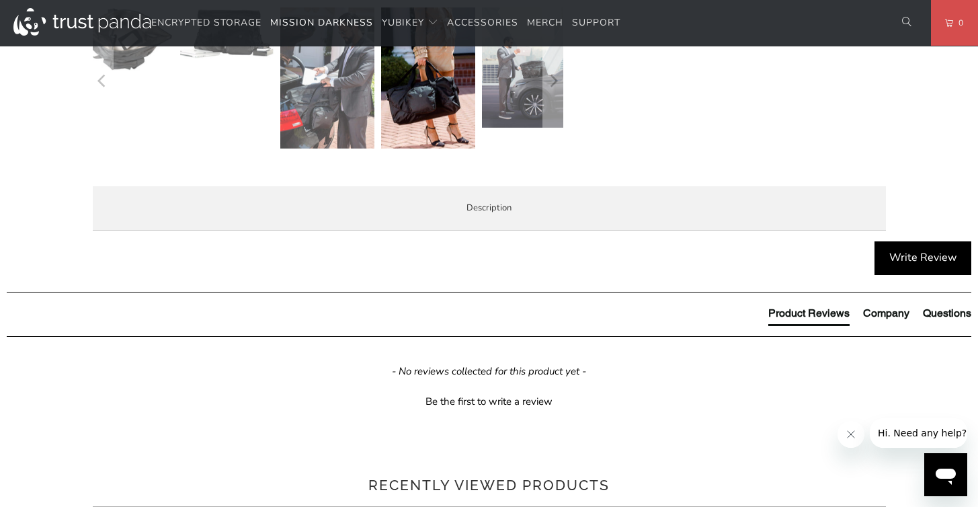
click at [0, 0] on span "Product Features" at bounding box center [0, 0] width 0 height 0
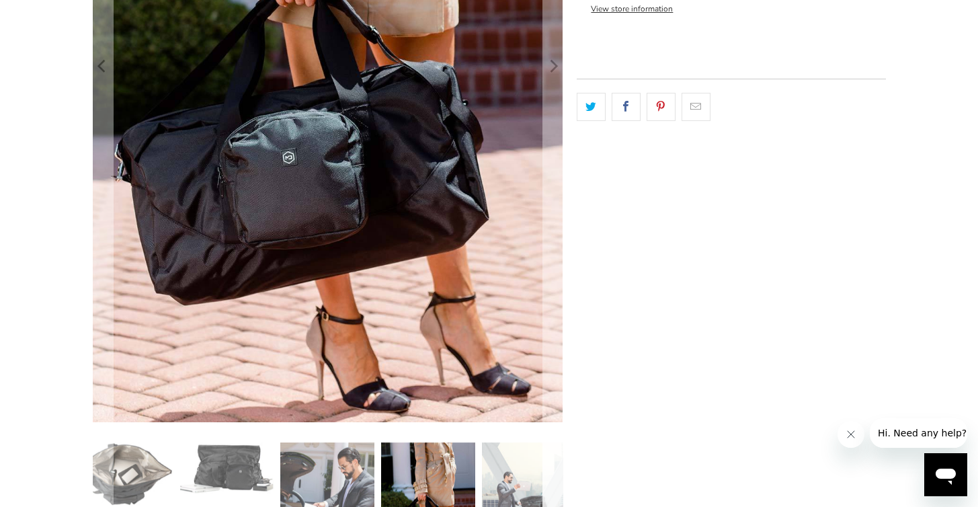
scroll to position [402, 0]
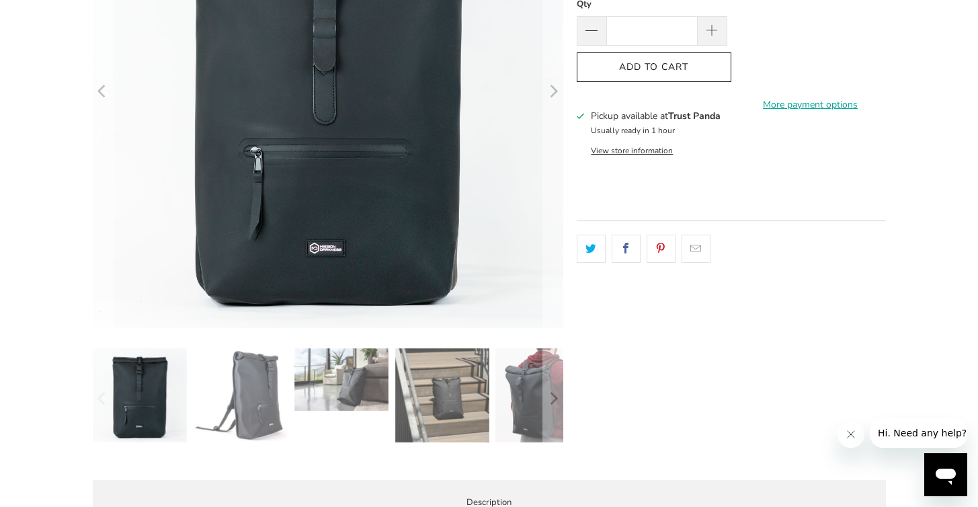
scroll to position [268, 0]
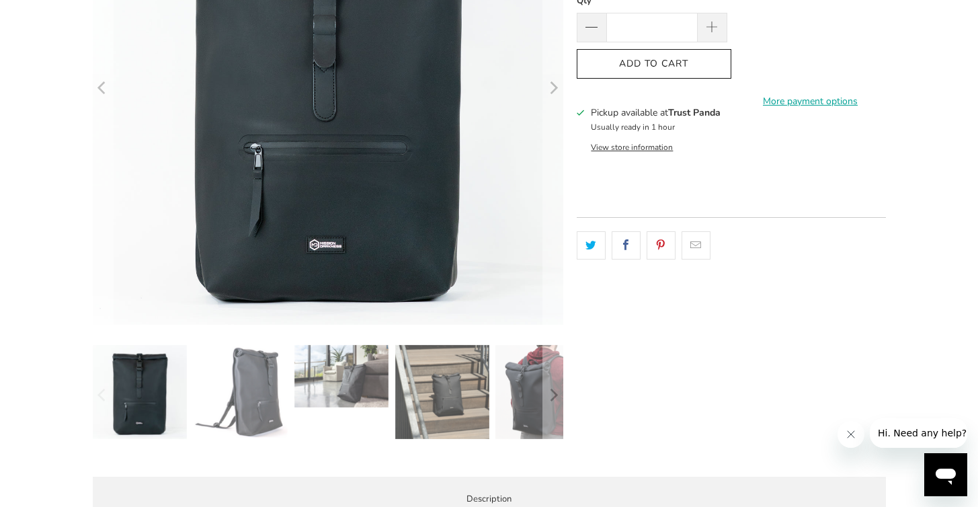
click at [130, 390] on img at bounding box center [140, 392] width 94 height 94
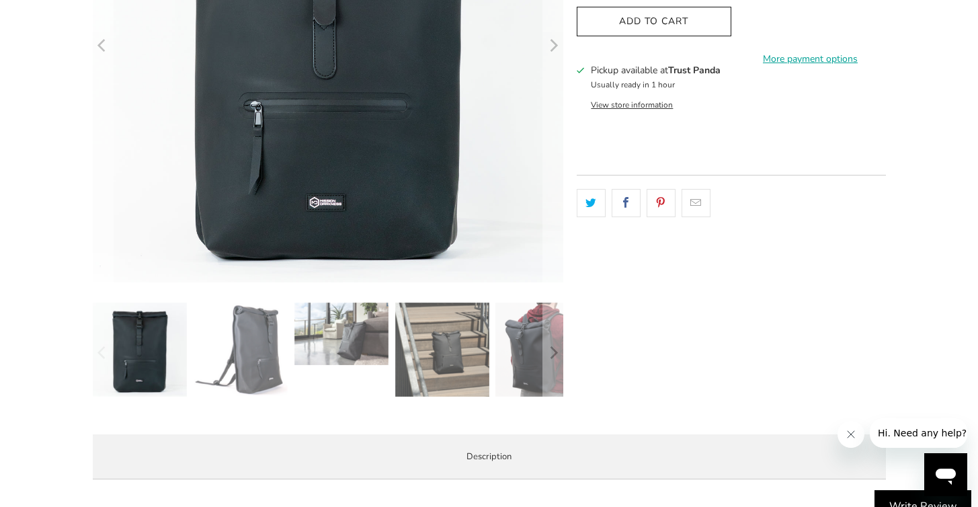
scroll to position [314, 0]
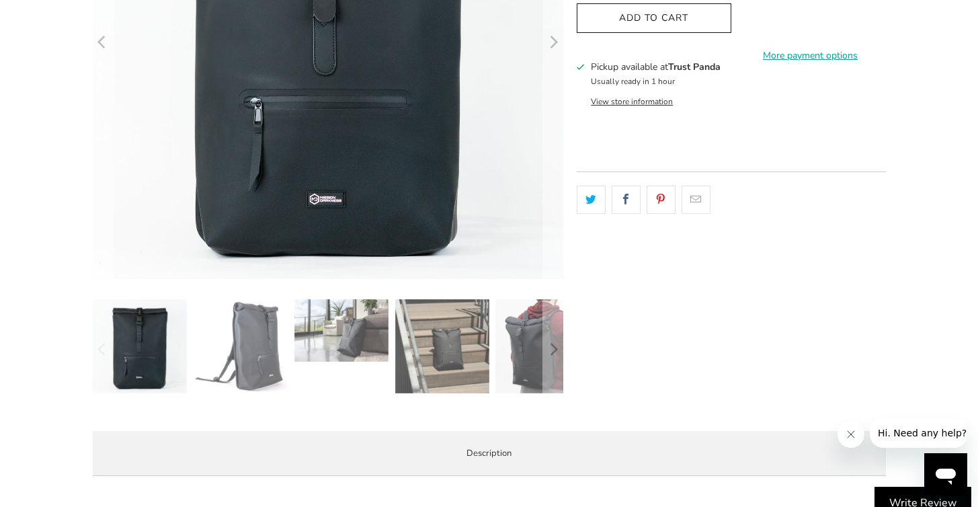
click at [221, 328] on img at bounding box center [241, 345] width 94 height 93
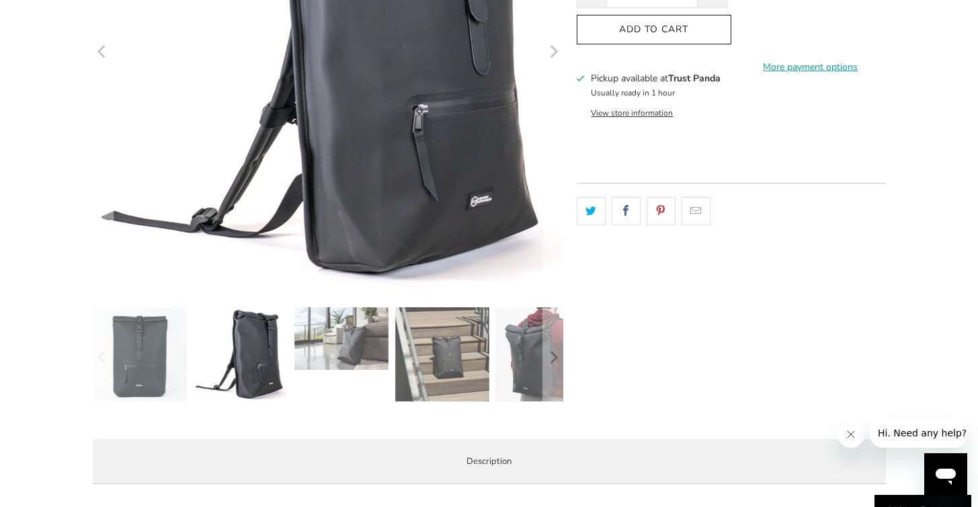
scroll to position [306, 0]
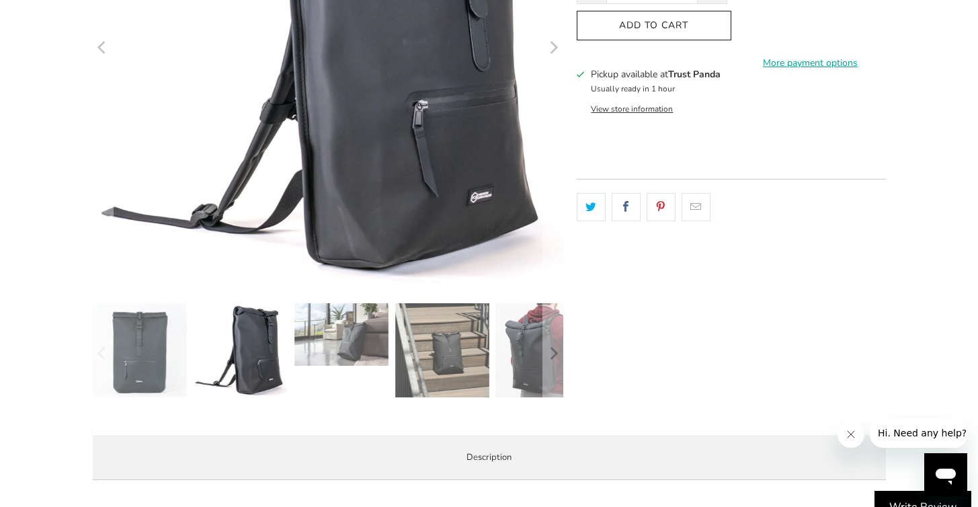
click at [358, 386] on div at bounding box center [328, 353] width 471 height 101
click at [437, 376] on img at bounding box center [442, 350] width 94 height 94
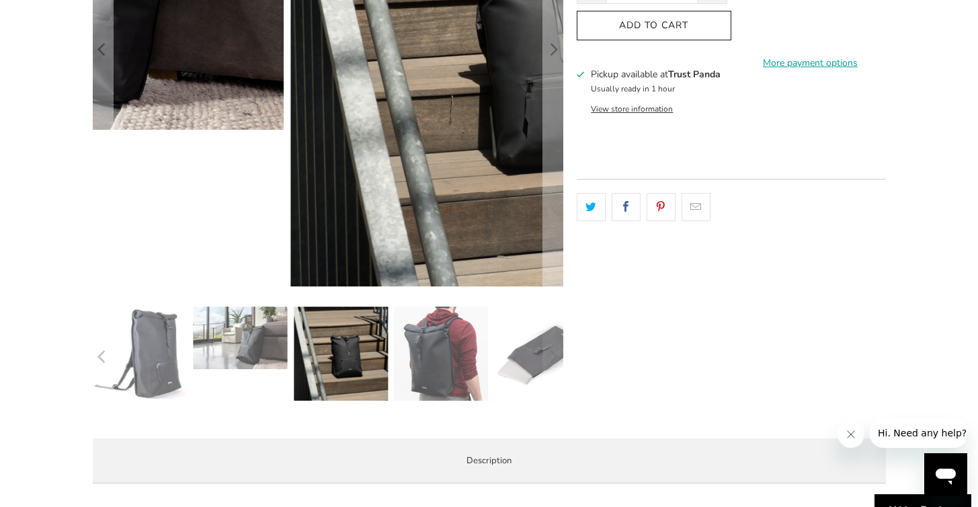
click at [442, 358] on img at bounding box center [442, 353] width 94 height 94
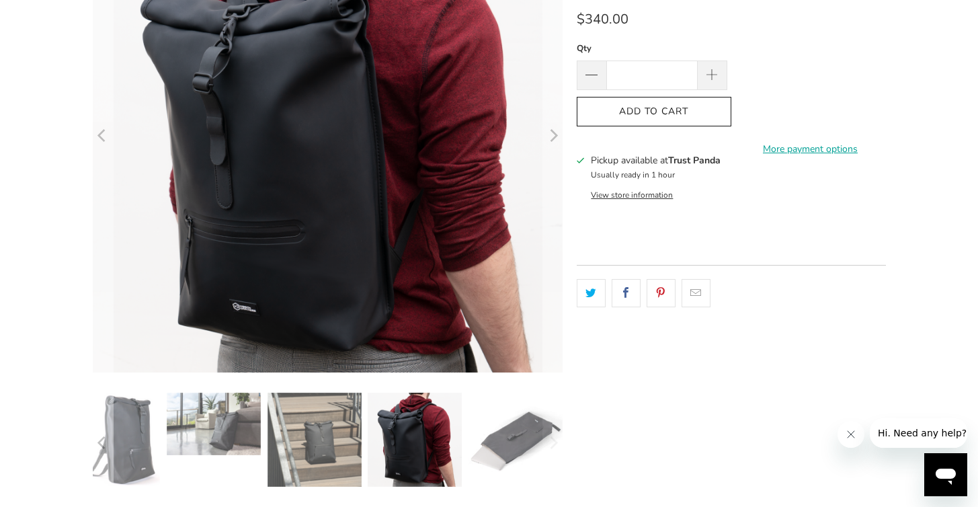
scroll to position [226, 0]
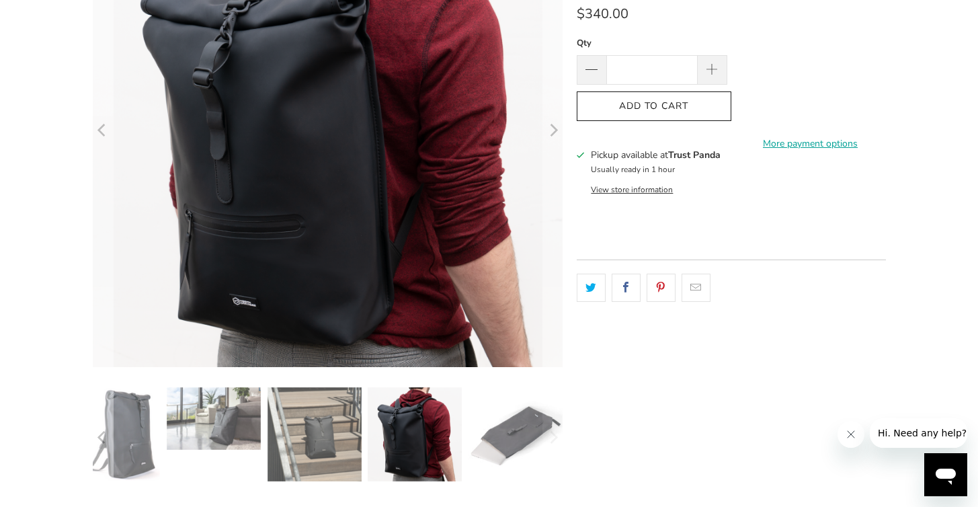
click at [518, 424] on img at bounding box center [515, 434] width 94 height 94
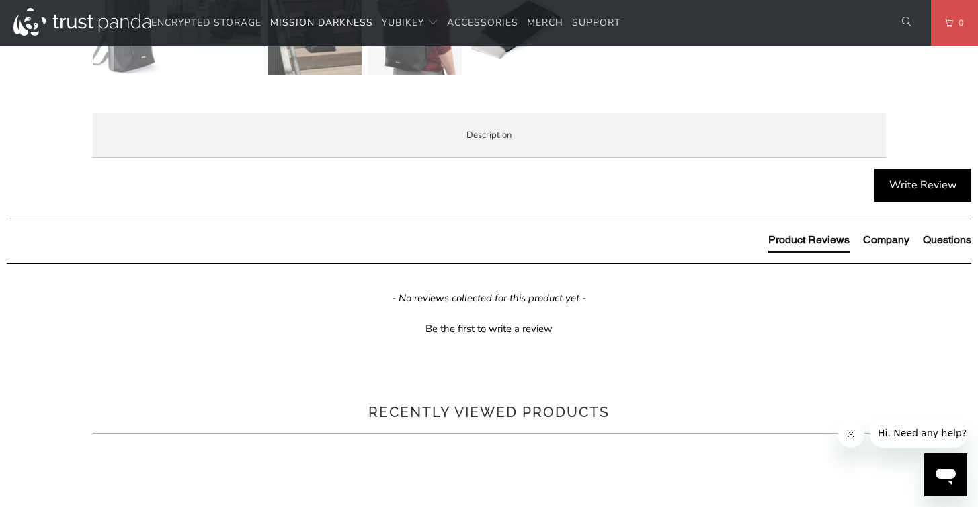
scroll to position [636, 0]
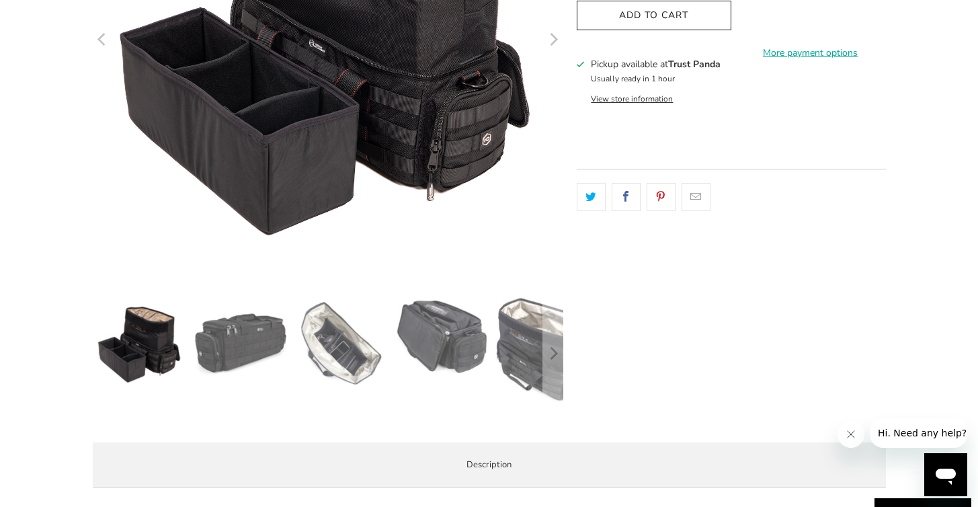
scroll to position [322, 0]
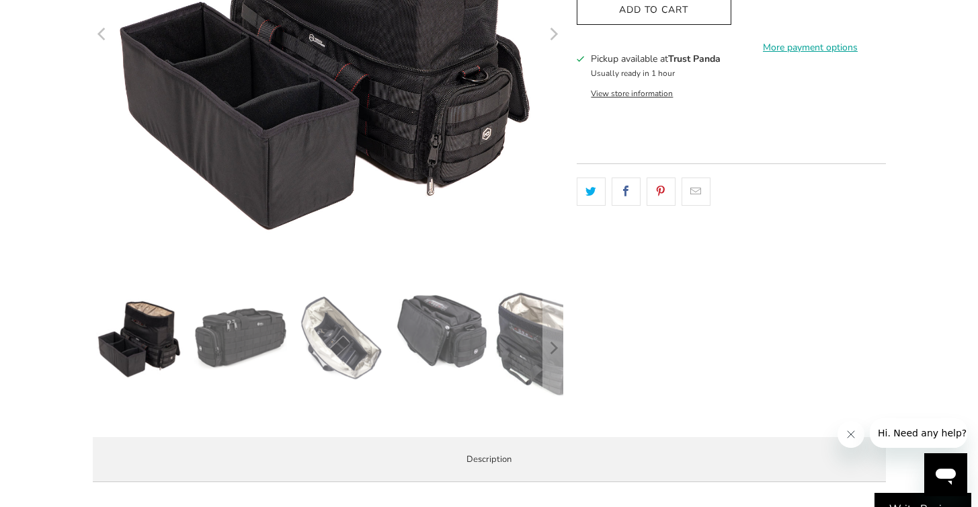
click at [196, 338] on img at bounding box center [241, 338] width 94 height 94
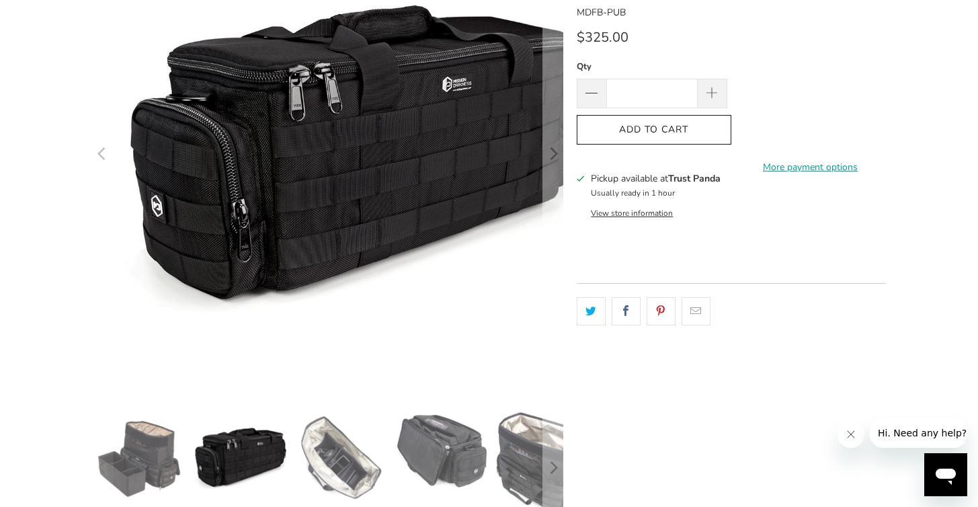
scroll to position [181, 0]
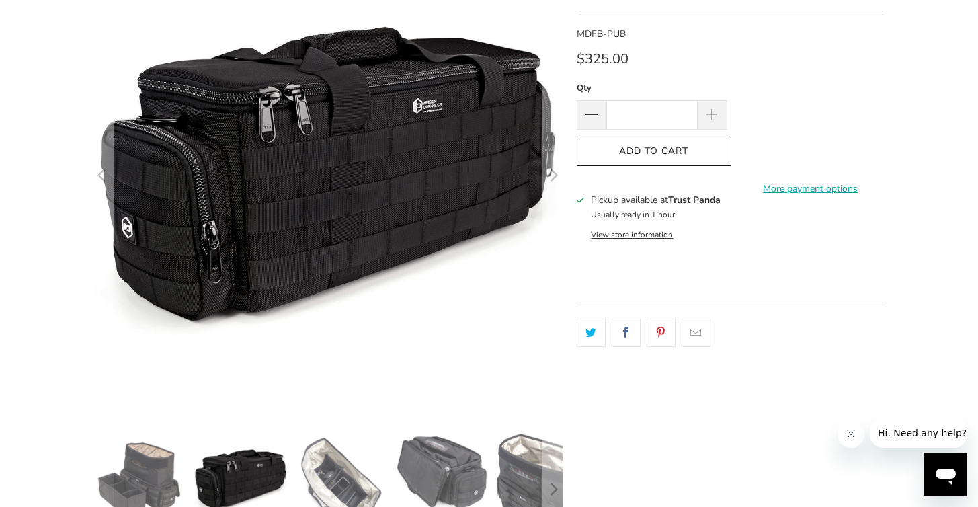
click at [363, 458] on img at bounding box center [341, 479] width 94 height 94
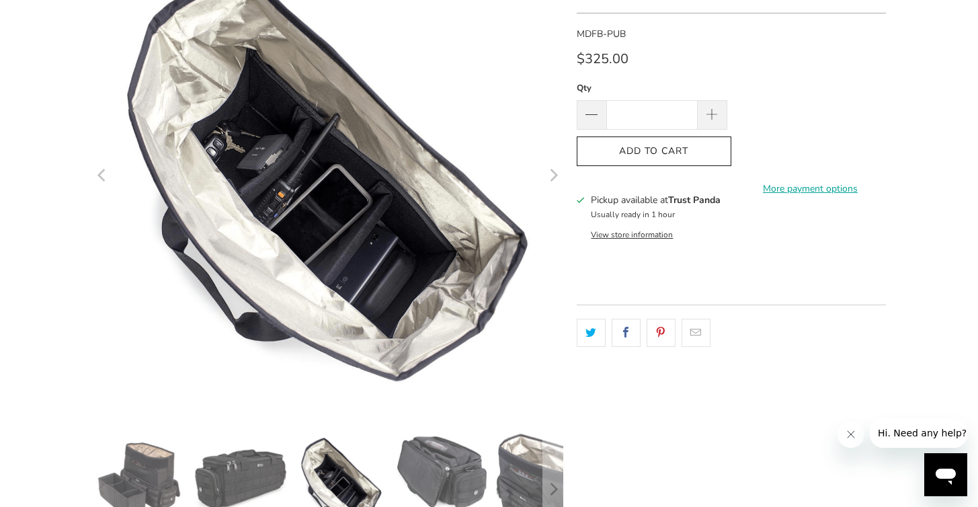
click at [430, 468] on img at bounding box center [442, 471] width 94 height 79
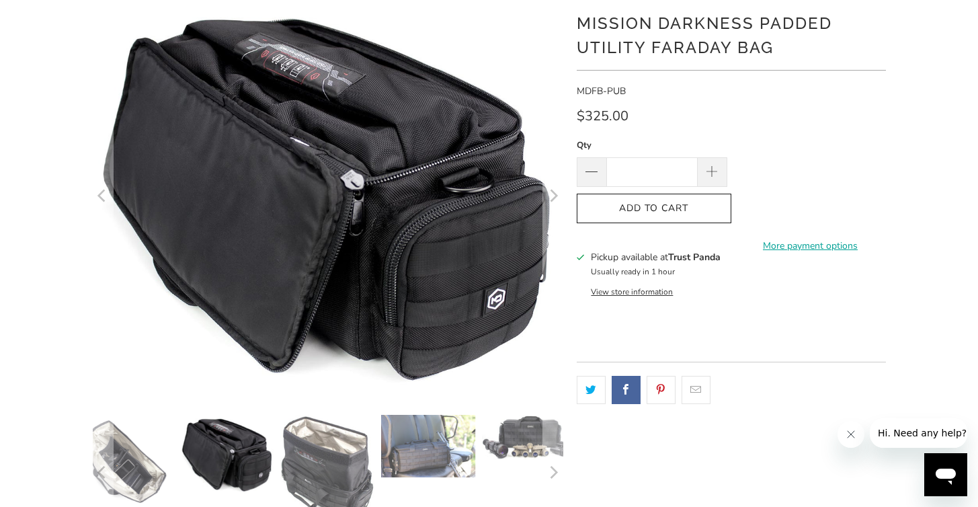
scroll to position [128, 0]
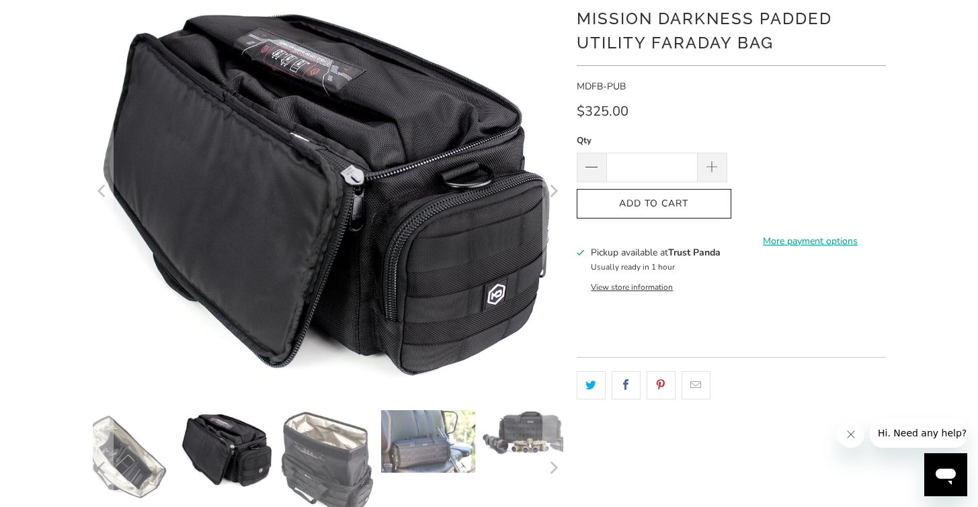
click at [317, 435] on img at bounding box center [327, 464] width 94 height 108
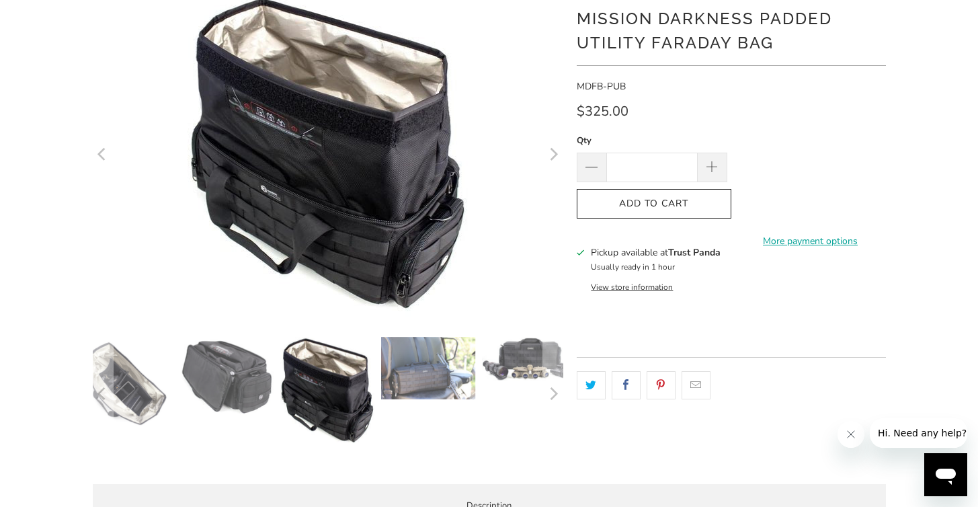
click at [433, 382] on img at bounding box center [428, 368] width 94 height 63
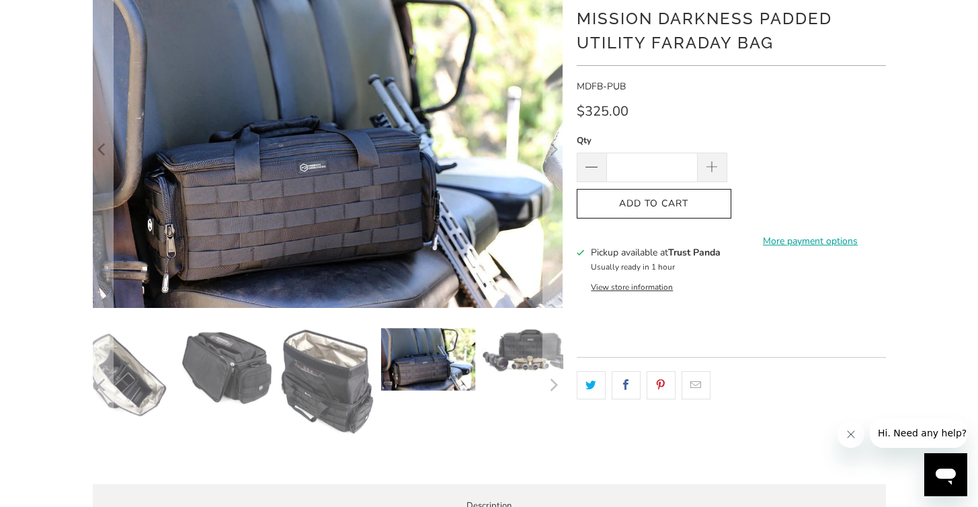
click at [502, 369] on img at bounding box center [530, 350] width 94 height 45
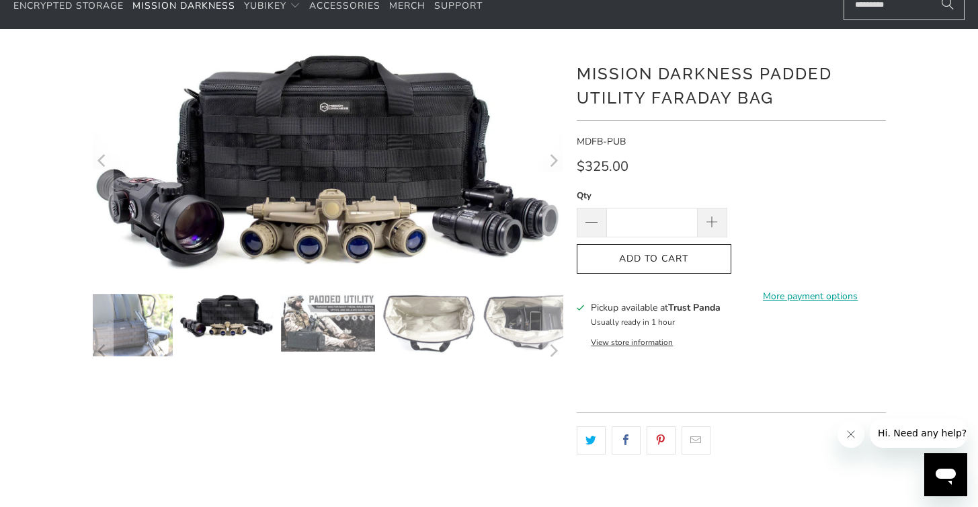
scroll to position [67, 0]
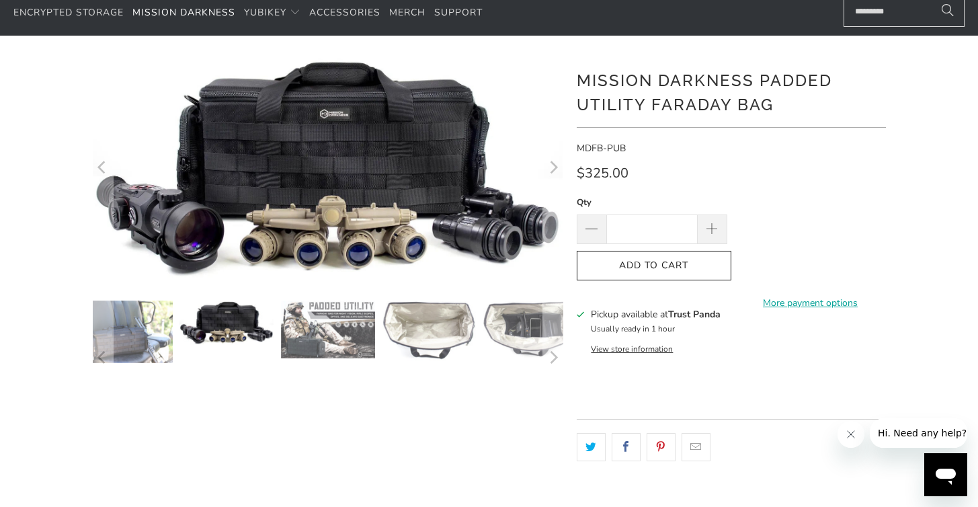
click at [206, 327] on img at bounding box center [226, 322] width 94 height 45
click at [337, 333] on img at bounding box center [328, 329] width 94 height 58
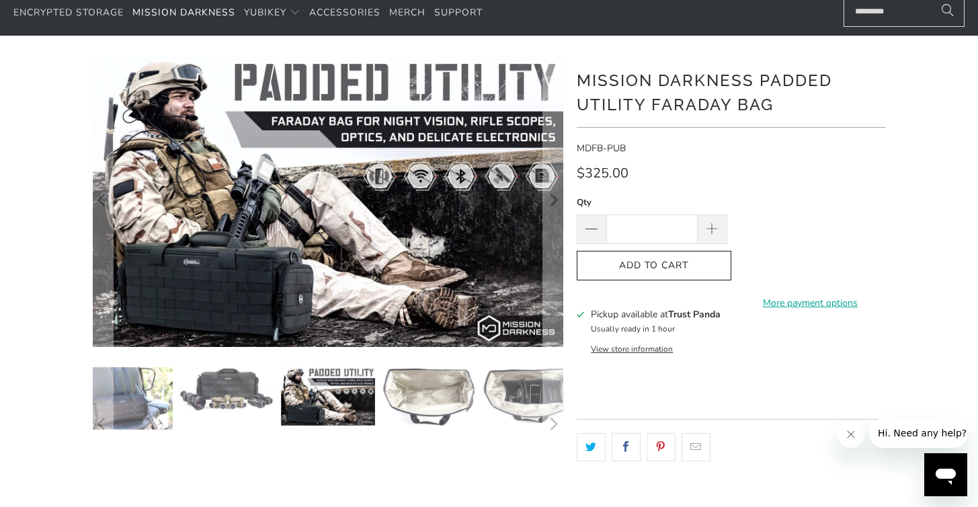
click at [405, 402] on img at bounding box center [429, 397] width 94 height 60
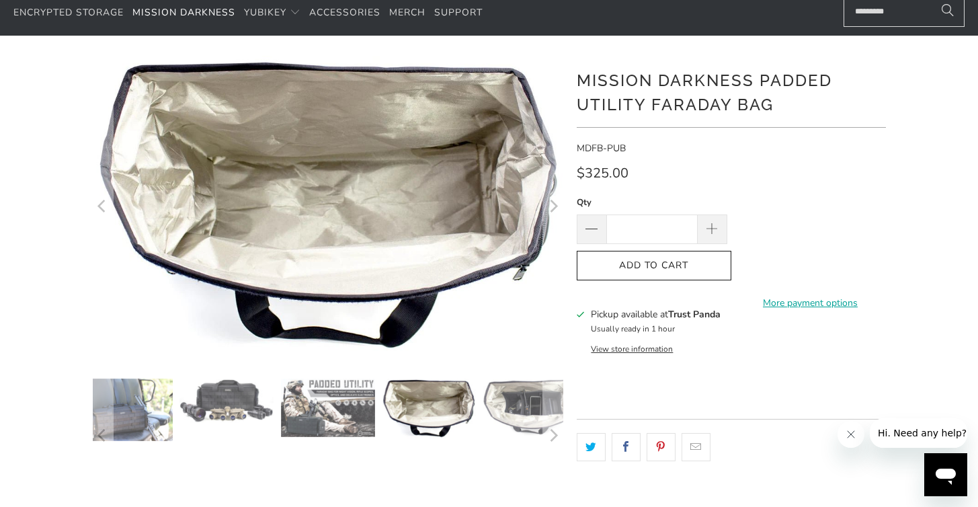
click at [448, 413] on img at bounding box center [429, 408] width 94 height 60
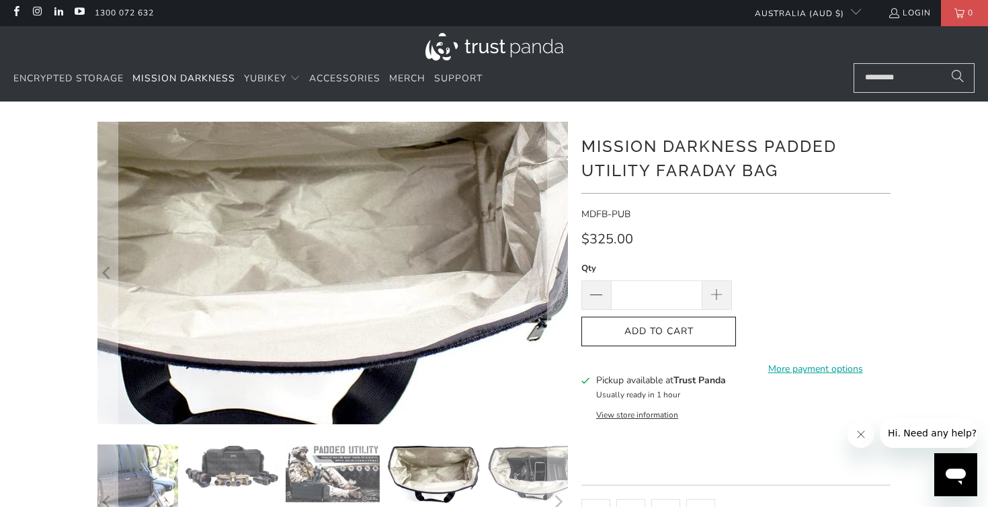
scroll to position [0, 0]
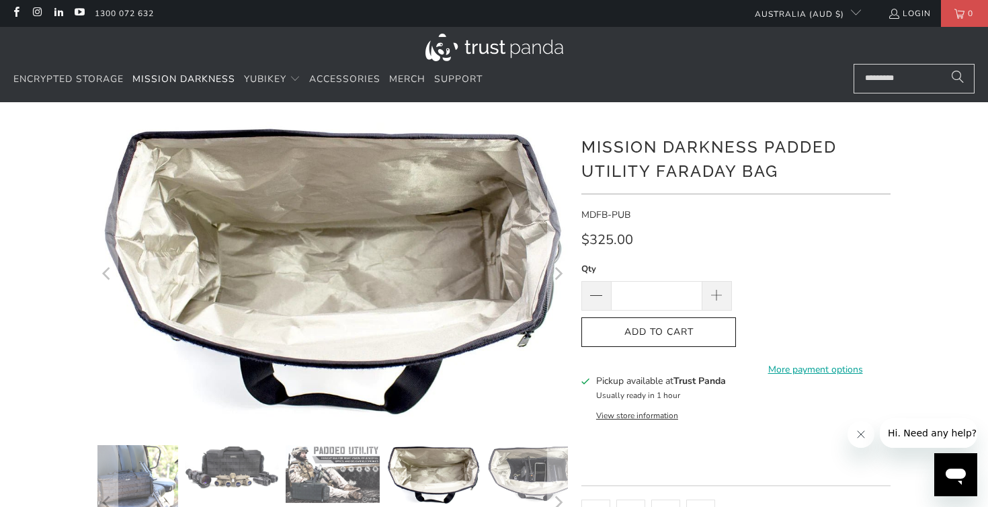
click at [319, 482] on img at bounding box center [333, 474] width 94 height 58
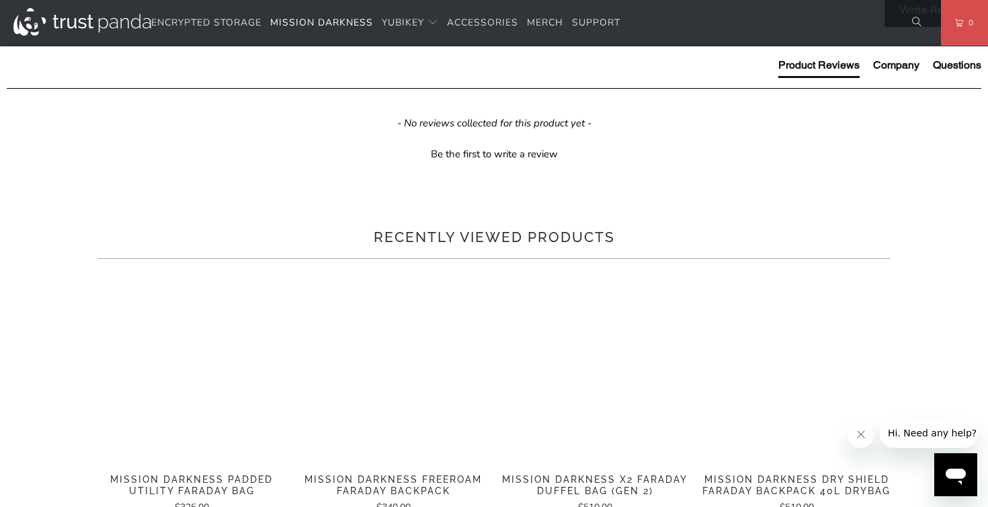
scroll to position [754, 0]
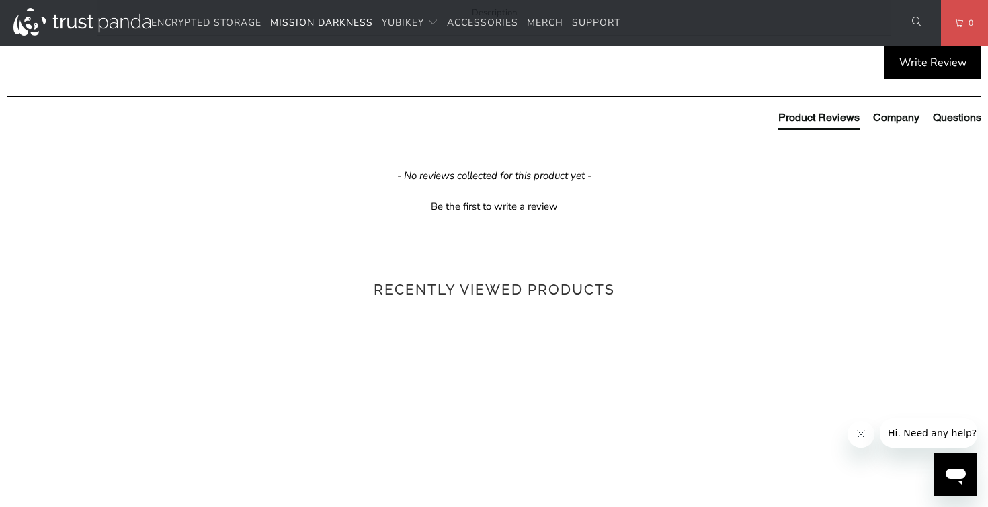
click at [0, 0] on span "Demo Videos" at bounding box center [0, 0] width 0 height 0
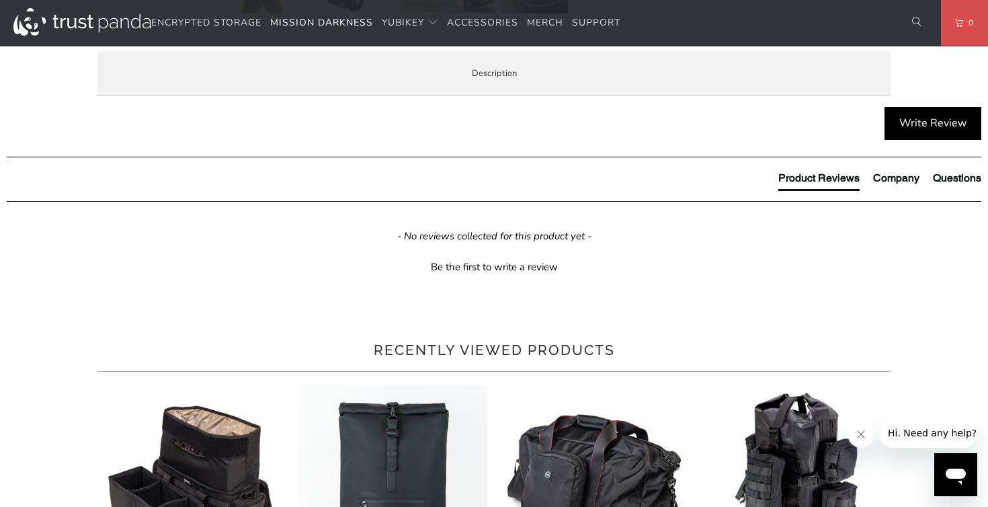
scroll to position [674, 0]
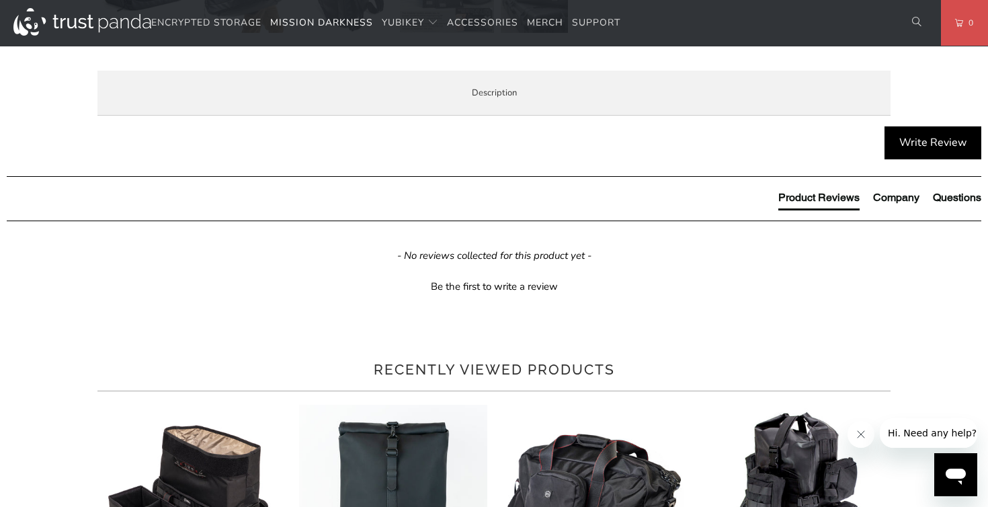
click at [0, 0] on span "<iframe width="648" height="364" src="[URL][DOMAIN_NAME]" title="Disconnect Duf…" at bounding box center [0, 0] width 0 height 0
drag, startPoint x: 760, startPoint y: 192, endPoint x: 113, endPoint y: 179, distance: 647.4
click at [0, 0] on div "Overview Demo Videos Enterprise and Government Local Service & Support Question…" at bounding box center [0, 0] width 0 height 0
copy span "<iframe width="648" height="364" src="[URL][DOMAIN_NAME]" title="Disconnect Duf…"
click at [0, 0] on span "<iframe width="648" height="364" src="[URL][DOMAIN_NAME]" title="Disconnect Duf…" at bounding box center [0, 0] width 0 height 0
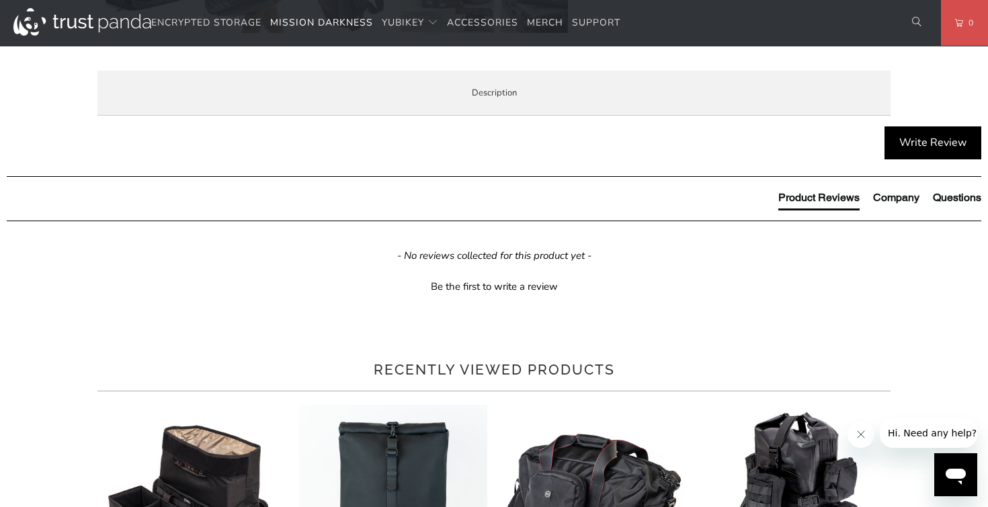
drag, startPoint x: 299, startPoint y: 178, endPoint x: 500, endPoint y: 178, distance: 201.0
click at [0, 0] on span "<iframe width="648" height="364" src="[URL][DOMAIN_NAME]" title="Disconnect Duf…" at bounding box center [0, 0] width 0 height 0
copy span "[URL][DOMAIN_NAME]""
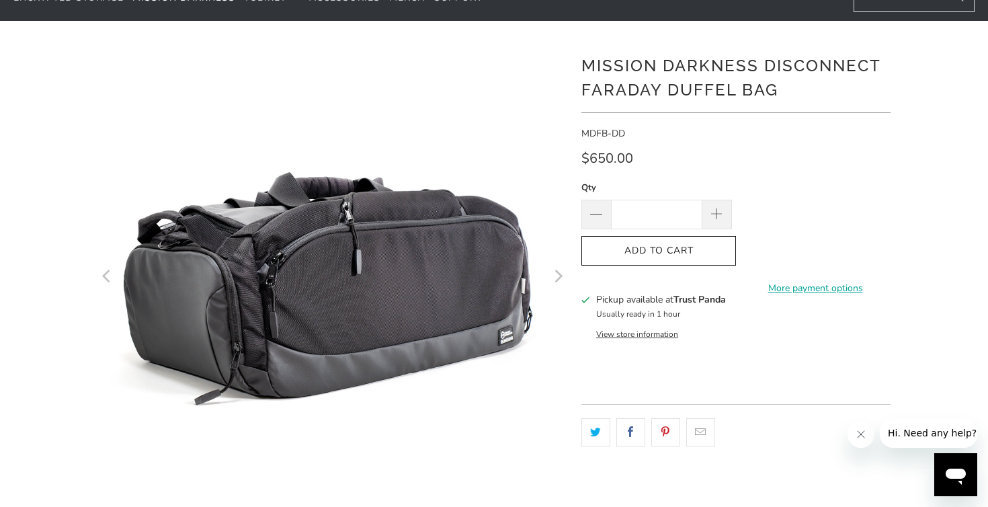
scroll to position [84, 0]
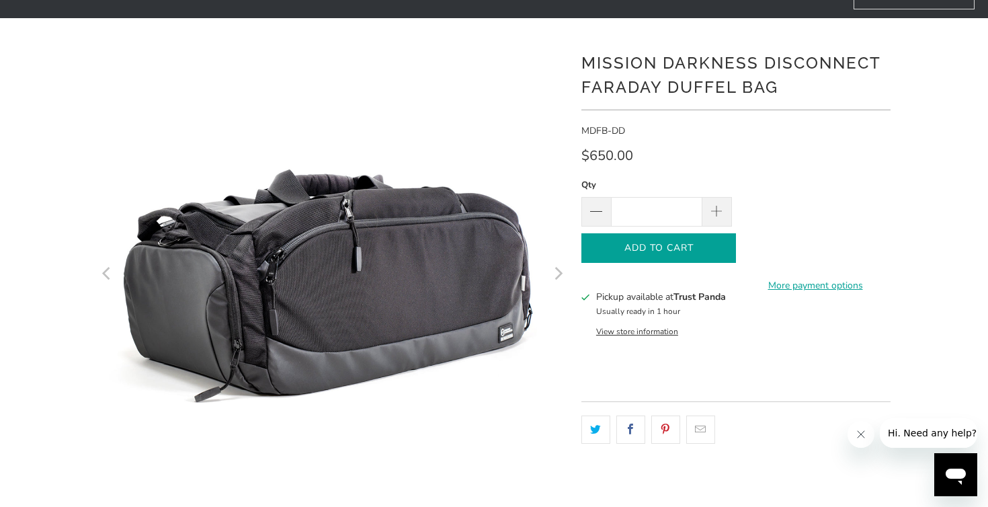
click at [694, 241] on button "Add to Cart" at bounding box center [658, 248] width 155 height 30
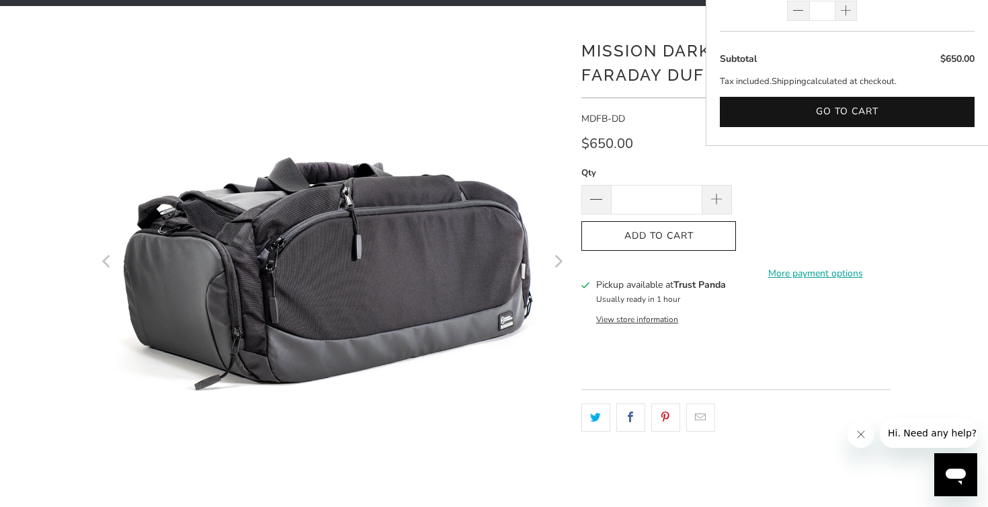
scroll to position [99, 0]
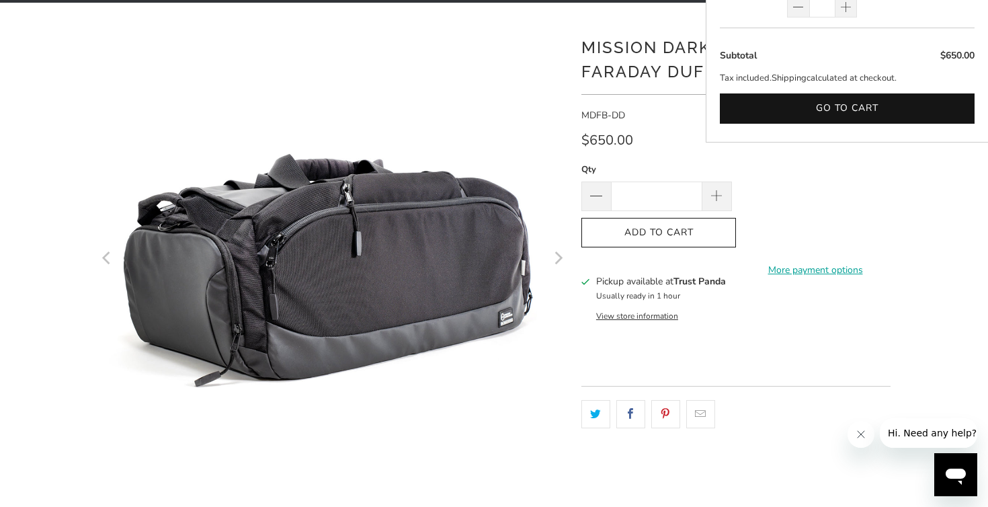
click at [630, 320] on button "View store information" at bounding box center [637, 316] width 82 height 11
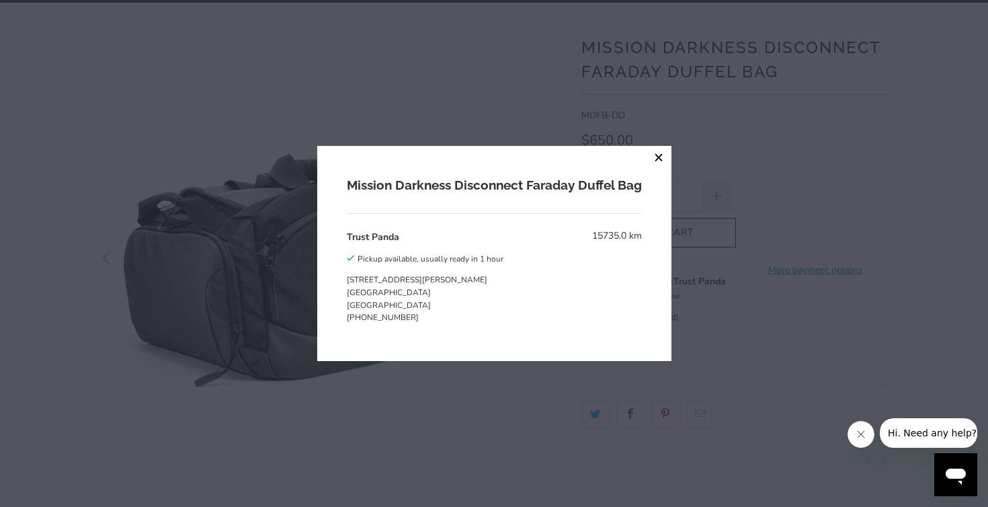
click at [652, 158] on button "close" at bounding box center [659, 158] width 24 height 24
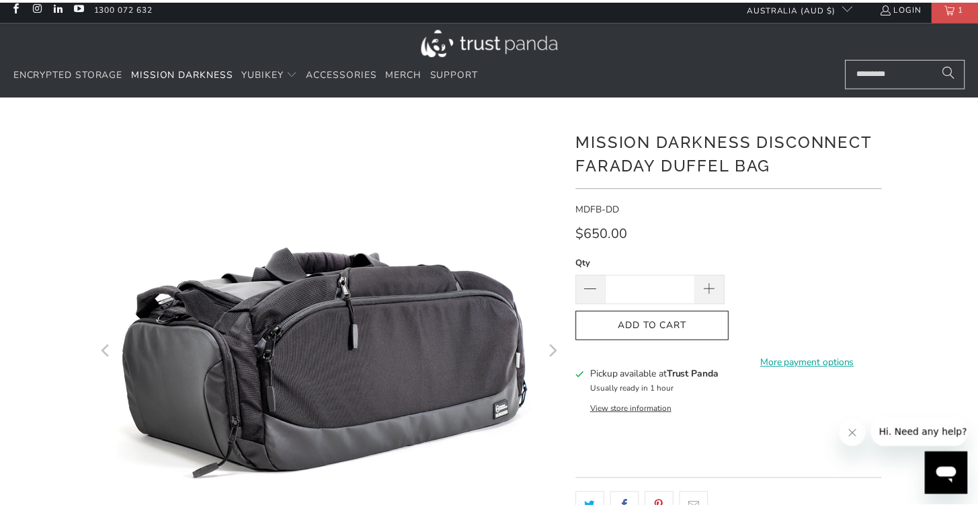
scroll to position [0, 0]
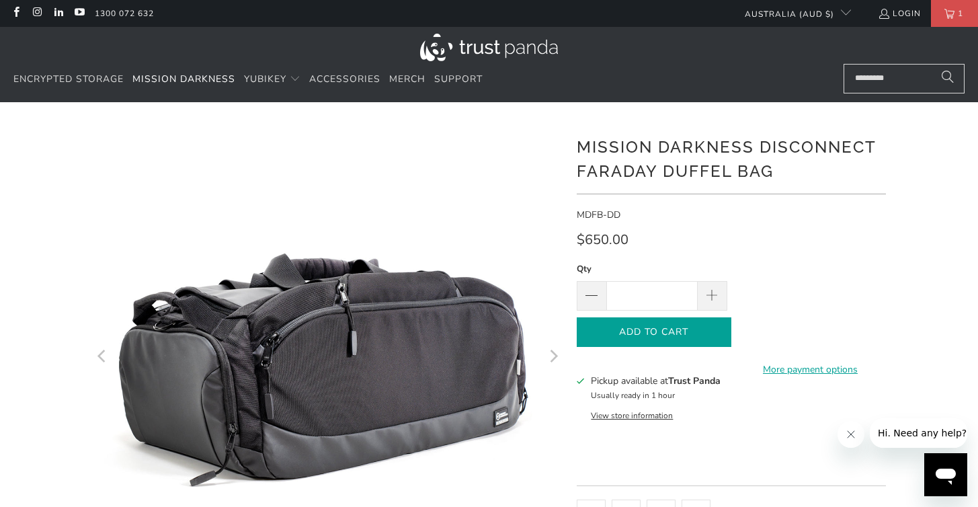
click at [698, 327] on span "Add to Cart" at bounding box center [654, 332] width 126 height 11
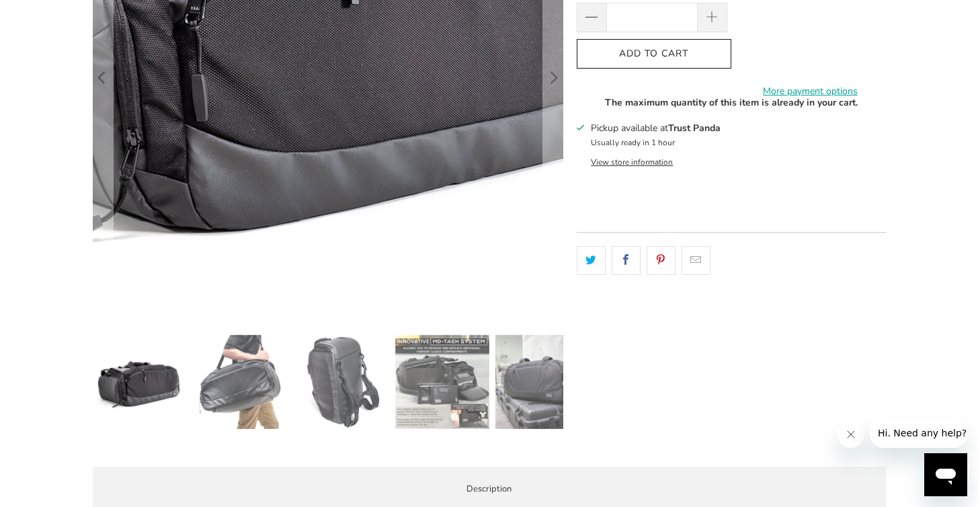
scroll to position [294, 0]
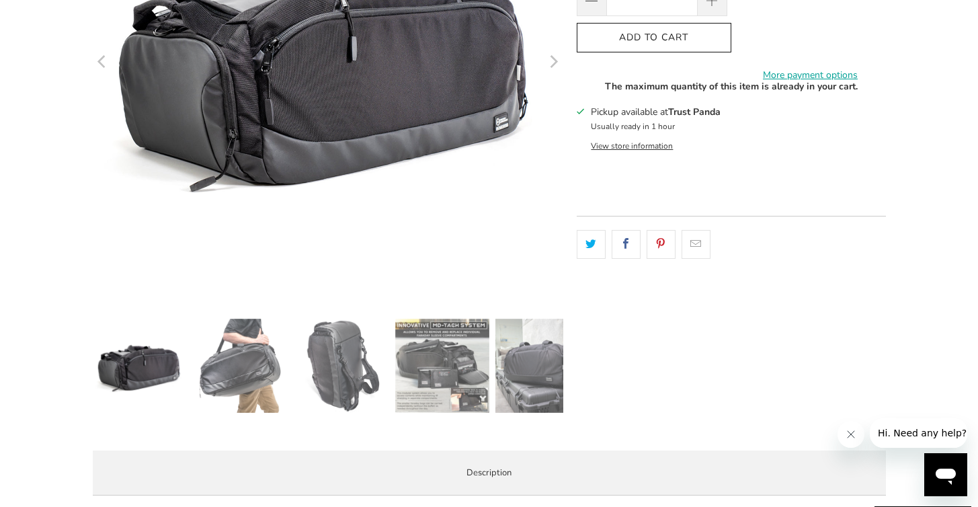
click at [150, 372] on img at bounding box center [140, 366] width 94 height 94
click at [241, 382] on img at bounding box center [241, 366] width 94 height 94
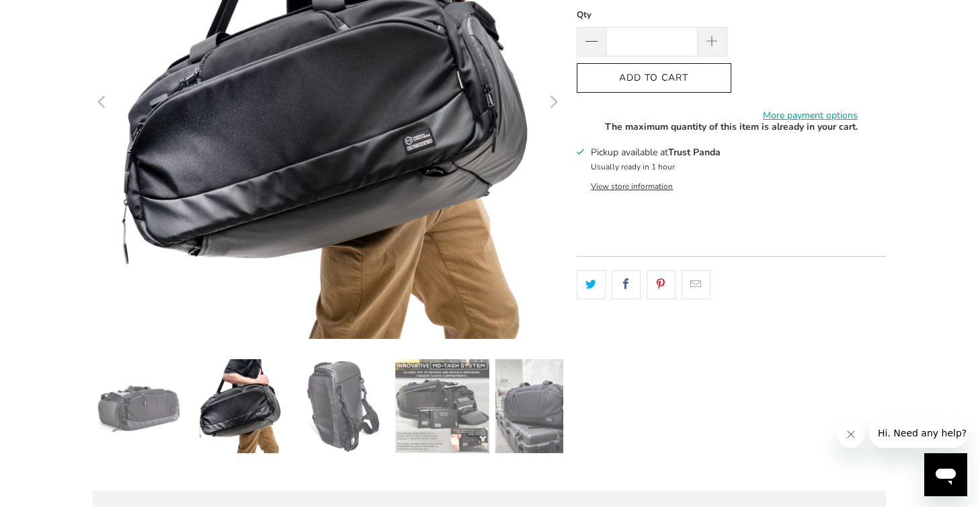
scroll to position [255, 0]
click at [331, 411] on img at bounding box center [341, 405] width 94 height 94
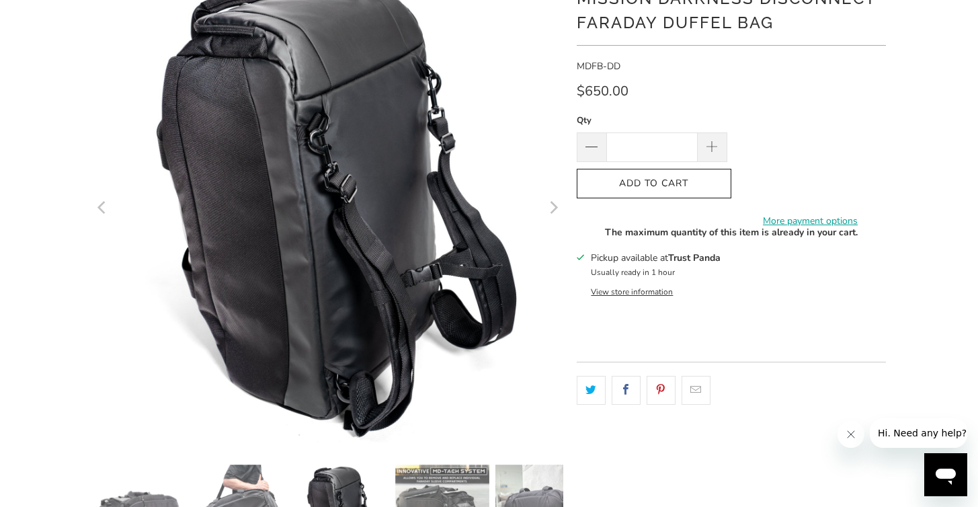
scroll to position [156, 0]
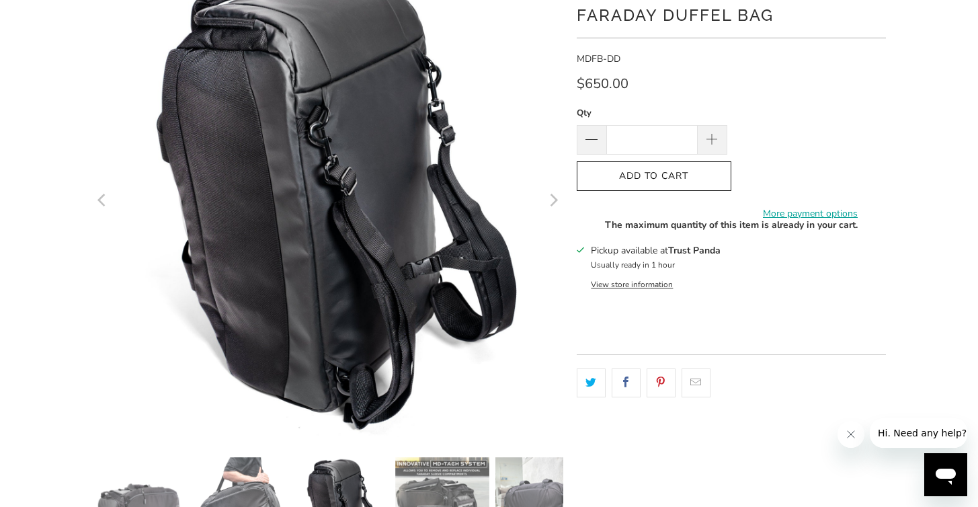
click at [429, 472] on img at bounding box center [442, 504] width 94 height 94
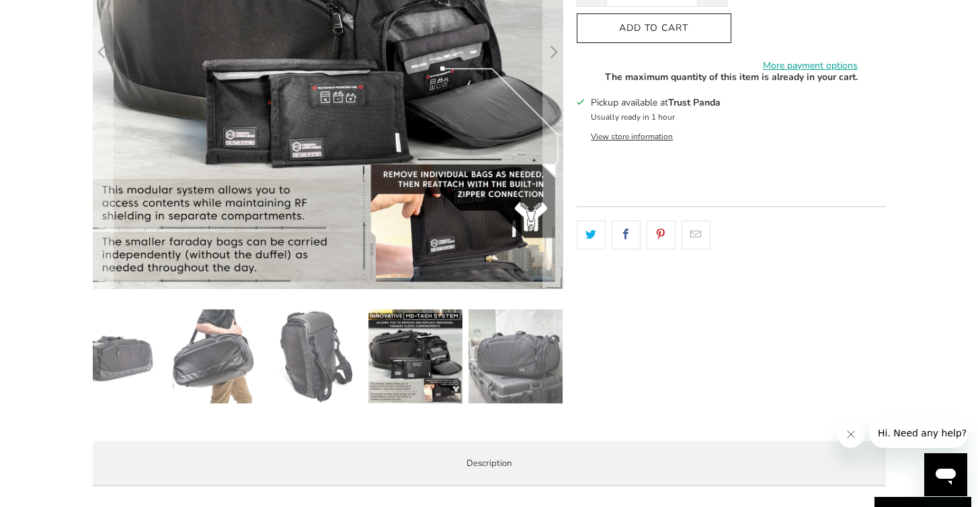
scroll to position [305, 0]
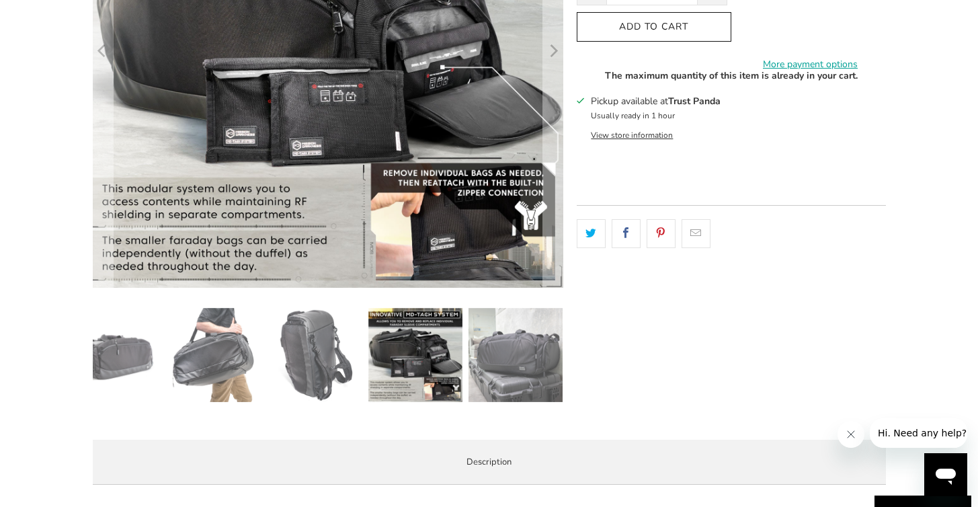
click at [522, 350] on img at bounding box center [515, 355] width 94 height 94
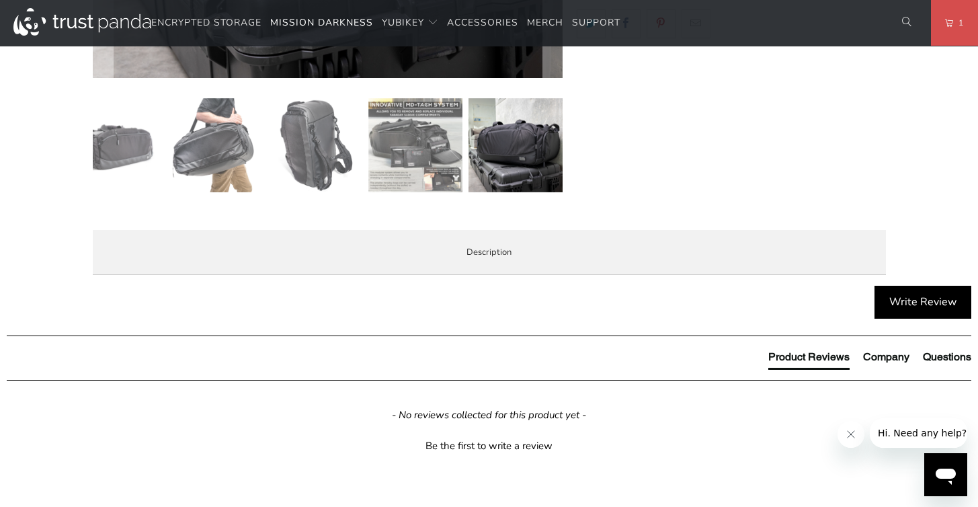
scroll to position [556, 0]
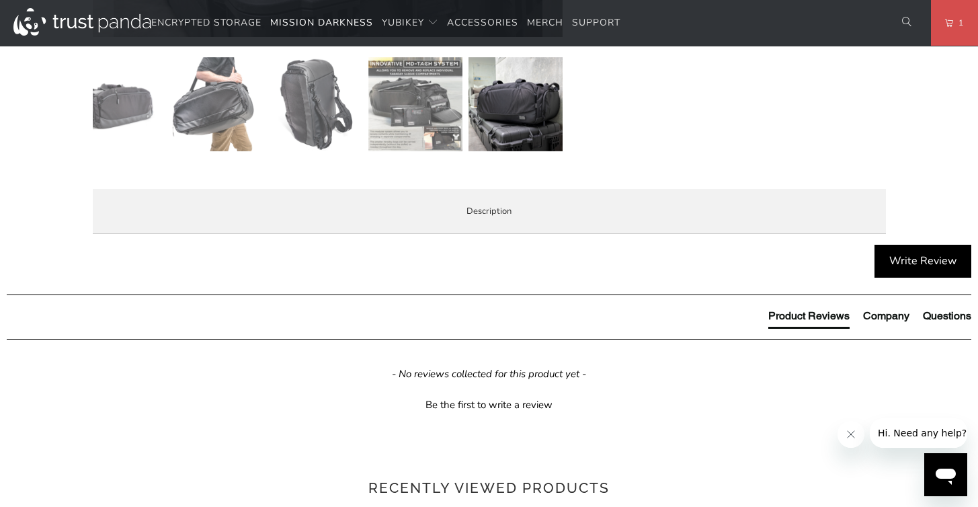
click at [0, 0] on span "Enterprise and Government" at bounding box center [0, 0] width 0 height 0
click at [0, 0] on span "Local Service & Support" at bounding box center [0, 0] width 0 height 0
click at [0, 0] on span "Questions?" at bounding box center [0, 0] width 0 height 0
click at [0, 0] on span "Local Service & Support" at bounding box center [0, 0] width 0 height 0
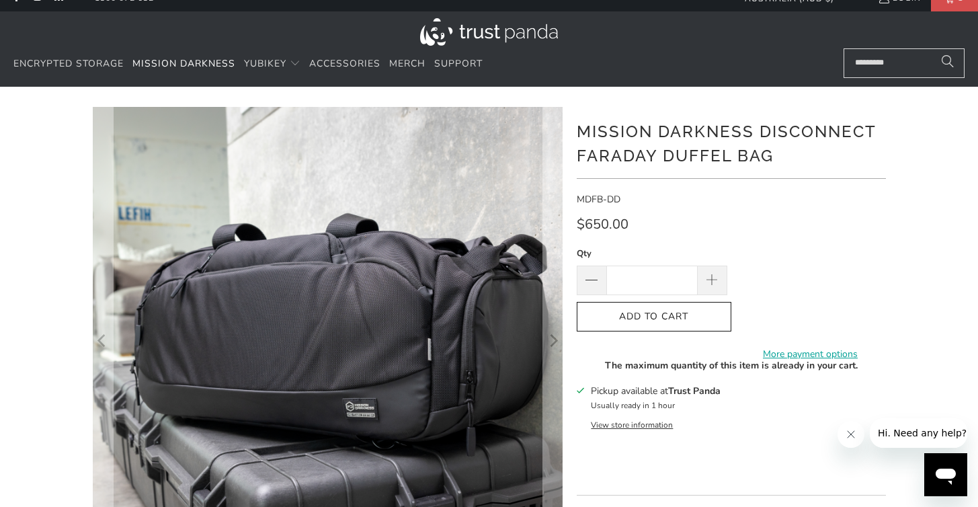
scroll to position [18, 0]
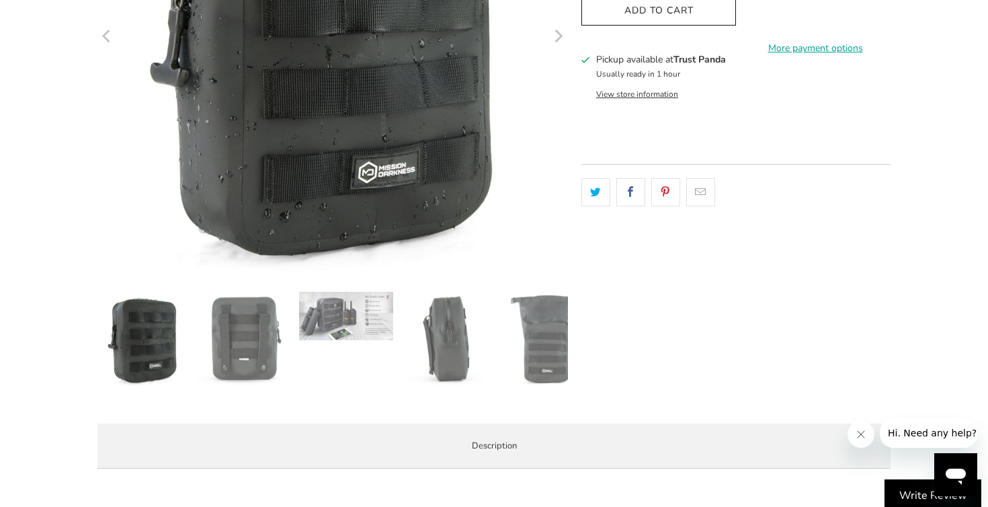
scroll to position [333, 0]
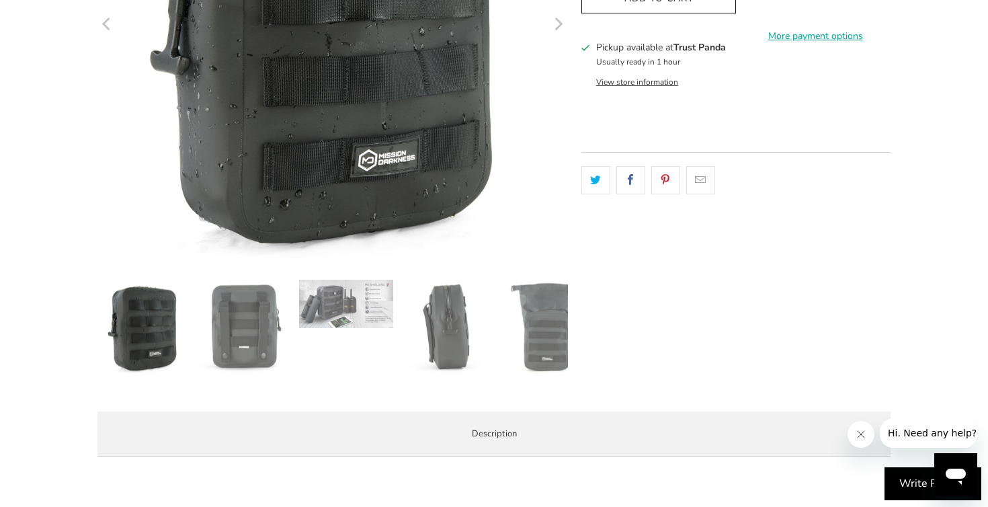
click at [303, 311] on img at bounding box center [346, 304] width 94 height 48
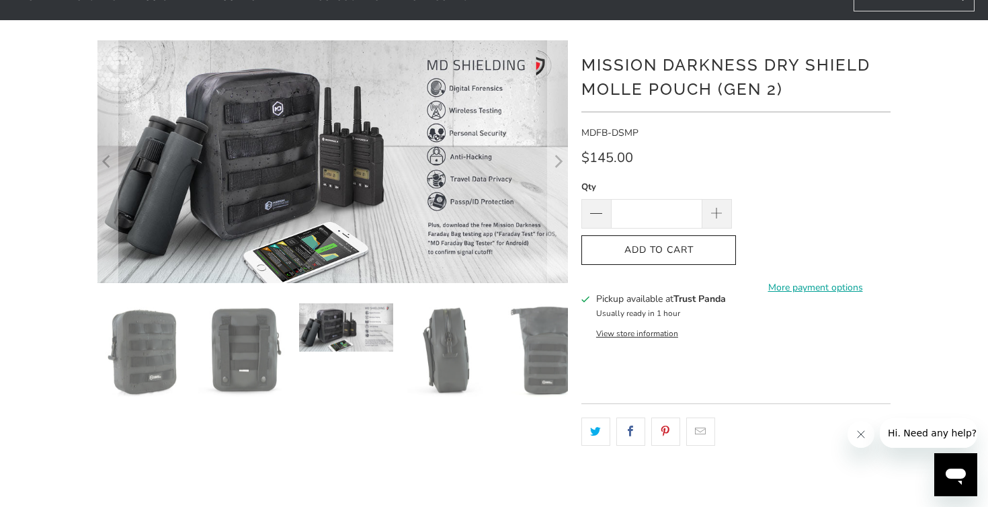
scroll to position [80, 0]
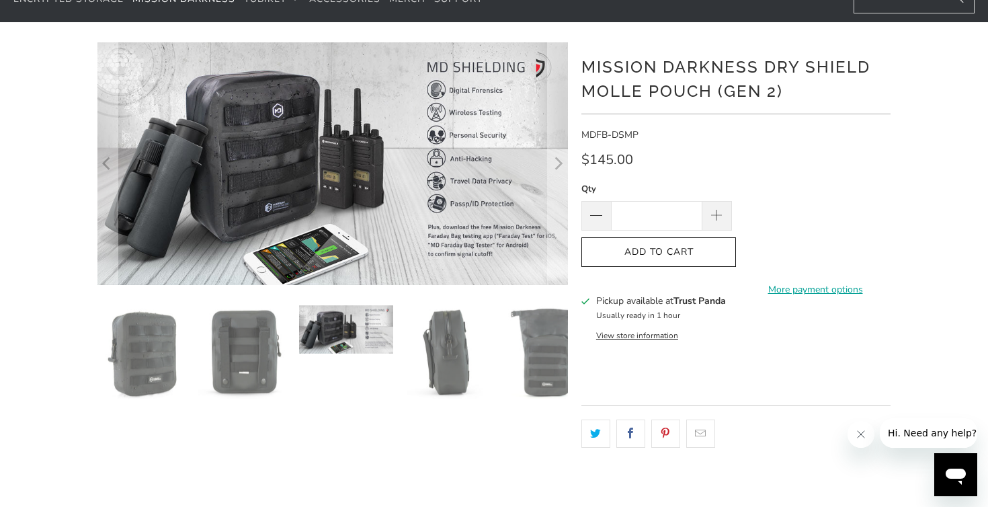
click at [454, 343] on img at bounding box center [447, 352] width 94 height 94
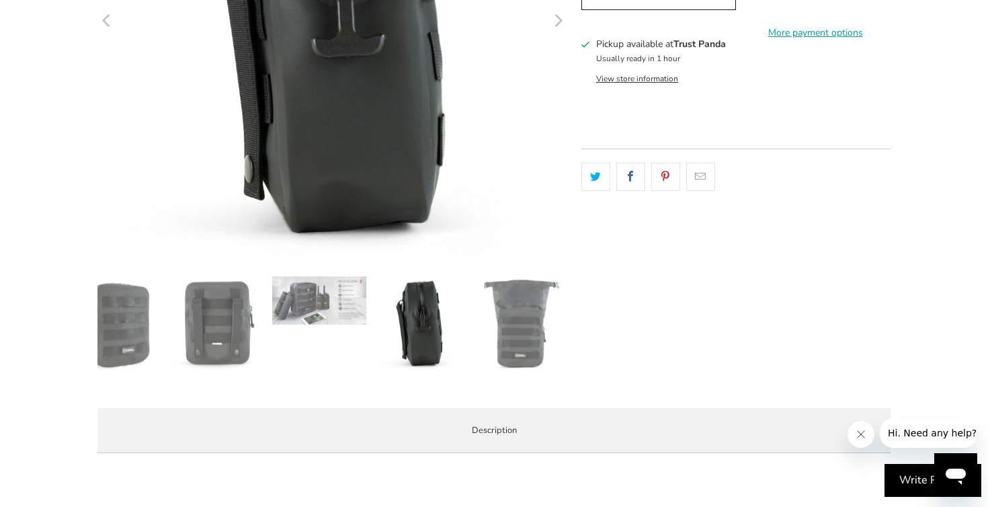
scroll to position [344, 0]
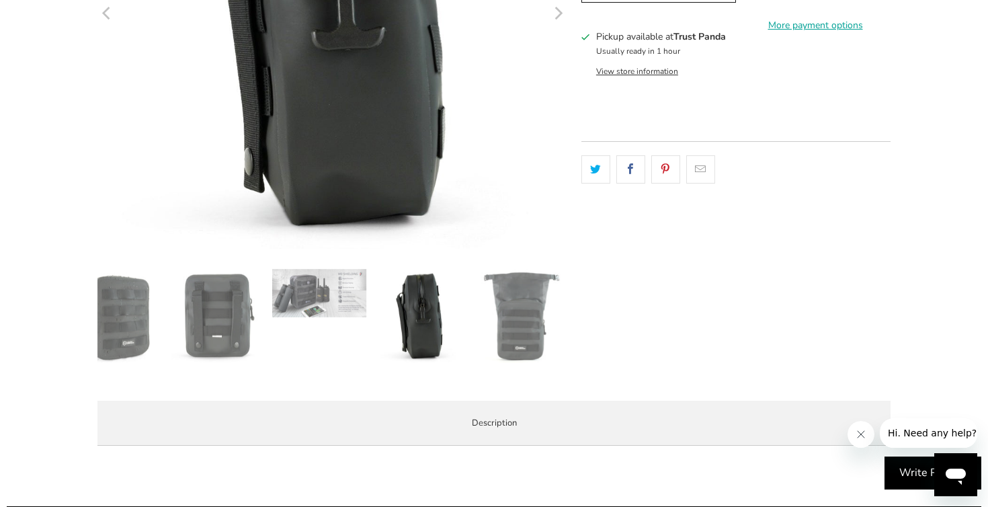
click at [466, 343] on img at bounding box center [420, 316] width 94 height 94
click at [444, 325] on img at bounding box center [420, 316] width 94 height 94
click at [421, 325] on img at bounding box center [420, 316] width 94 height 94
click at [486, 323] on img at bounding box center [521, 316] width 94 height 94
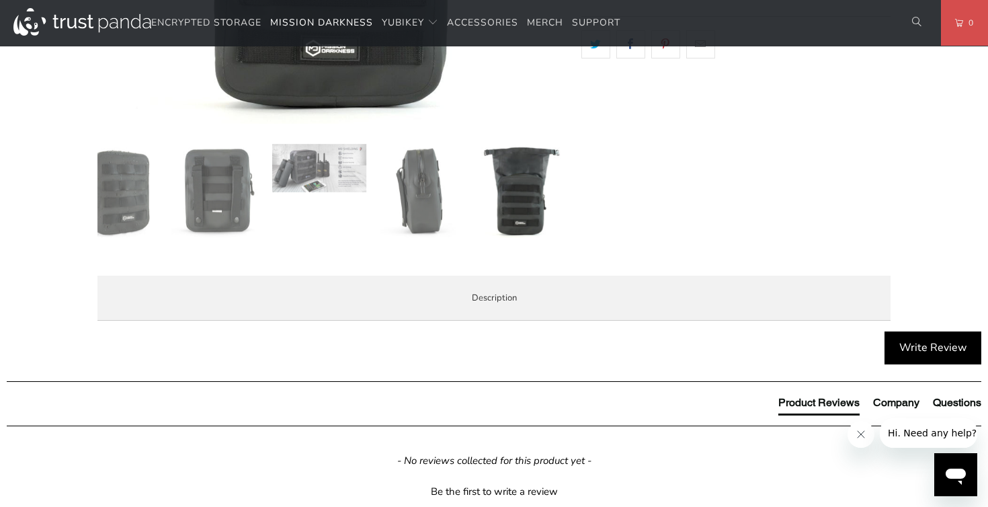
scroll to position [583, 0]
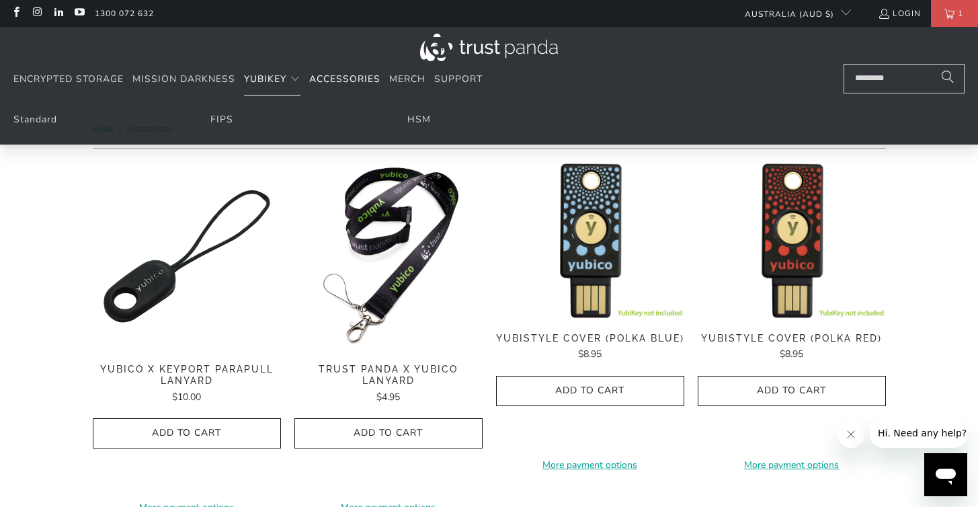
click at [265, 77] on span "YubiKey" at bounding box center [265, 79] width 42 height 13
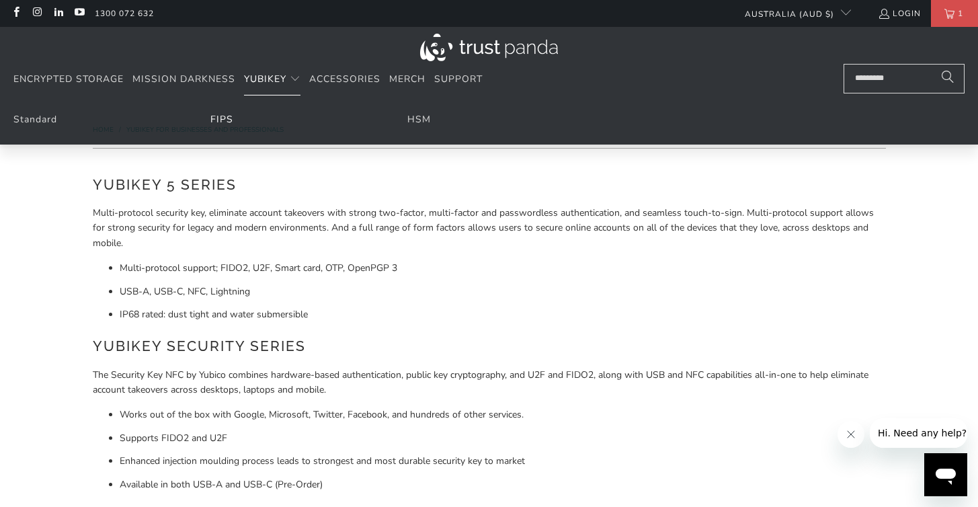
click at [220, 123] on link "FIPS" at bounding box center [221, 119] width 23 height 13
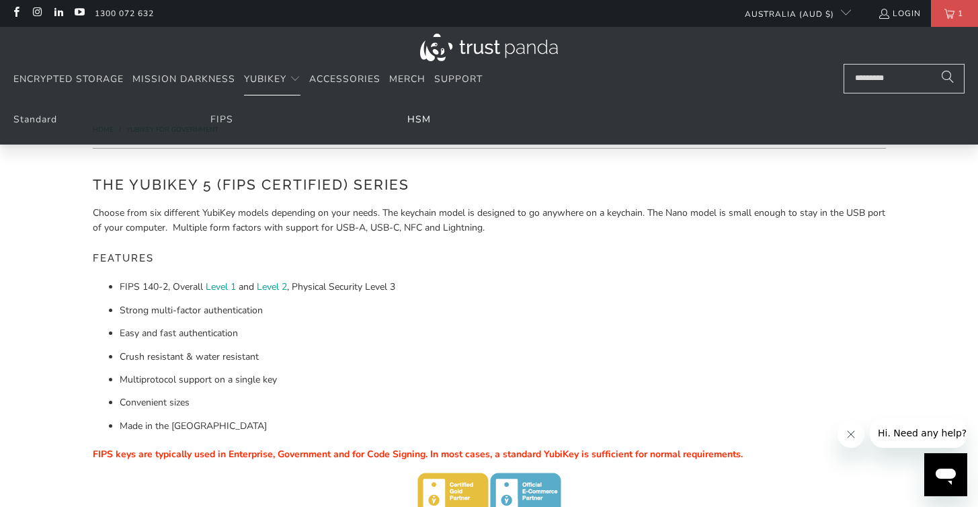
click at [430, 117] on link "HSM" at bounding box center [419, 119] width 24 height 13
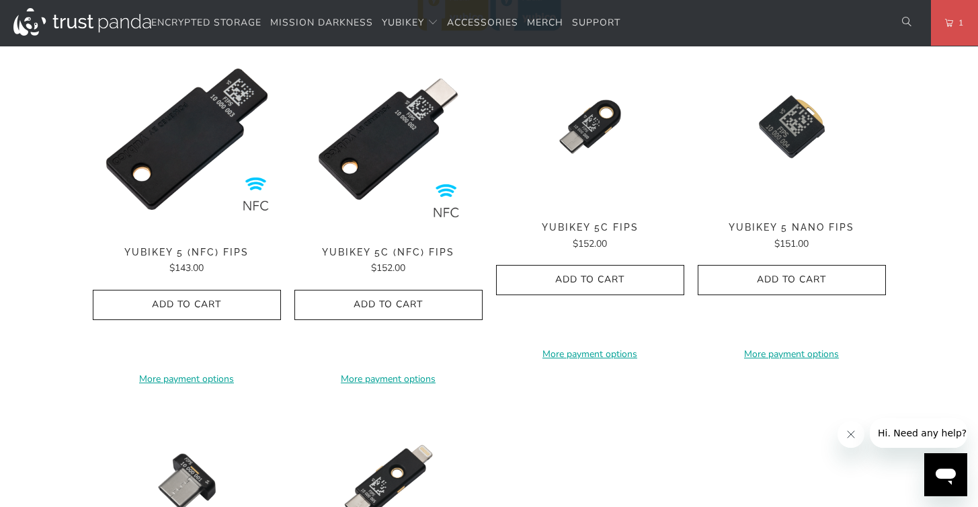
scroll to position [507, 0]
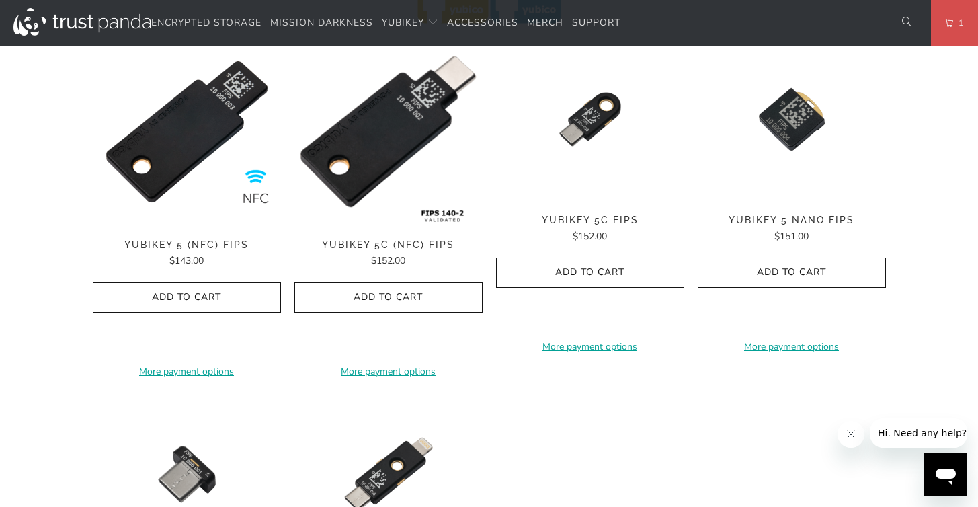
click at [346, 126] on img at bounding box center [388, 132] width 188 height 188
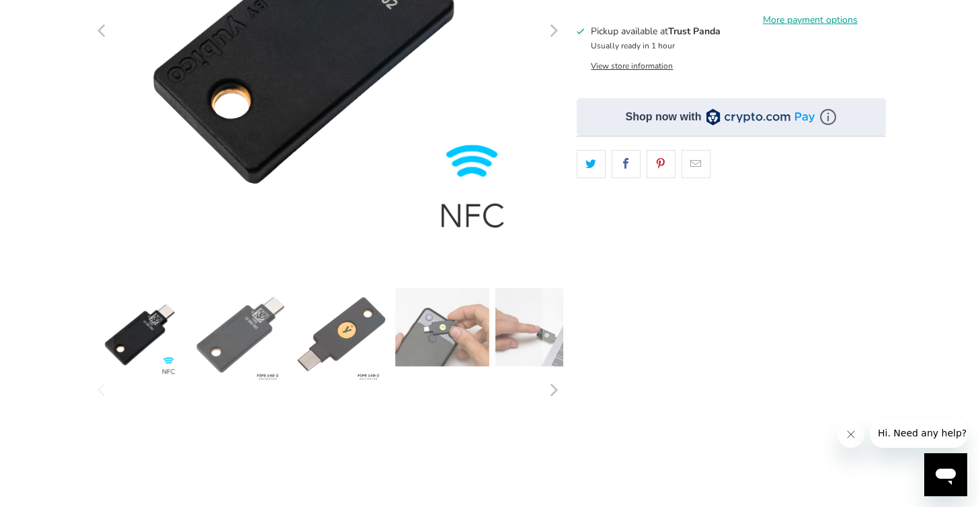
scroll to position [332, 0]
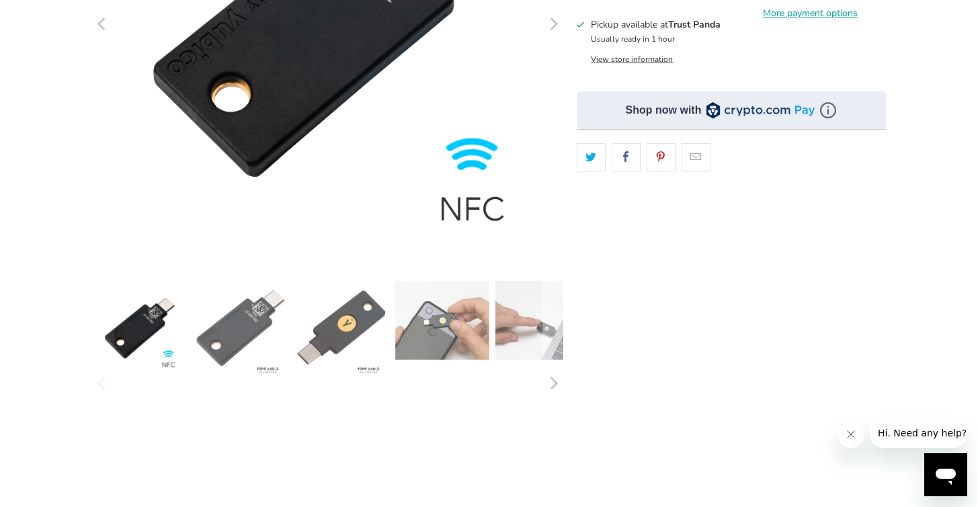
click at [237, 361] on img at bounding box center [241, 328] width 94 height 94
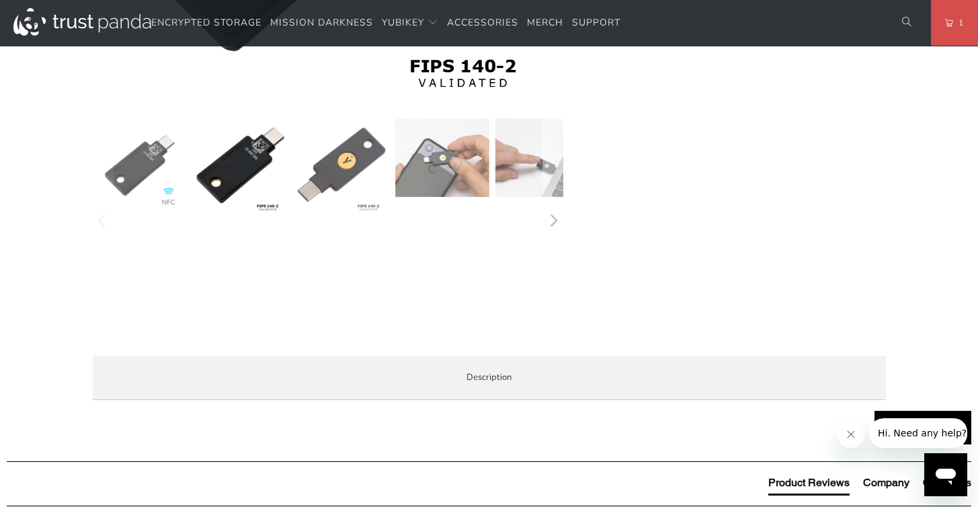
scroll to position [0, 0]
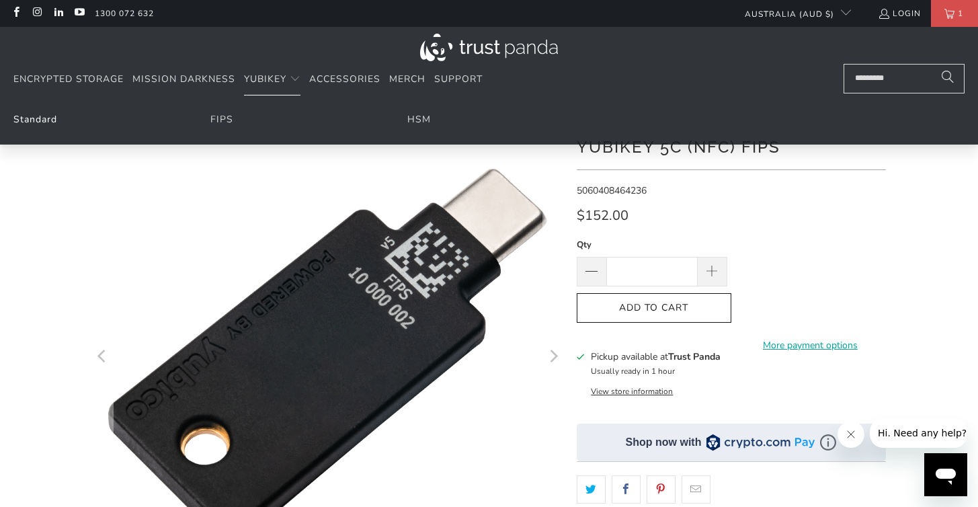
click at [53, 120] on link "Standard" at bounding box center [35, 119] width 44 height 13
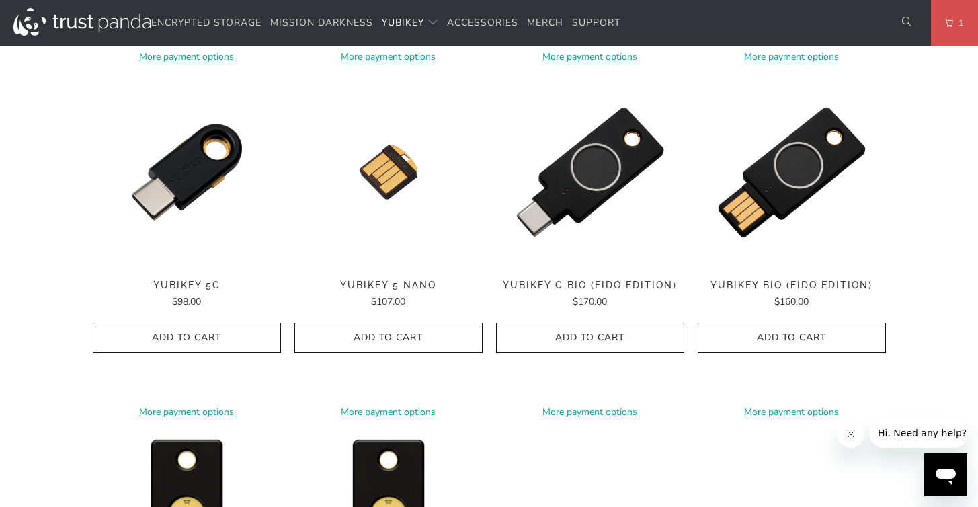
scroll to position [1012, 0]
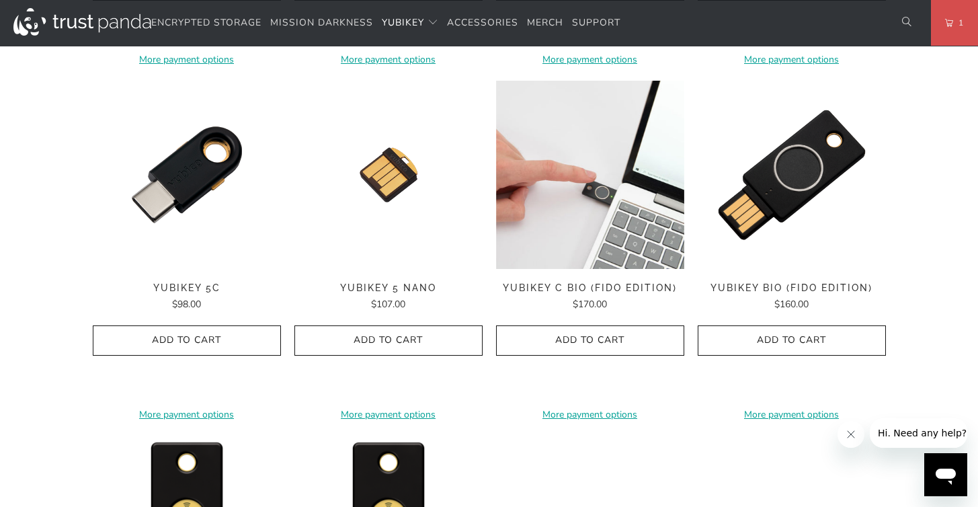
click at [622, 161] on img at bounding box center [590, 175] width 188 height 188
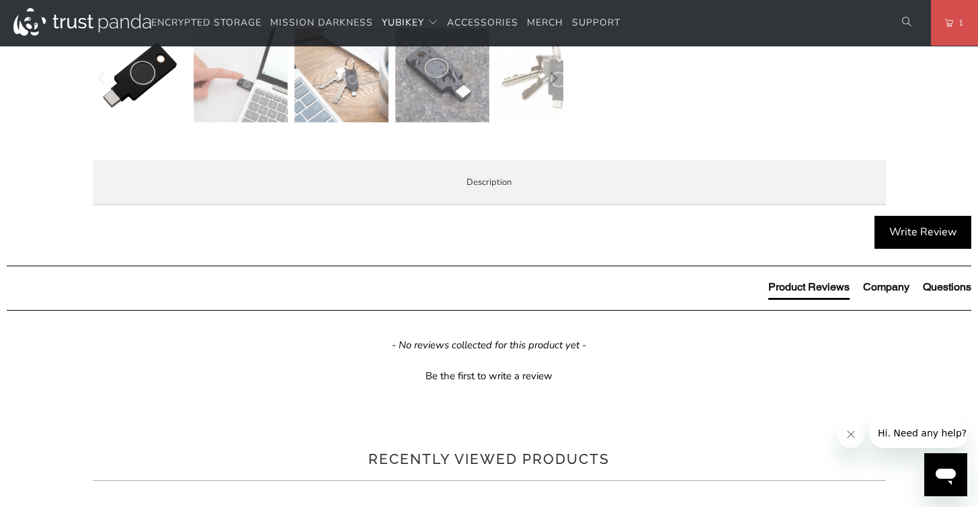
scroll to position [616, 0]
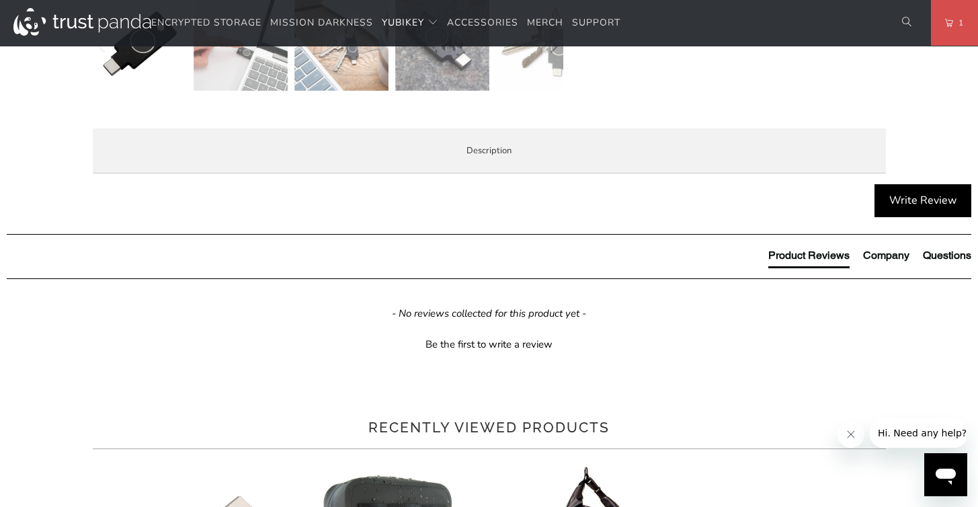
click at [0, 0] on div "Overview Specifications Enterprise and Government Local Service & Support Overv…" at bounding box center [0, 0] width 0 height 0
click at [0, 0] on li "Enterprise and Government" at bounding box center [0, 0] width 0 height 0
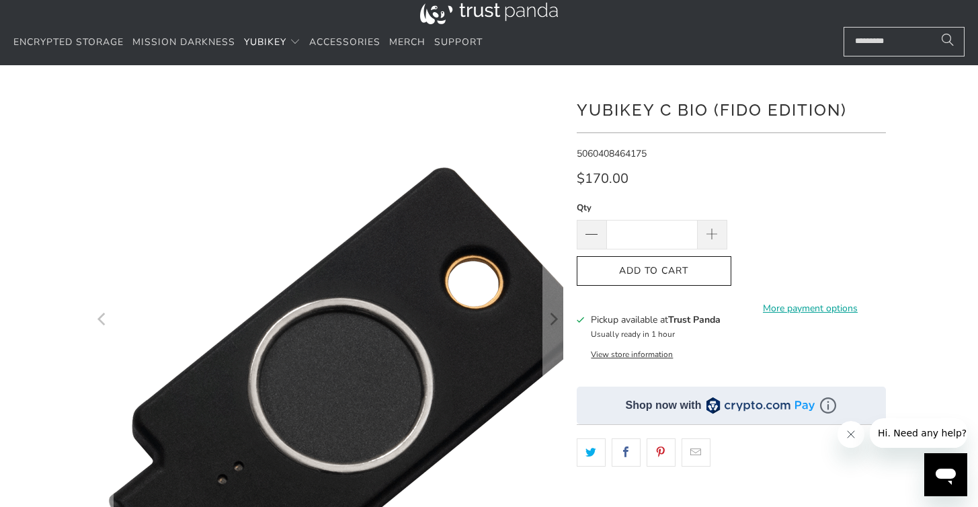
scroll to position [0, 0]
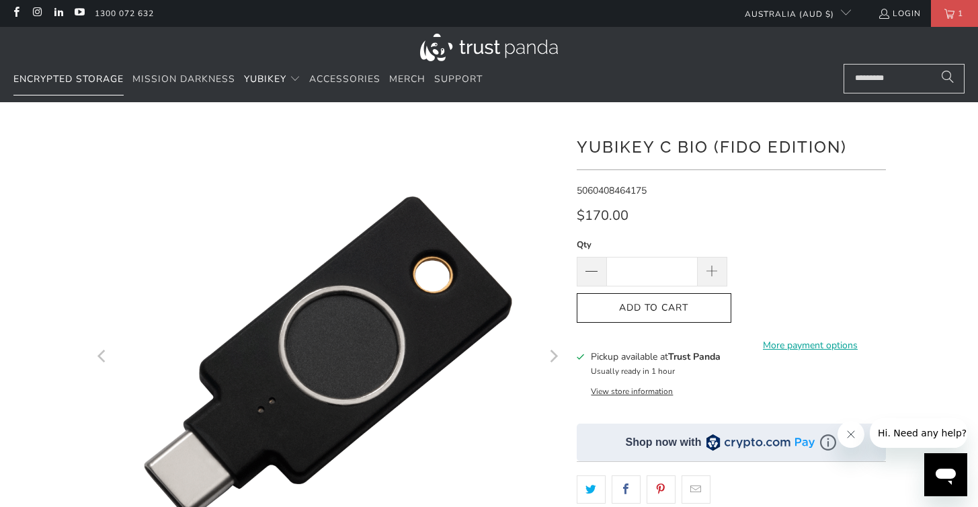
click at [81, 74] on span "Encrypted Storage" at bounding box center [68, 79] width 110 height 13
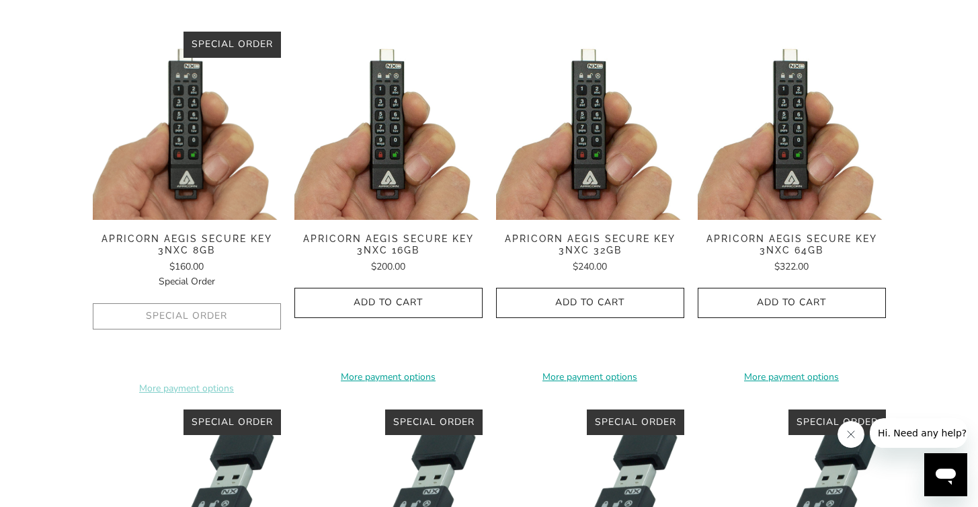
scroll to position [393, 0]
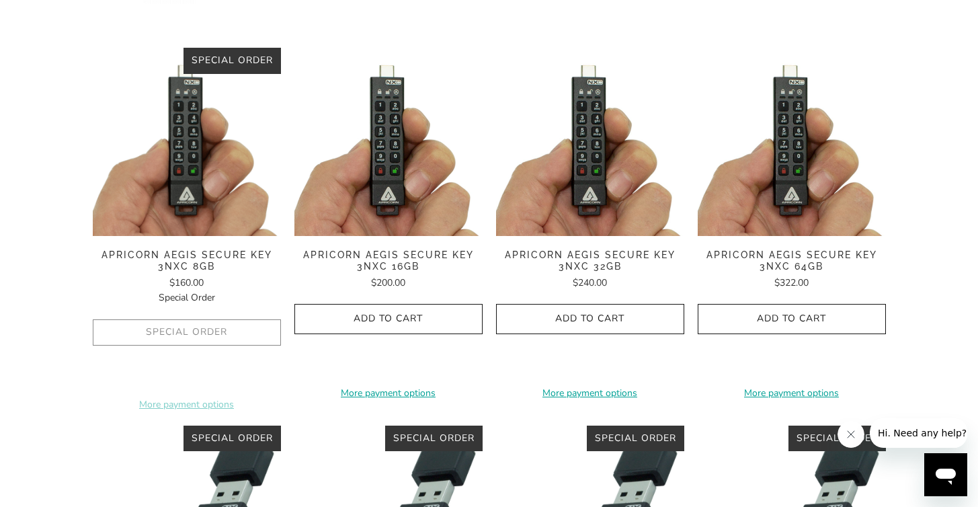
click at [583, 147] on img at bounding box center [590, 142] width 188 height 188
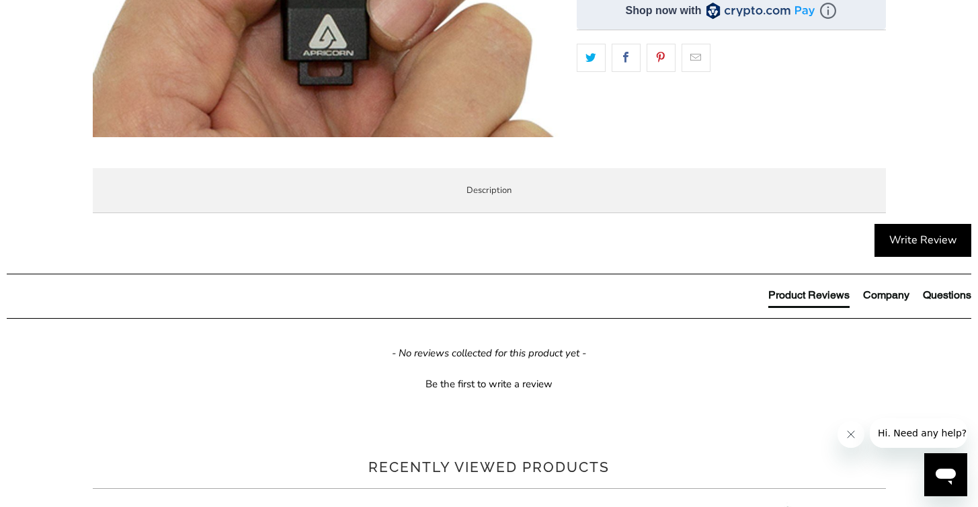
scroll to position [456, 0]
click at [0, 0] on span "Specifications" at bounding box center [0, 0] width 0 height 0
click at [0, 0] on div "Apricorn Secure Flash Drives are made in [GEOGRAPHIC_DATA]. Trust Panda ships g…" at bounding box center [0, 0] width 0 height 0
click at [0, 0] on li "Enterprise and Government" at bounding box center [0, 0] width 0 height 0
click at [0, 0] on li "Local Service & Support" at bounding box center [0, 0] width 0 height 0
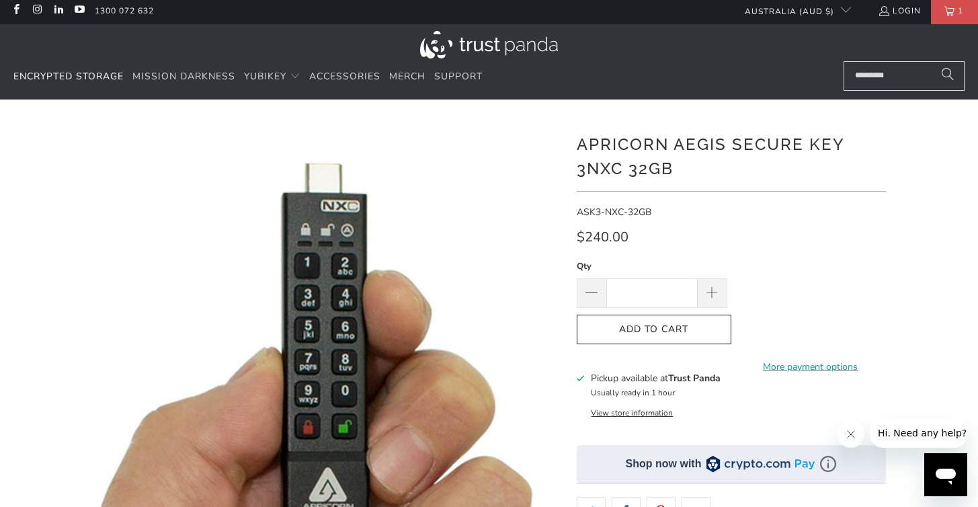
scroll to position [0, 0]
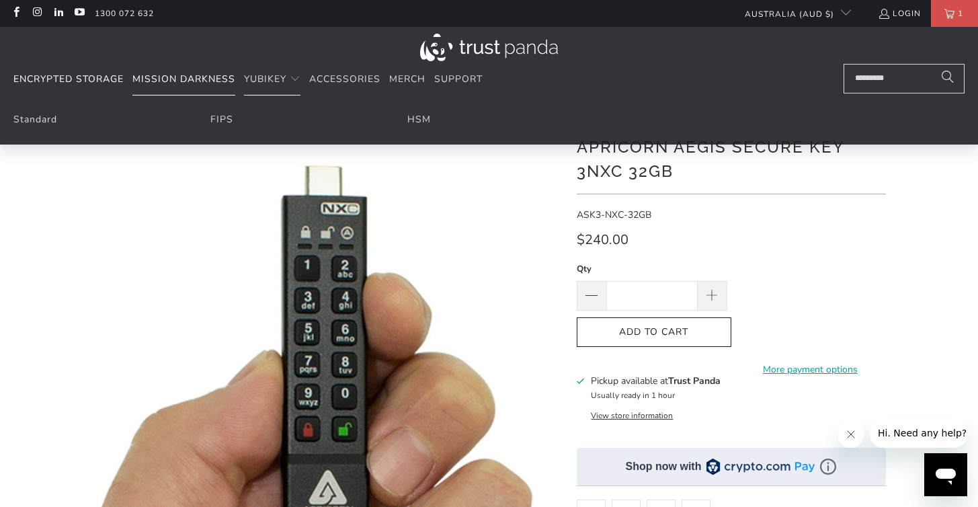
click at [172, 87] on link "Mission Darkness" at bounding box center [183, 80] width 103 height 32
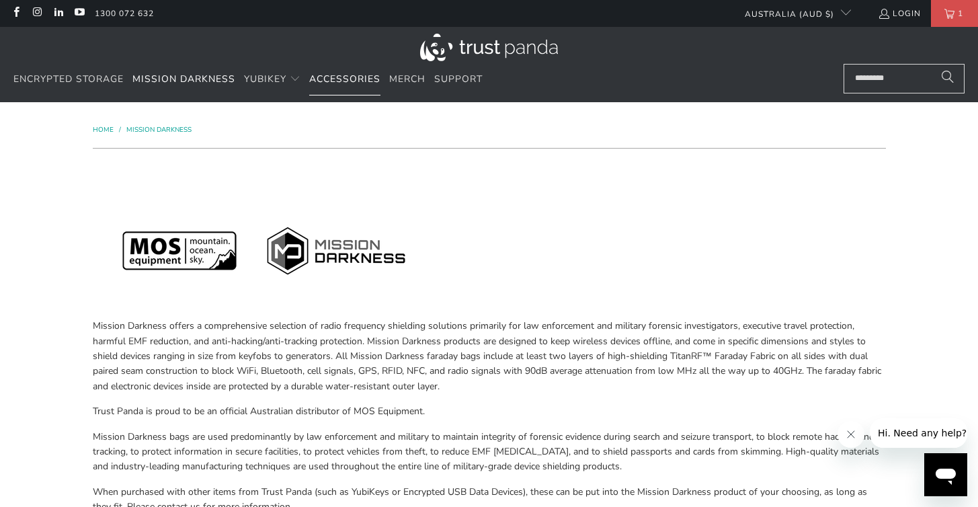
click at [369, 79] on span "Accessories" at bounding box center [344, 79] width 71 height 13
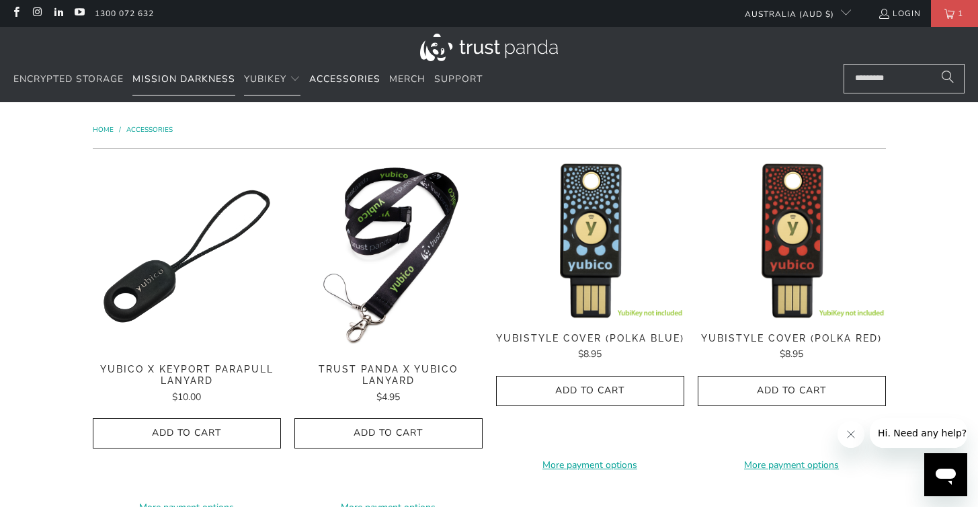
click at [183, 88] on link "Mission Darkness" at bounding box center [183, 80] width 103 height 32
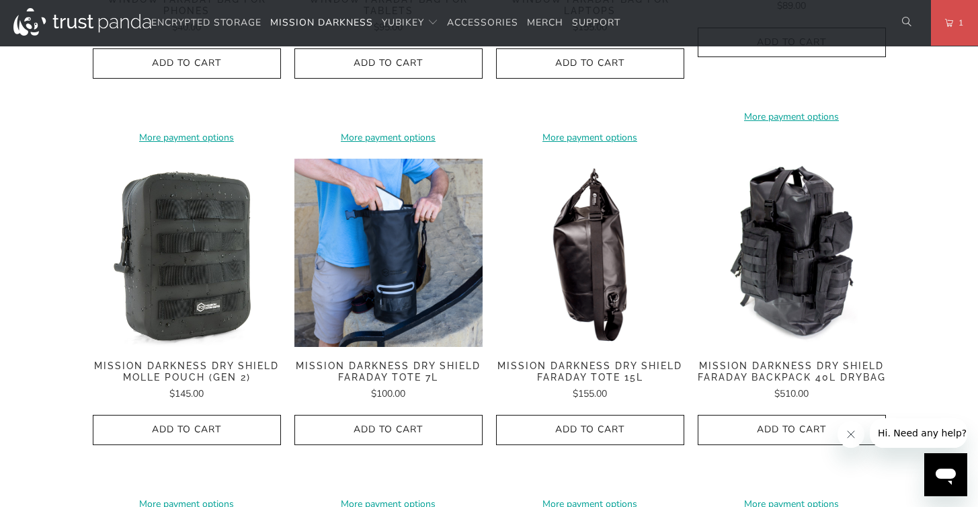
scroll to position [1321, 0]
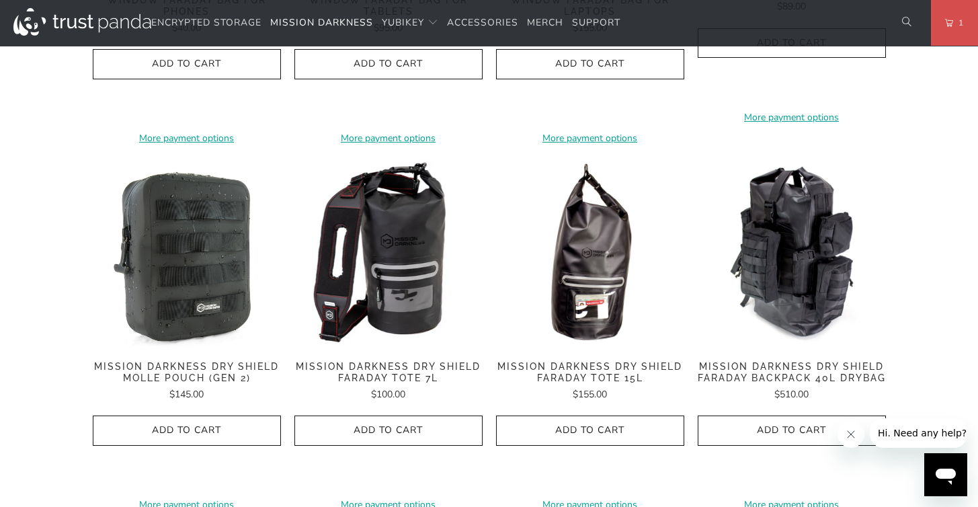
click at [423, 232] on img at bounding box center [388, 253] width 188 height 188
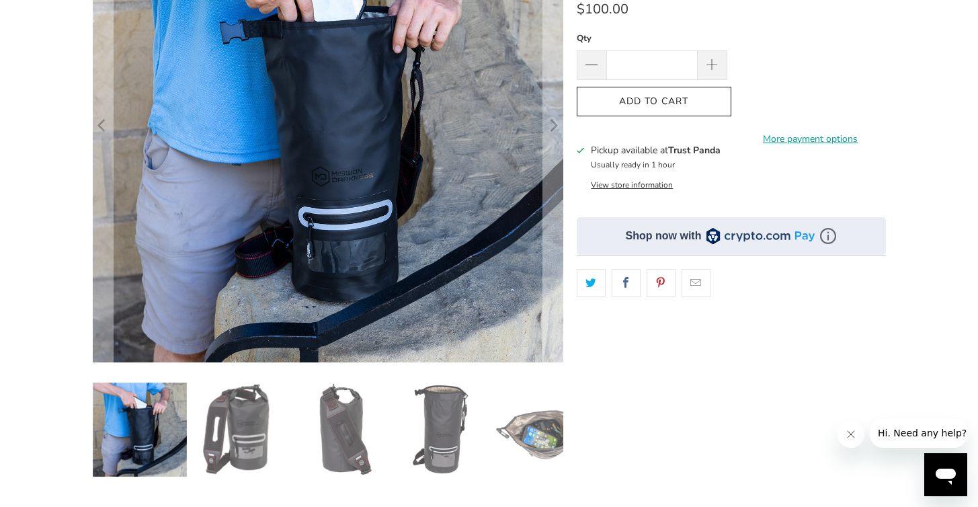
scroll to position [247, 0]
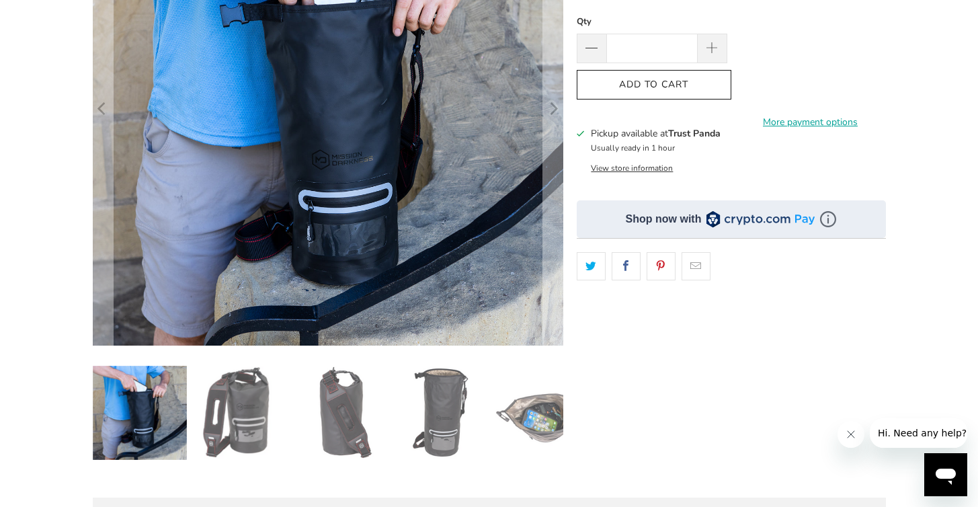
click at [287, 427] on img at bounding box center [241, 413] width 94 height 94
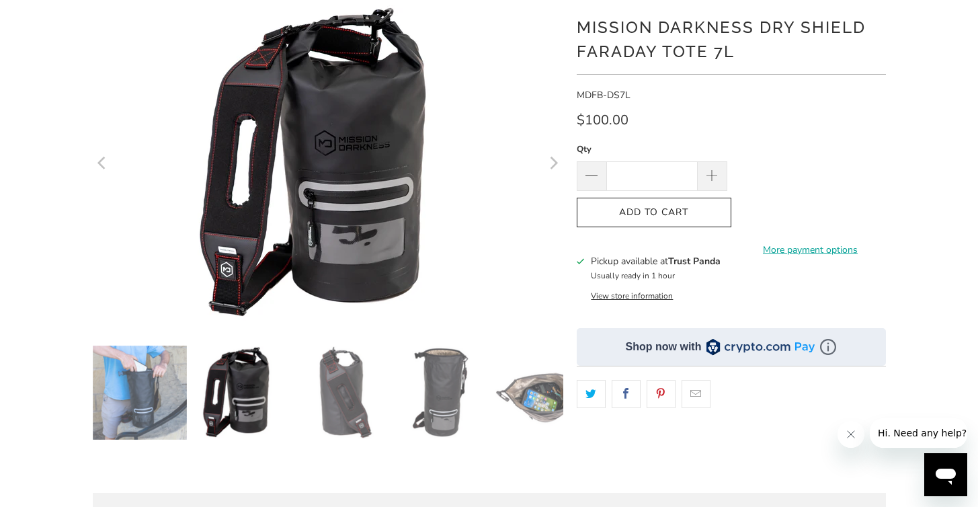
scroll to position [116, 0]
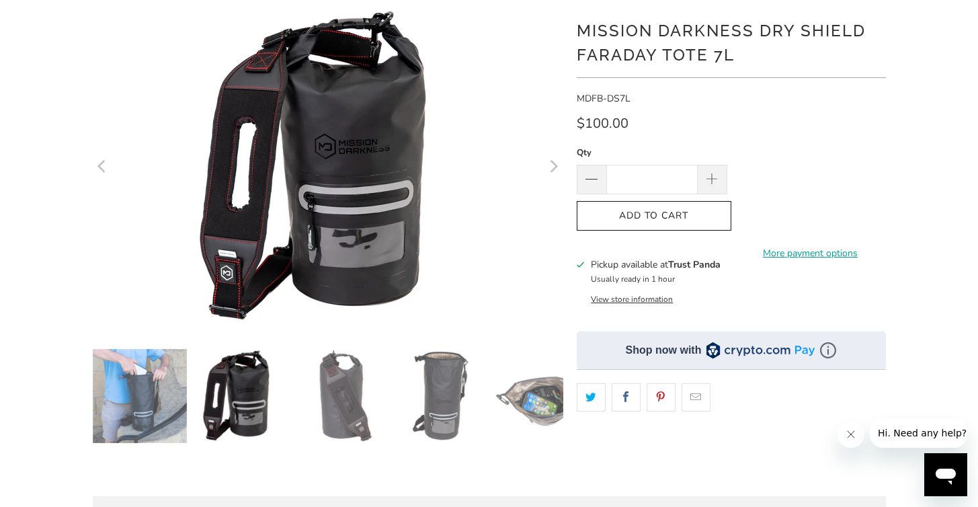
click at [334, 387] on img at bounding box center [341, 396] width 94 height 94
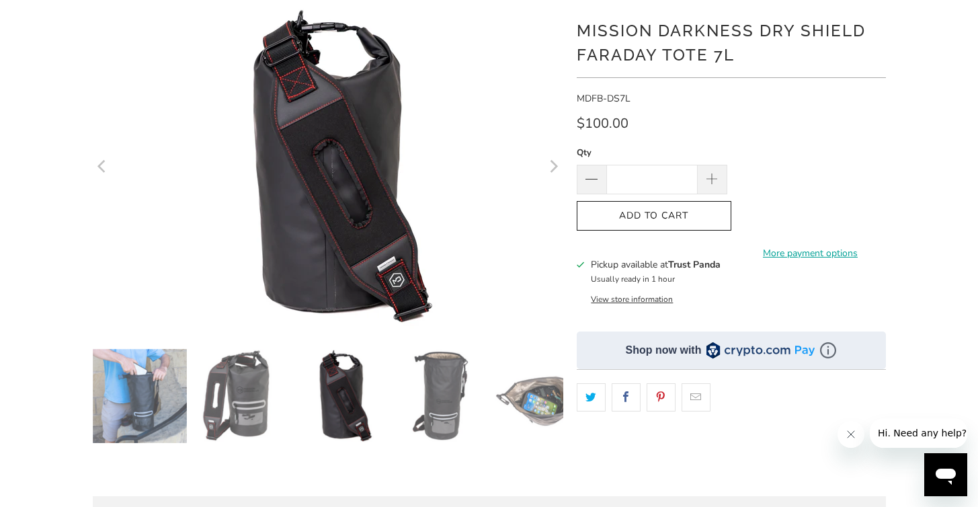
click at [268, 383] on img at bounding box center [241, 396] width 94 height 94
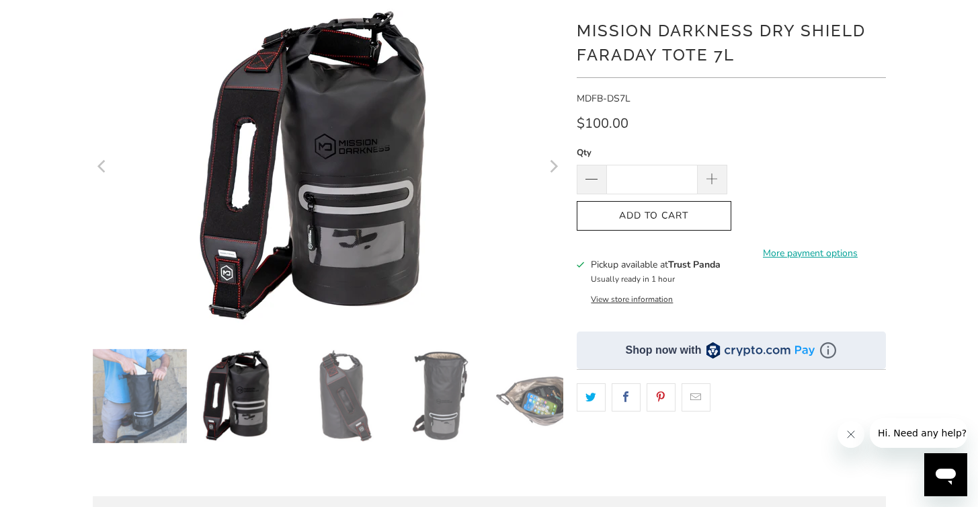
click at [341, 391] on img at bounding box center [341, 396] width 94 height 94
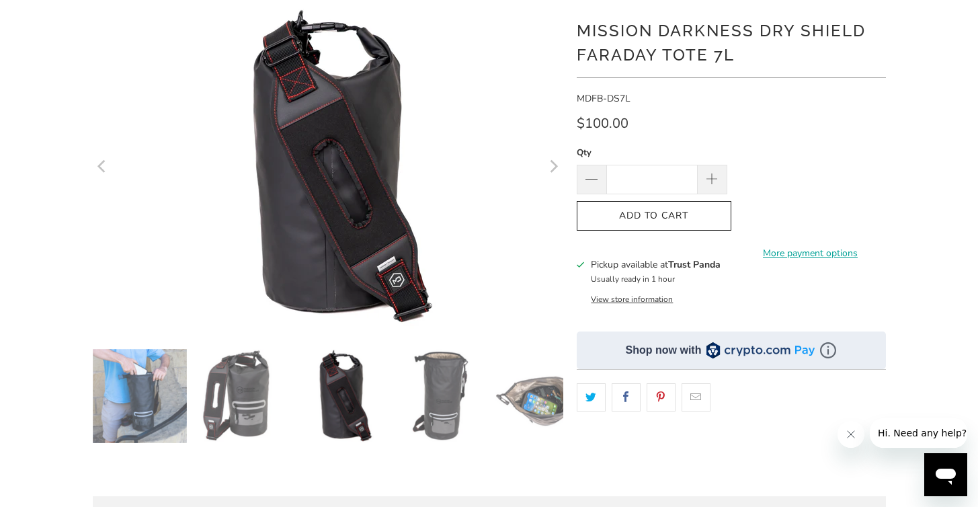
click at [438, 397] on img at bounding box center [442, 396] width 94 height 94
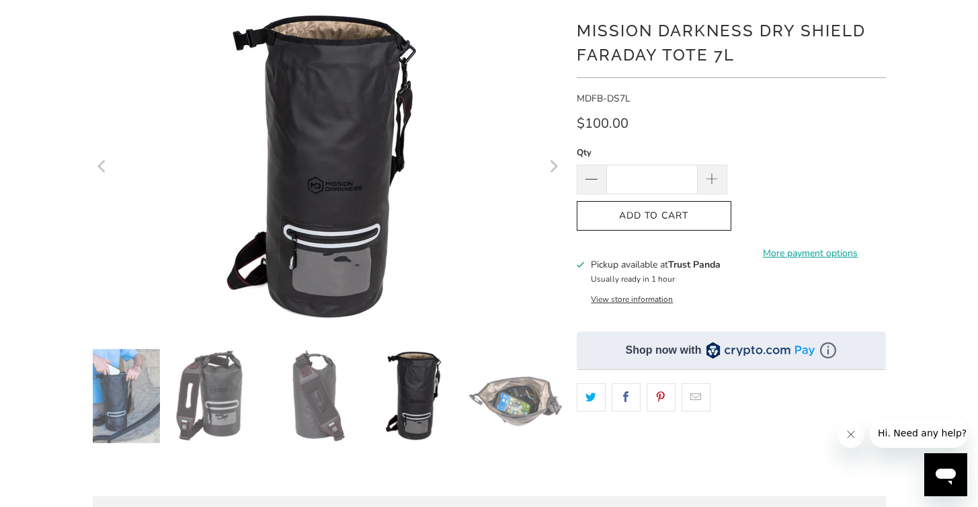
click at [508, 402] on img at bounding box center [515, 396] width 94 height 94
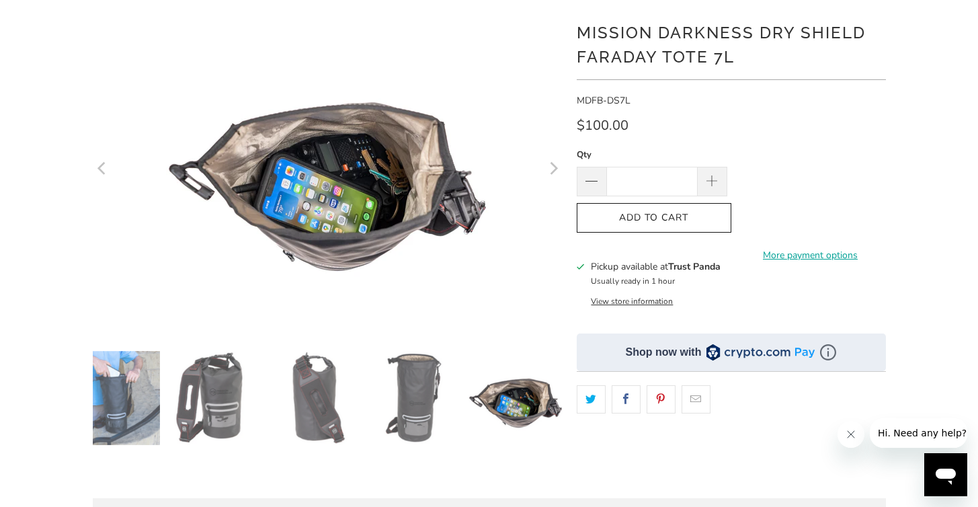
scroll to position [124, 0]
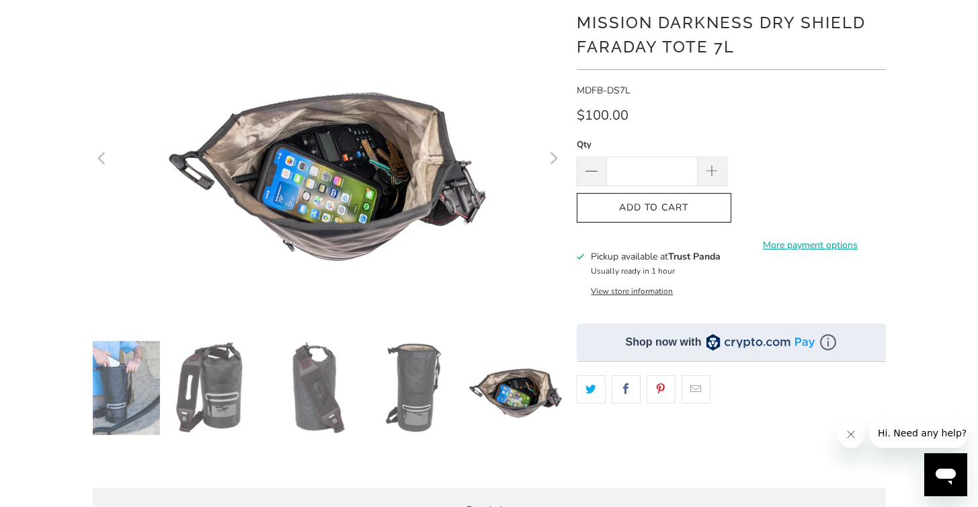
click at [401, 365] on img at bounding box center [415, 388] width 94 height 94
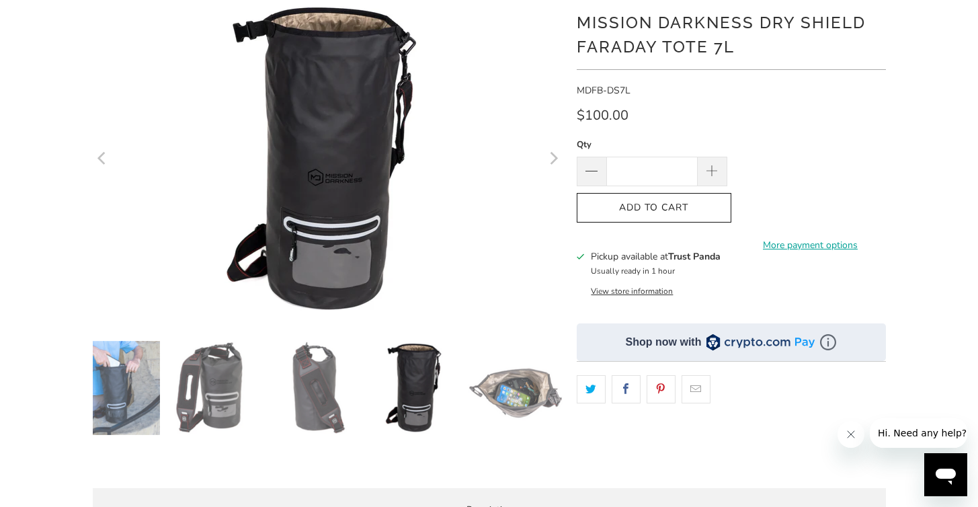
click at [155, 360] on img at bounding box center [113, 388] width 94 height 94
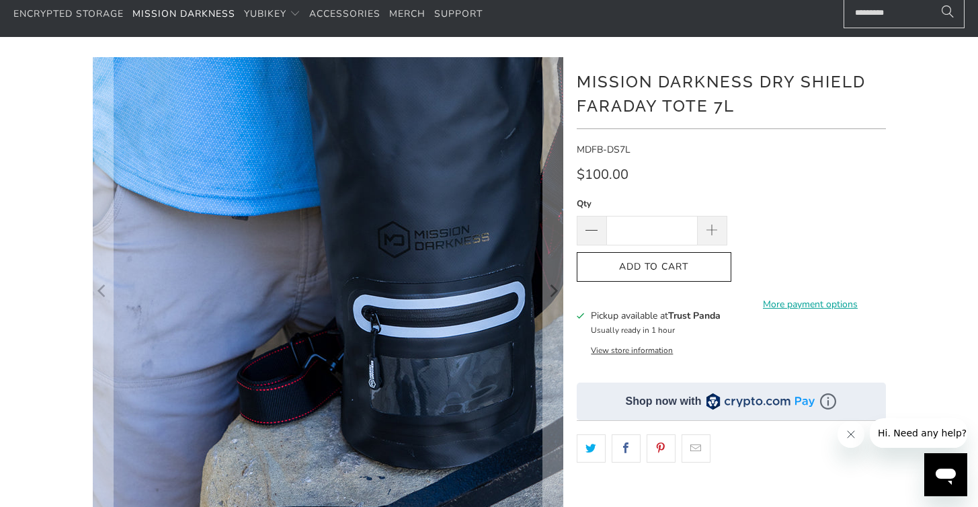
scroll to position [0, 0]
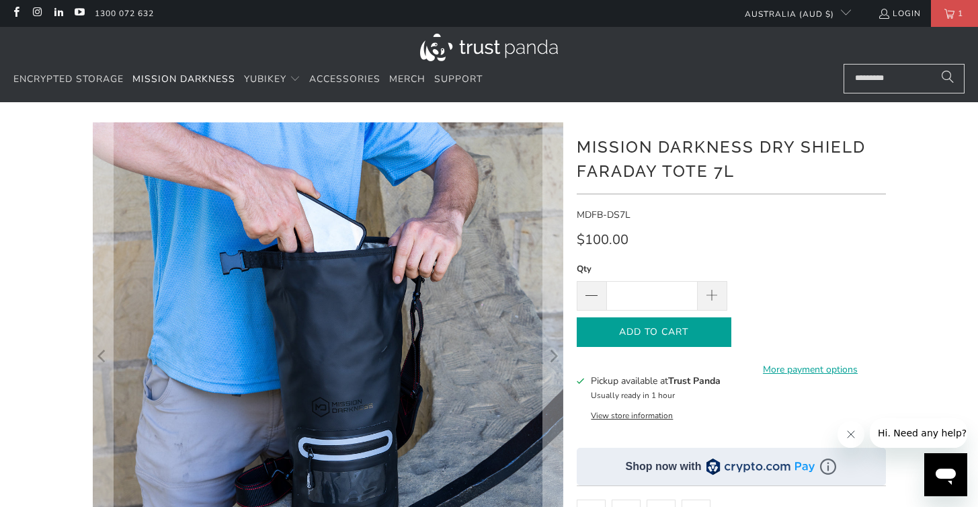
click at [598, 337] on button "Add to Cart" at bounding box center [654, 332] width 155 height 30
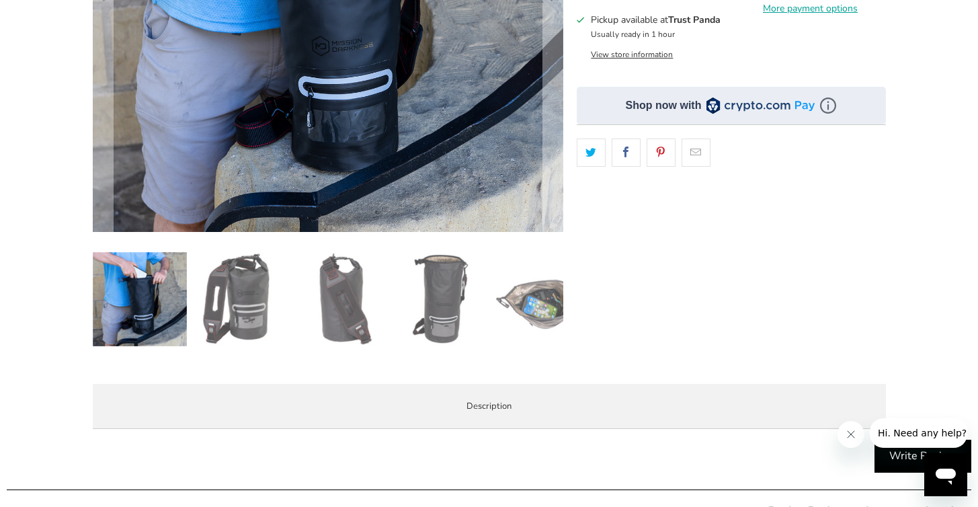
scroll to position [370, 0]
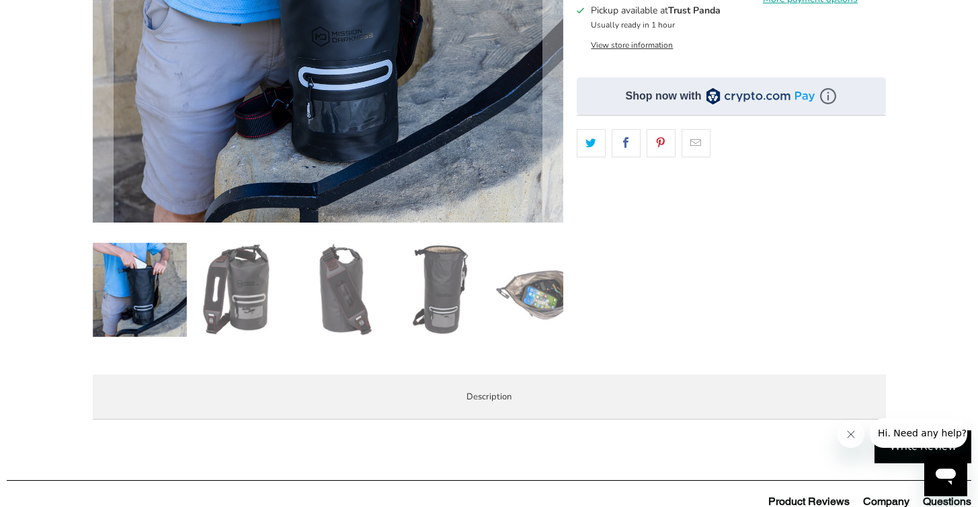
click at [247, 288] on img at bounding box center [241, 290] width 94 height 94
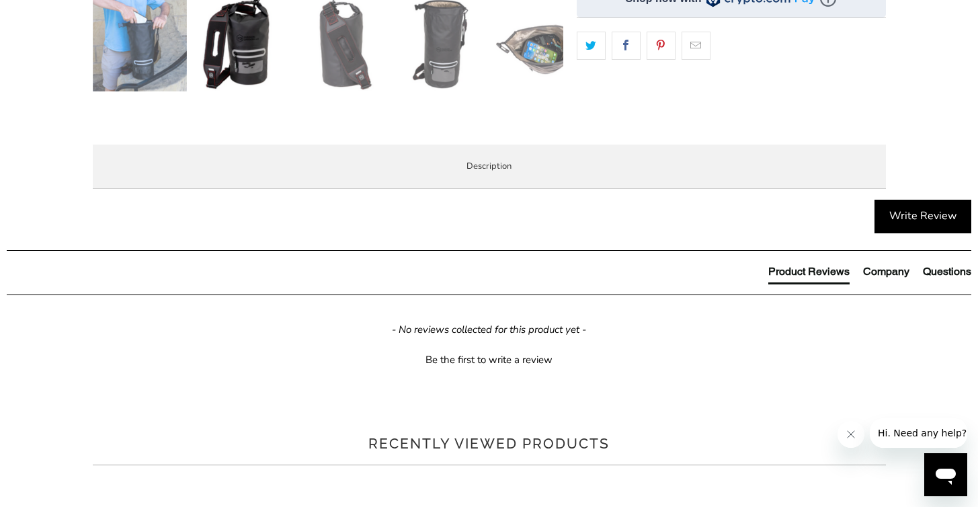
scroll to position [569, 0]
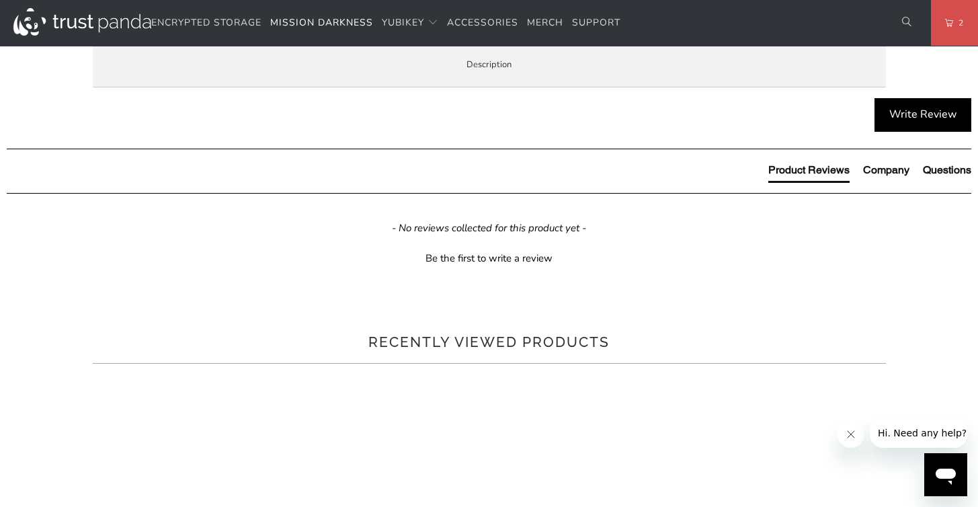
click at [0, 0] on span "Enterprise and Government" at bounding box center [0, 0] width 0 height 0
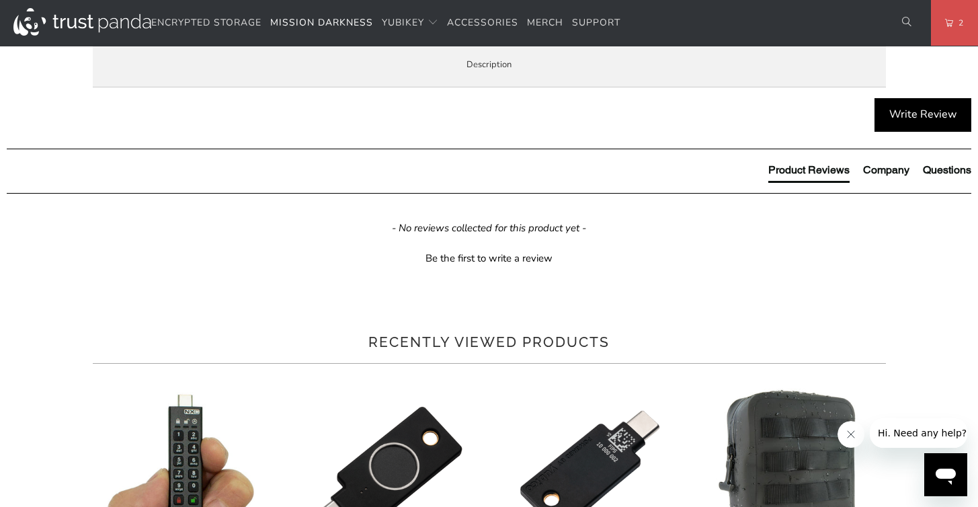
click at [0, 0] on span "Local Service & Support" at bounding box center [0, 0] width 0 height 0
click at [0, 0] on li "Overview" at bounding box center [0, 0] width 0 height 0
click at [0, 0] on li "Enterprise and Government" at bounding box center [0, 0] width 0 height 0
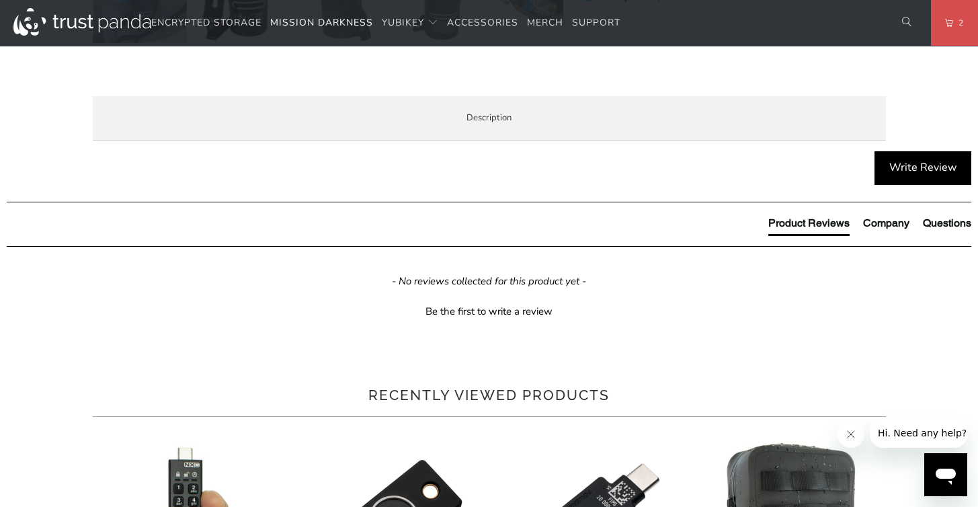
scroll to position [569, 0]
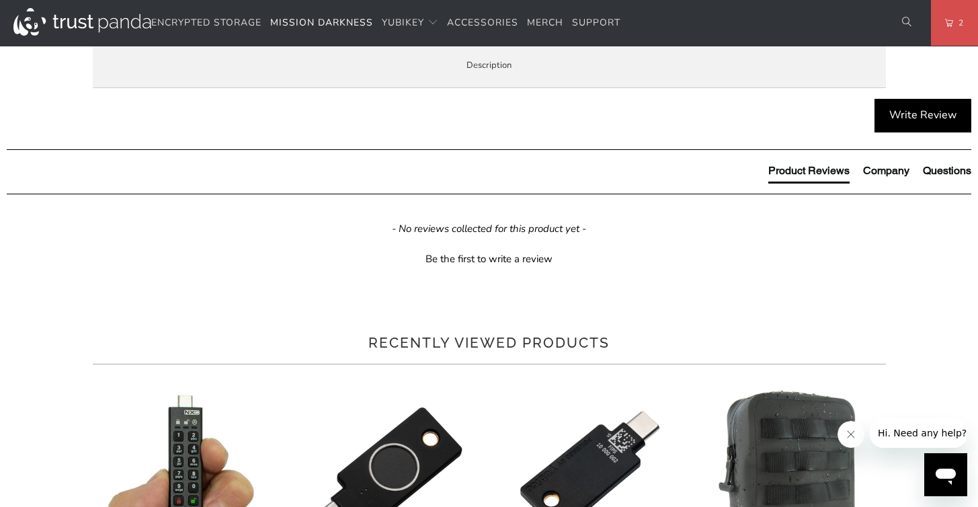
click at [0, 0] on div "Trust Panda has a dedicated Enterprise and Government team. Please don't hesita…" at bounding box center [0, 0] width 0 height 0
click at [0, 0] on span "Overview" at bounding box center [0, 0] width 0 height 0
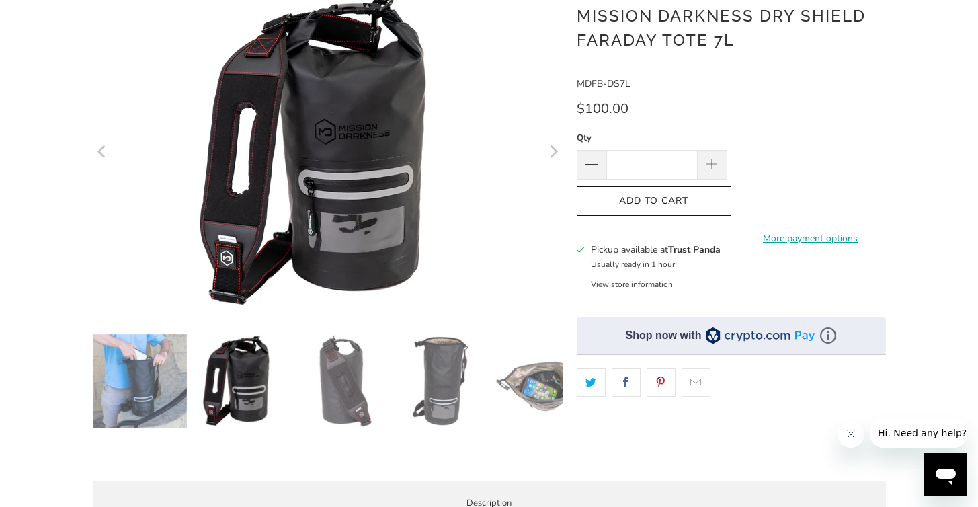
scroll to position [132, 0]
click at [243, 382] on img at bounding box center [241, 380] width 94 height 94
click at [128, 377] on img at bounding box center [140, 380] width 94 height 94
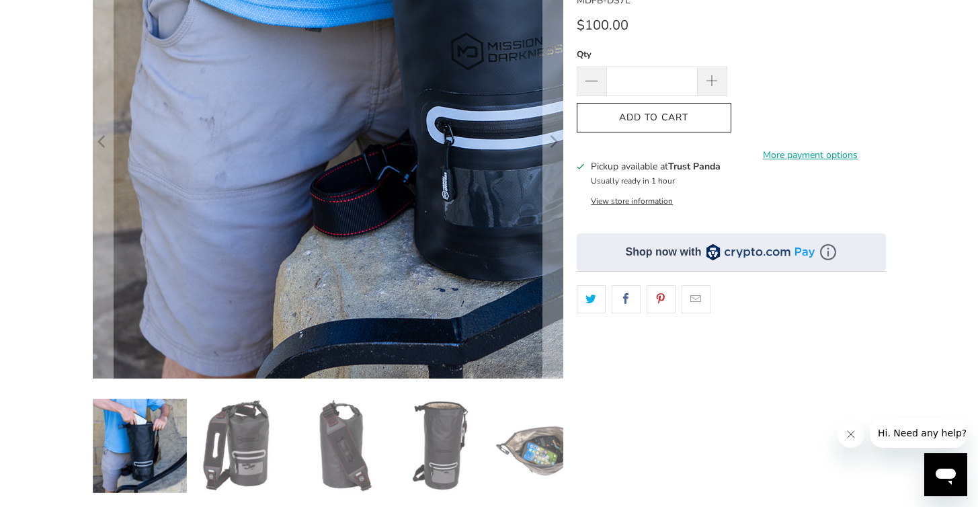
scroll to position [229, 0]
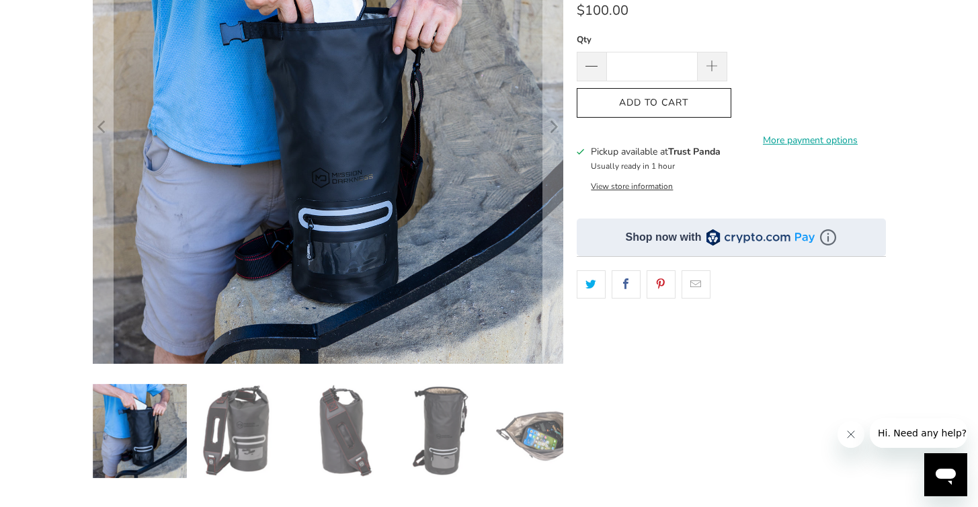
click at [216, 437] on img at bounding box center [241, 431] width 94 height 94
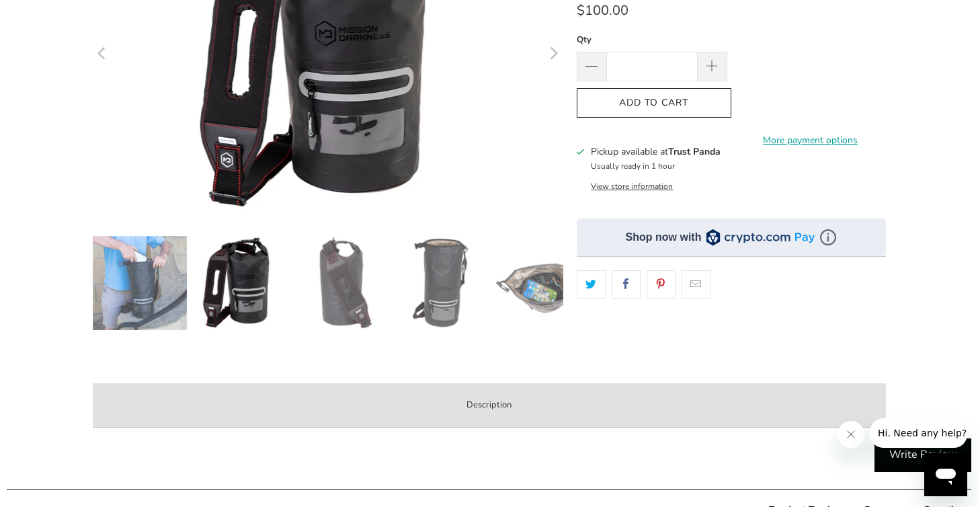
scroll to position [177, 0]
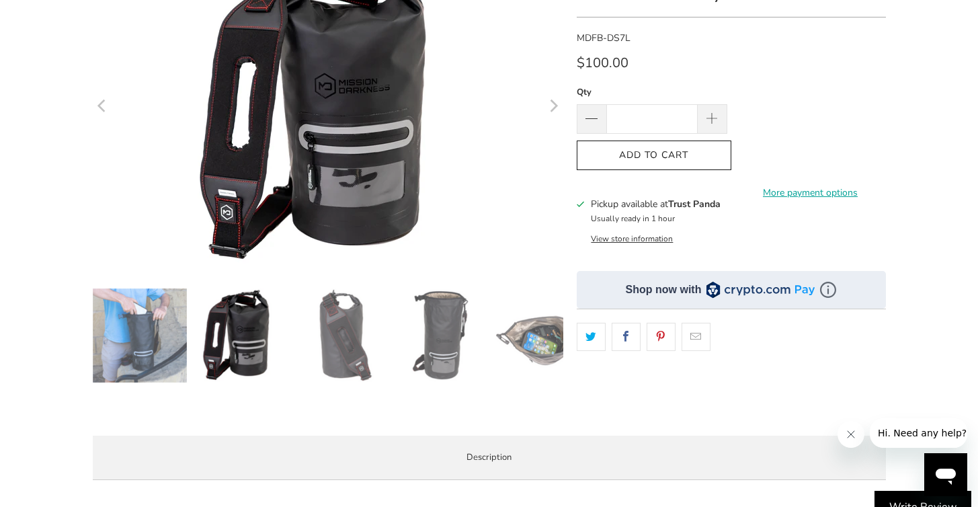
click at [331, 365] on img at bounding box center [341, 335] width 94 height 94
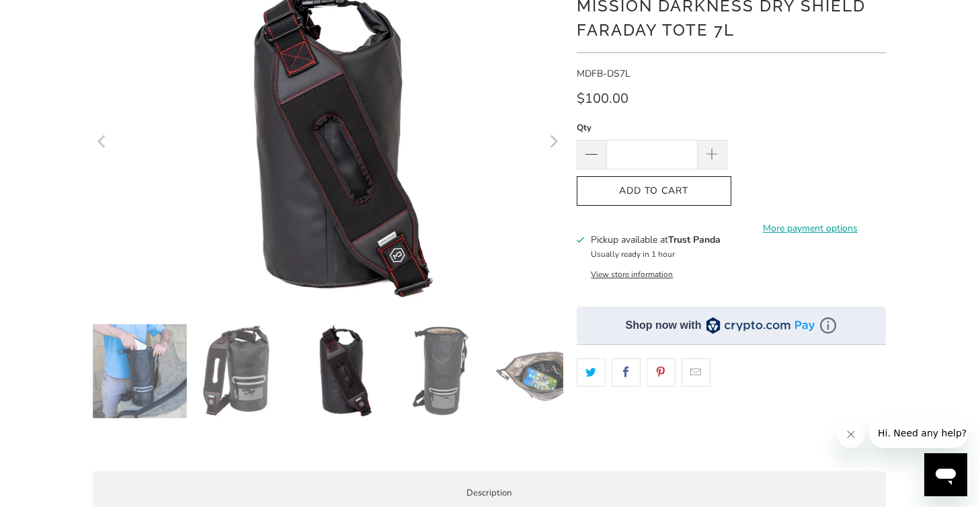
scroll to position [128, 0]
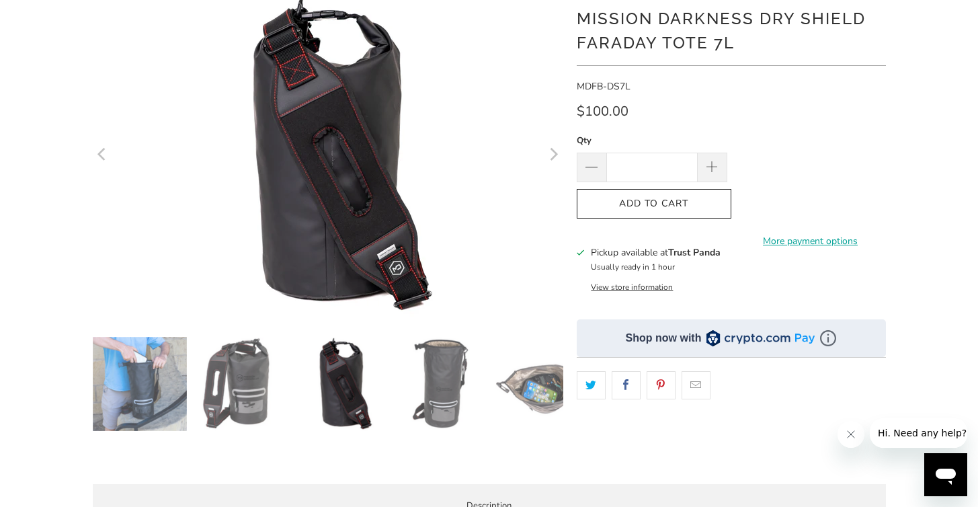
click at [450, 382] on img at bounding box center [442, 384] width 94 height 94
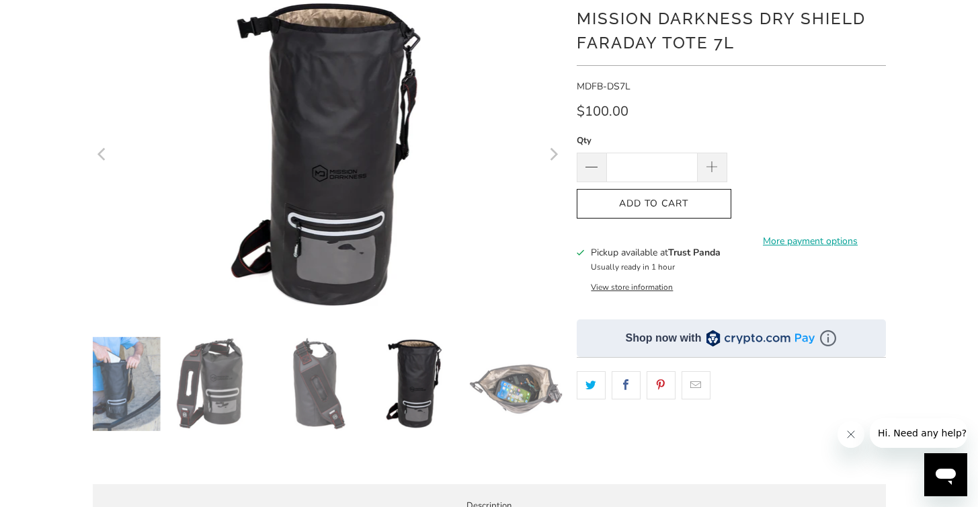
click at [495, 394] on img at bounding box center [516, 384] width 94 height 94
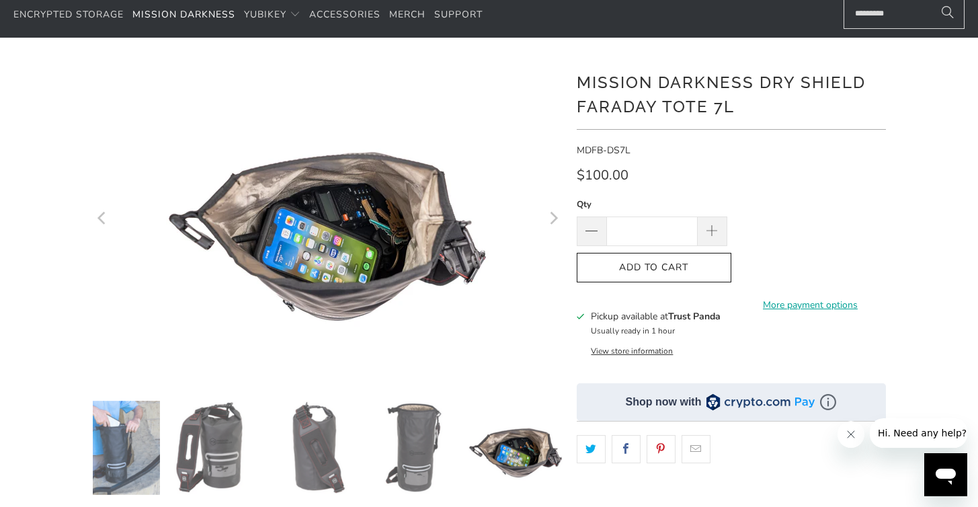
scroll to position [0, 0]
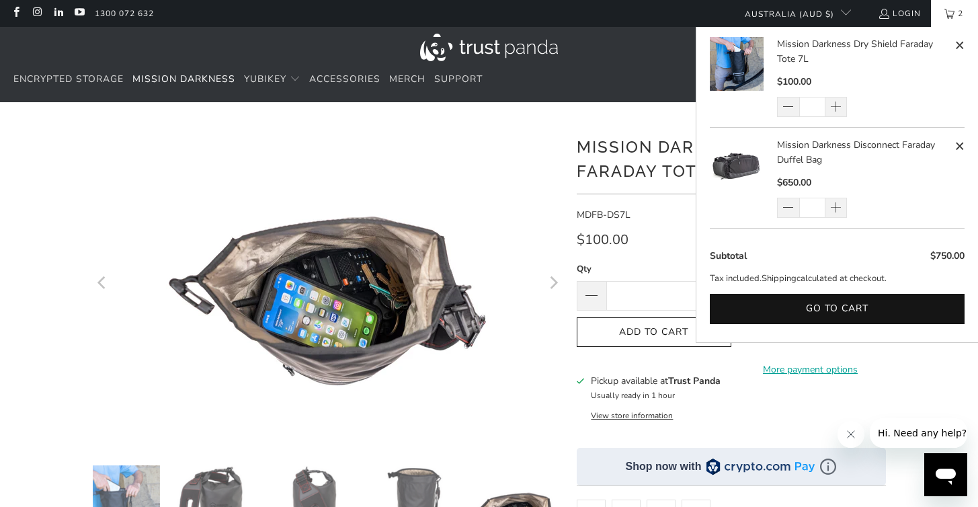
click at [958, 18] on span "2" at bounding box center [960, 13] width 12 height 27
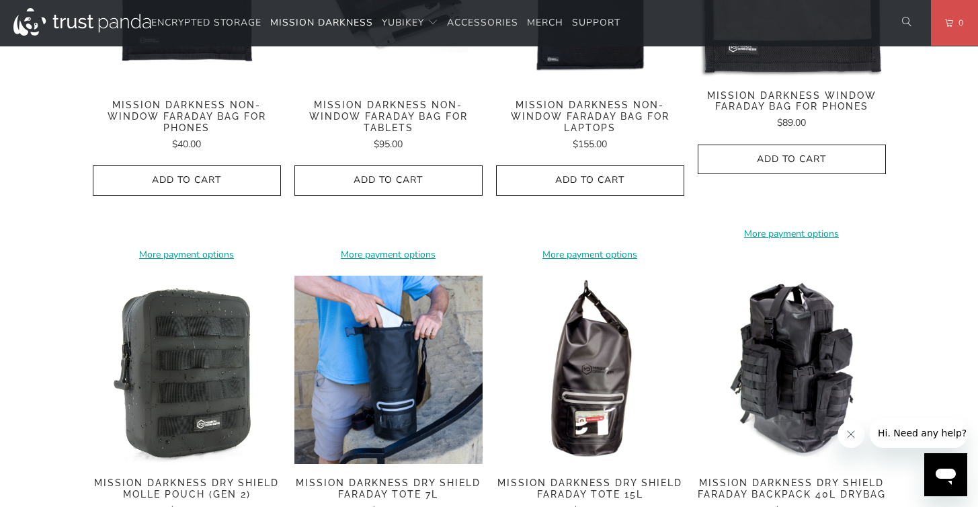
scroll to position [1379, 0]
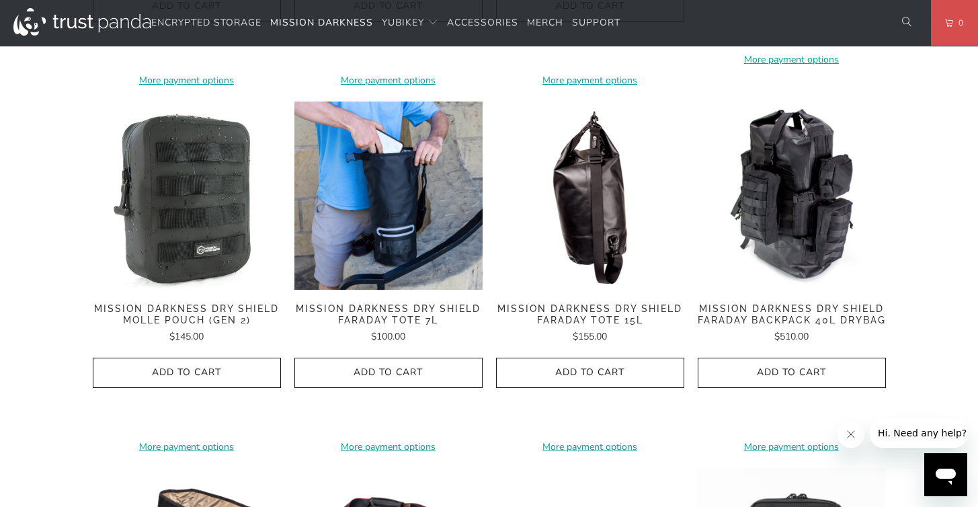
click at [540, 199] on img at bounding box center [590, 195] width 188 height 188
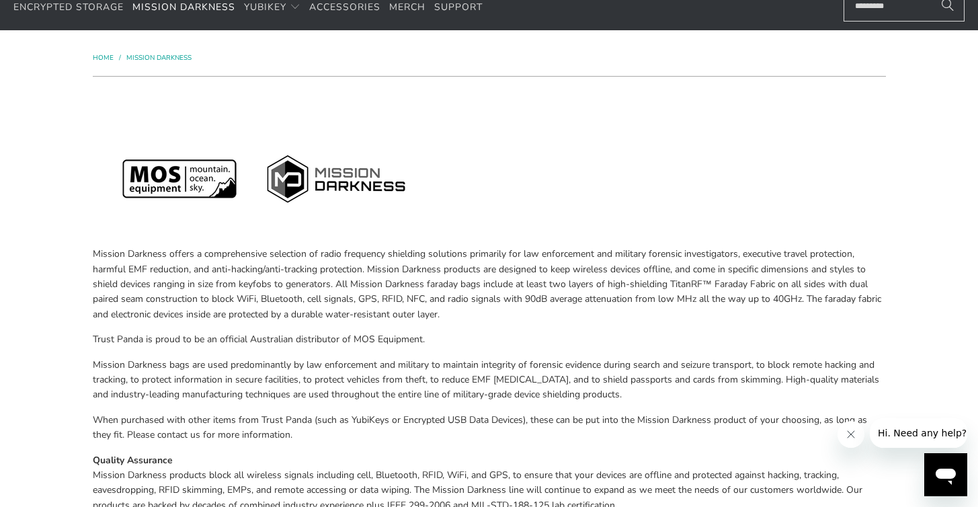
scroll to position [47, 0]
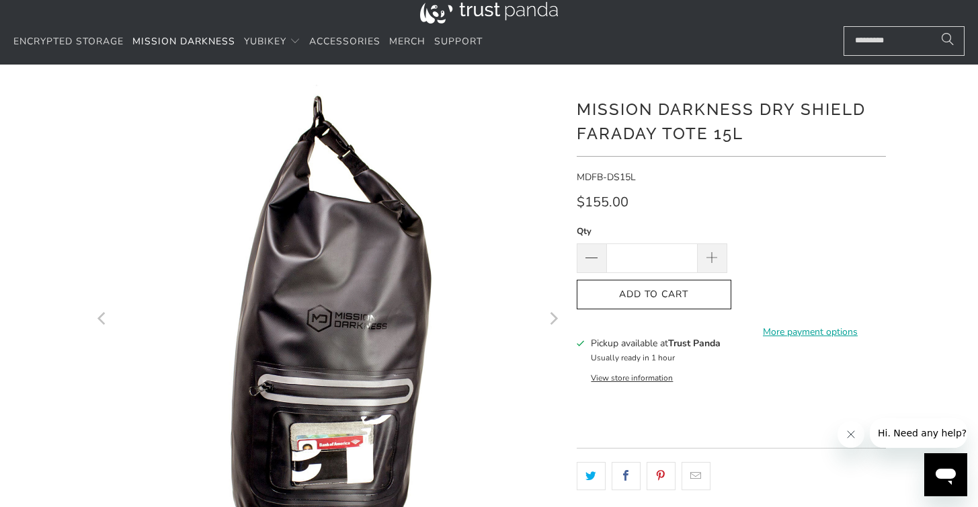
scroll to position [204, 0]
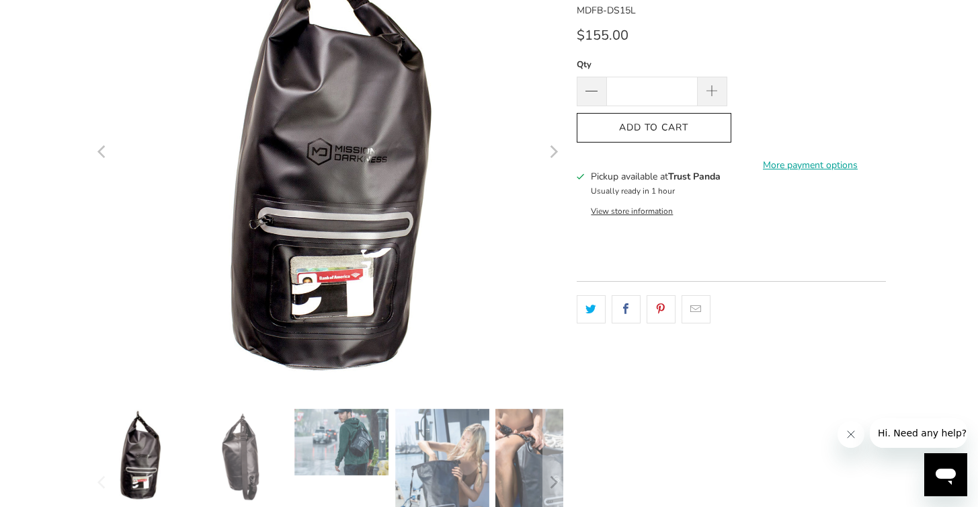
click at [243, 456] on img at bounding box center [241, 456] width 94 height 94
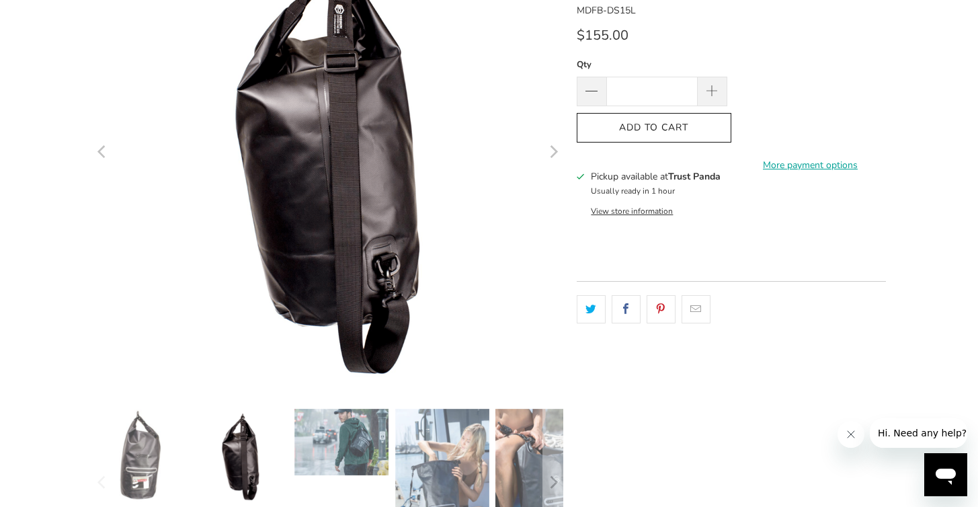
click at [372, 445] on img at bounding box center [341, 442] width 94 height 67
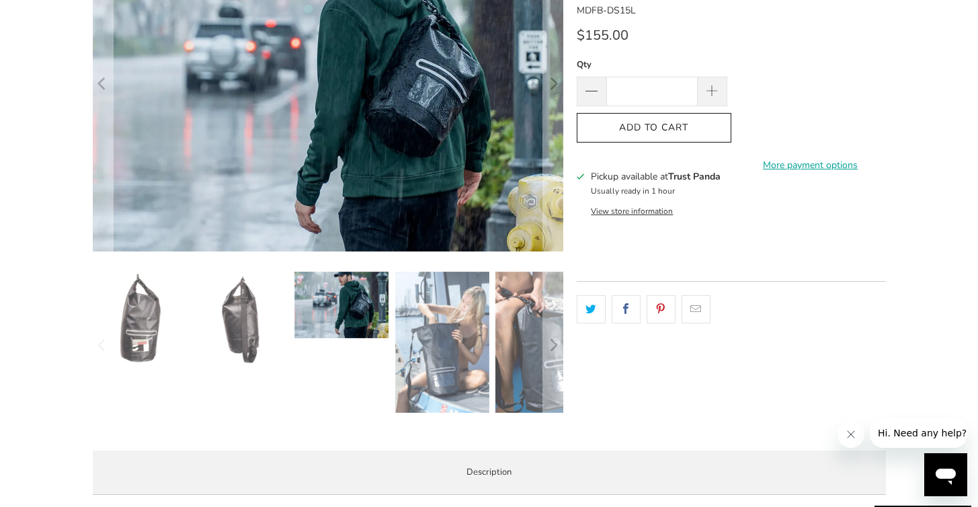
click at [452, 354] on img at bounding box center [442, 342] width 94 height 141
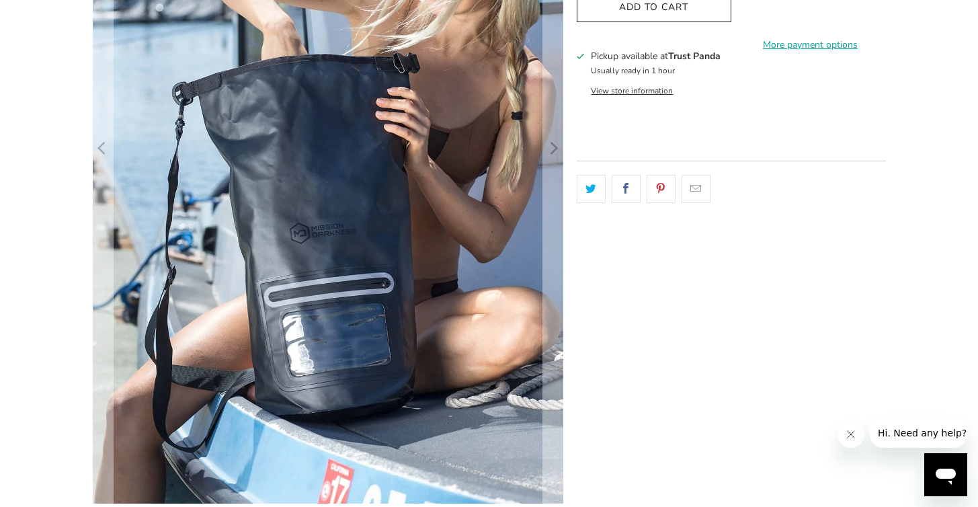
scroll to position [745, 0]
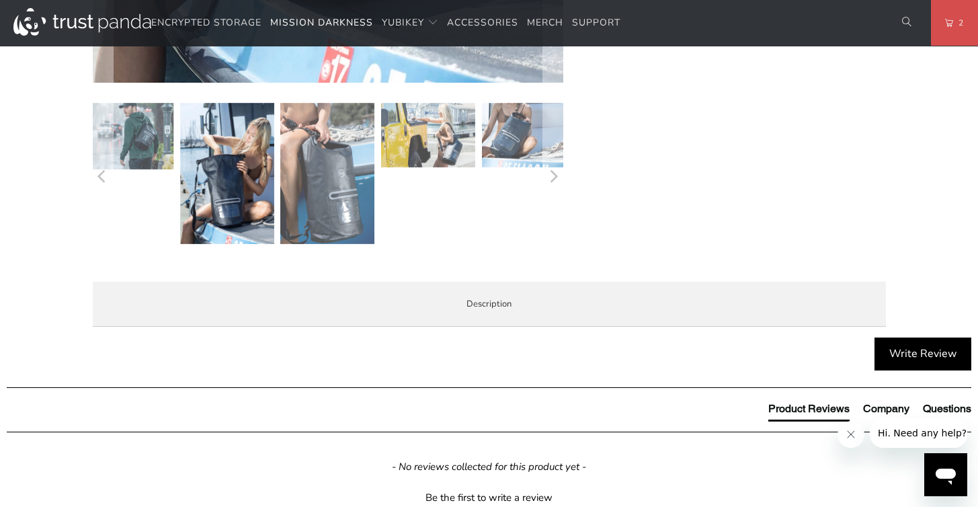
click at [466, 147] on img at bounding box center [428, 135] width 94 height 65
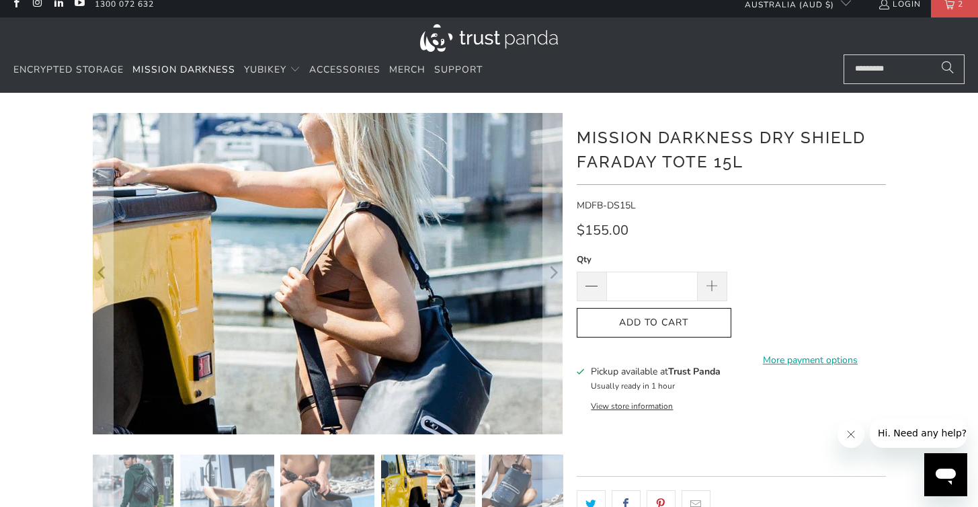
scroll to position [22, 0]
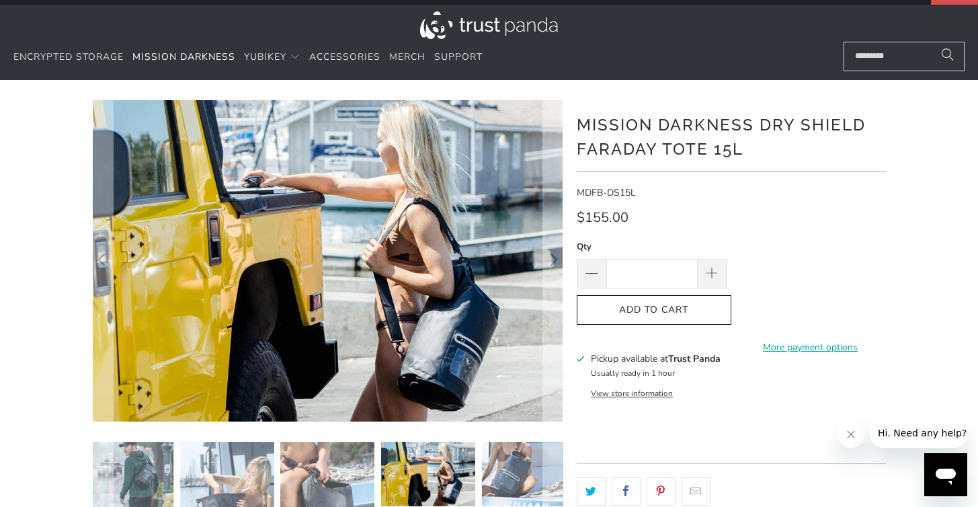
click at [493, 471] on img at bounding box center [530, 474] width 94 height 65
